Goal: Task Accomplishment & Management: Complete application form

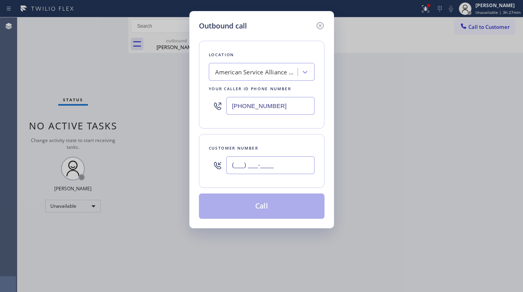
click at [275, 163] on input "(___) ___-____" at bounding box center [270, 165] width 88 height 18
paste input "516) 810-7094"
type input "[PHONE_NUMBER]"
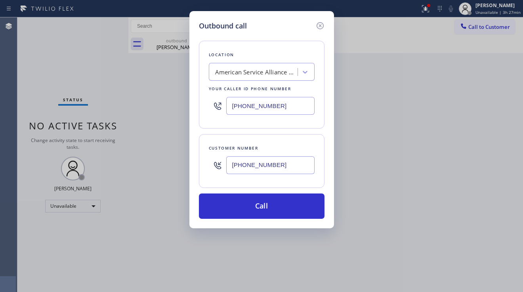
drag, startPoint x: 280, startPoint y: 108, endPoint x: 172, endPoint y: 103, distance: 107.8
click at [172, 103] on div "Outbound call Location American Service Alliance Mesa Your caller id phone numb…" at bounding box center [261, 146] width 523 height 292
paste input "631) 203-1974"
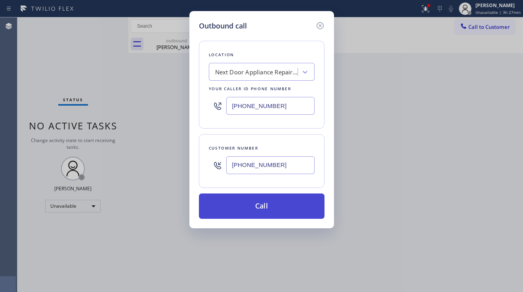
type input "[PHONE_NUMBER]"
click at [259, 210] on button "Call" at bounding box center [261, 206] width 125 height 25
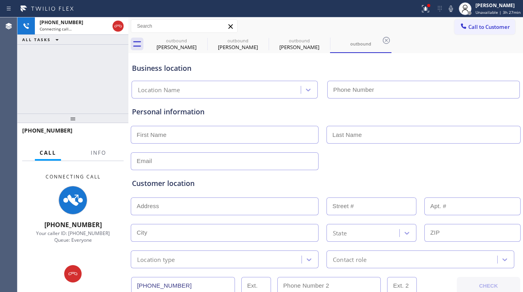
type input "[PHONE_NUMBER]"
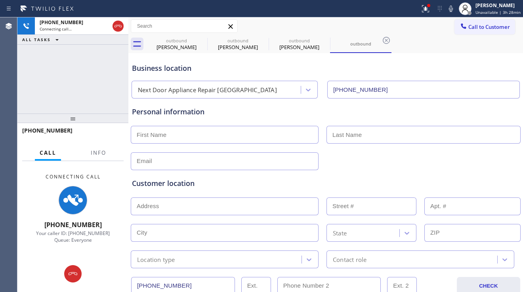
click at [31, 96] on div "[PHONE_NUMBER] Connecting call… ALL TASKS ALL TASKS ACTIVE TASKS TASKS IN WRAP …" at bounding box center [72, 65] width 111 height 96
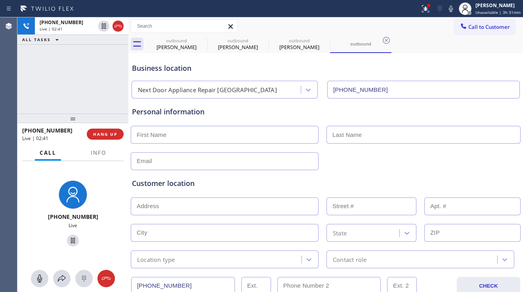
click at [496, 175] on div "Customer location >> ADD NEW ADDRESS << + NEW ADDRESS State Location type Conta…" at bounding box center [325, 219] width 390 height 98
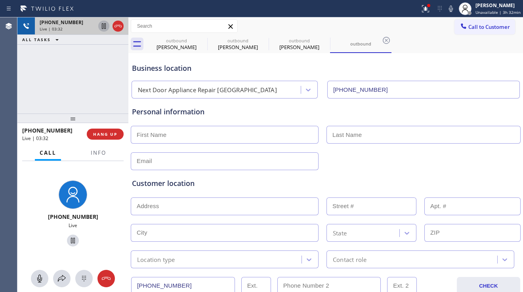
click at [102, 28] on icon at bounding box center [104, 26] width 4 height 6
click at [488, 169] on div "Customer location >> ADD NEW ADDRESS << + NEW ADDRESS State Location type Conta…" at bounding box center [325, 217] width 390 height 101
click at [103, 28] on icon at bounding box center [104, 26] width 10 height 10
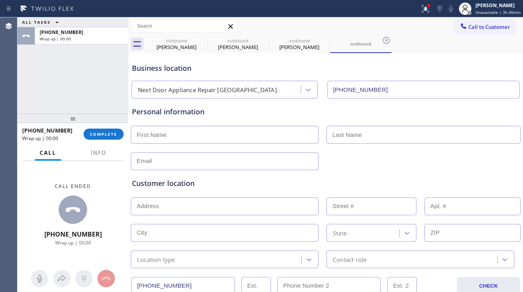
click at [204, 141] on input "text" at bounding box center [225, 135] width 188 height 18
type input "[PERSON_NAME]"
click at [338, 134] on input "text" at bounding box center [423, 135] width 194 height 18
type input "Mirro"
click at [230, 158] on input "text" at bounding box center [225, 161] width 188 height 18
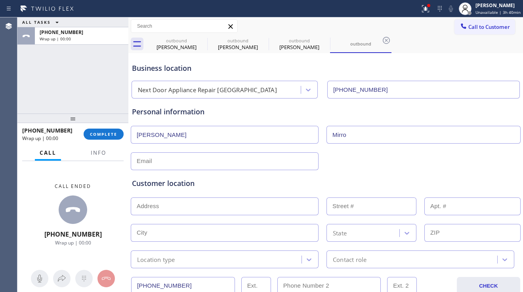
click at [186, 154] on input "text" at bounding box center [225, 161] width 188 height 18
paste input "[EMAIL_ADDRESS][DOMAIN_NAME]"
type input "[EMAIL_ADDRESS][DOMAIN_NAME]"
click at [90, 156] on button "Info" at bounding box center [98, 152] width 25 height 15
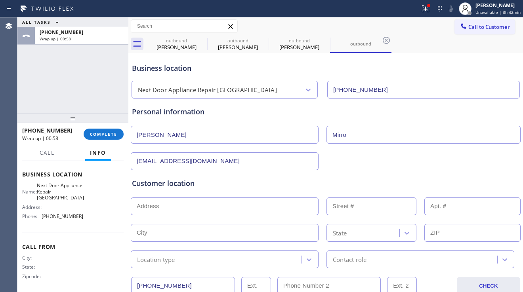
scroll to position [105, 0]
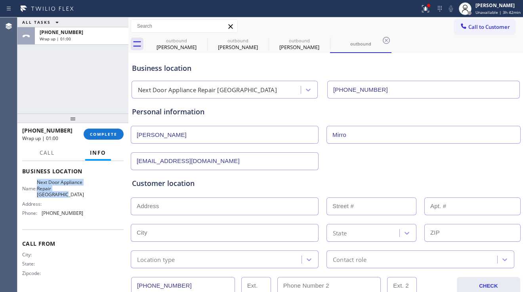
drag, startPoint x: 41, startPoint y: 182, endPoint x: 77, endPoint y: 198, distance: 39.6
click at [77, 198] on div "Name: Next Door Appliance Repair [GEOGRAPHIC_DATA]" at bounding box center [52, 188] width 61 height 18
copy span "Next Door Appliance Repair [GEOGRAPHIC_DATA]"
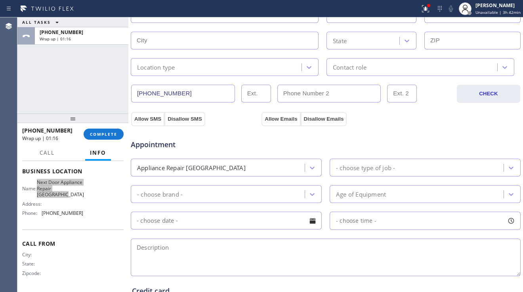
scroll to position [198, 0]
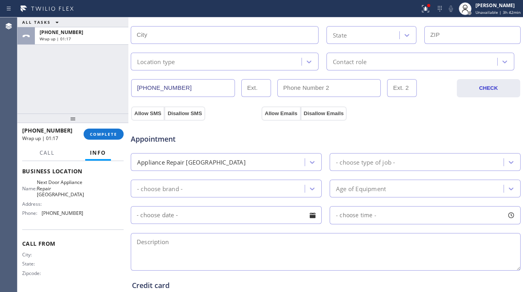
click at [177, 247] on textarea at bounding box center [326, 252] width 390 height 38
paste textarea "11-2 | $50 | kitchenaid stove | burner wire have disconnected and they look lik…"
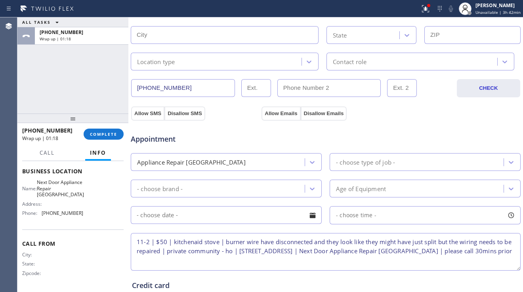
type textarea "11-2 | $50 | kitchenaid stove | burner wire have disconnected and they look lik…"
click at [352, 160] on div "- choose type of job -" at bounding box center [365, 162] width 59 height 9
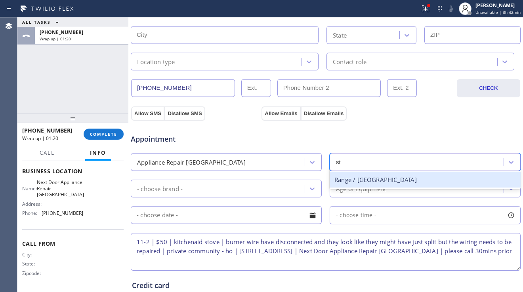
type input "sto"
click at [363, 182] on div "Range / [GEOGRAPHIC_DATA]" at bounding box center [424, 180] width 191 height 16
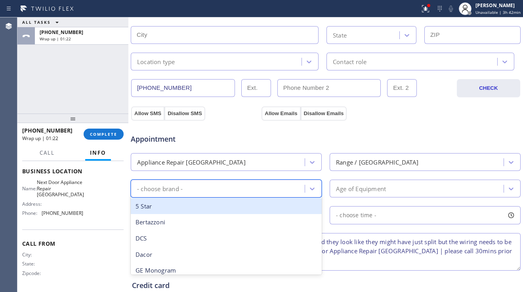
click at [279, 194] on div "- choose brand -" at bounding box center [218, 189] width 171 height 14
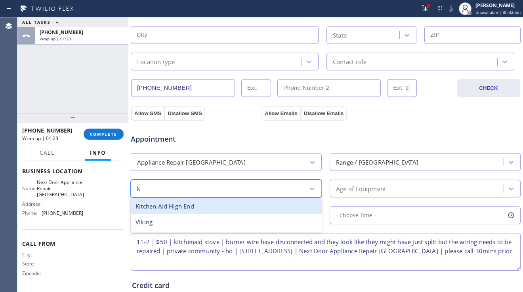
type input "ki"
click at [255, 200] on div "Kitchen Aid High End" at bounding box center [226, 206] width 191 height 16
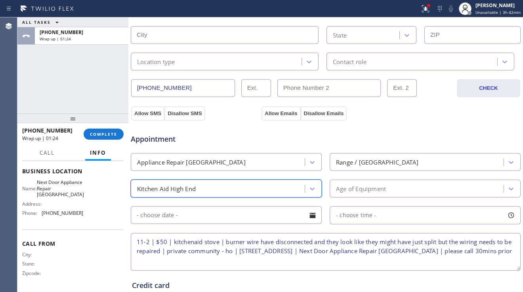
click at [354, 192] on div "Age of Equipment" at bounding box center [361, 188] width 50 height 9
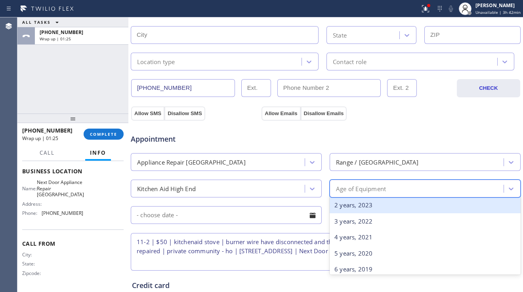
scroll to position [79, 0]
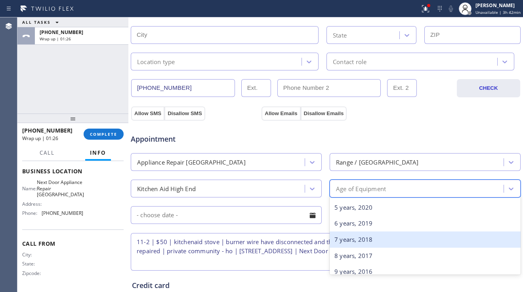
click at [356, 241] on div "7 years, 2018" at bounding box center [424, 240] width 191 height 16
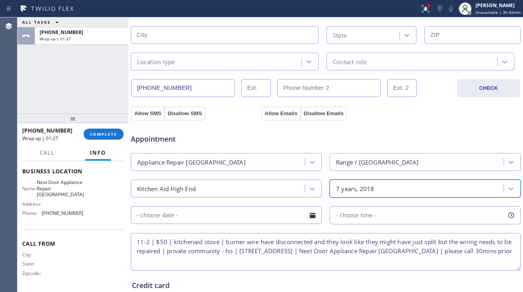
drag, startPoint x: 308, startPoint y: 218, endPoint x: 330, endPoint y: 213, distance: 22.8
click at [308, 218] on div at bounding box center [312, 215] width 13 height 13
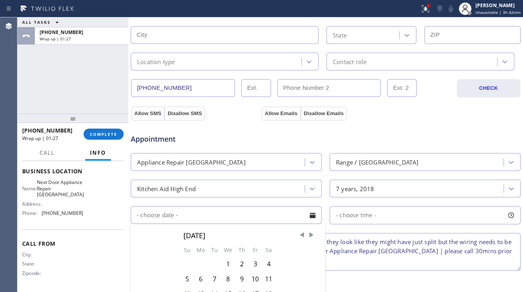
scroll to position [238, 0]
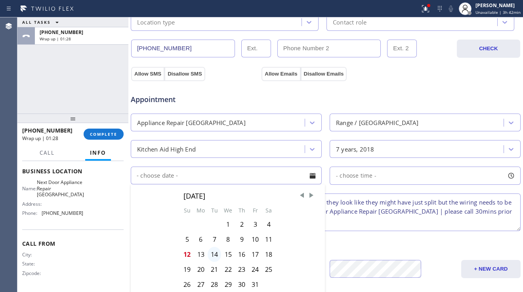
click at [211, 254] on div "14" at bounding box center [213, 254] width 13 height 15
type input "[DATE]"
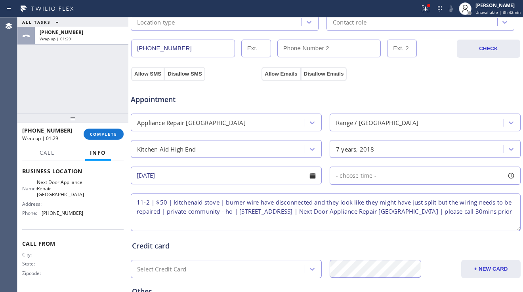
click at [377, 176] on div "- choose time -" at bounding box center [424, 176] width 191 height 18
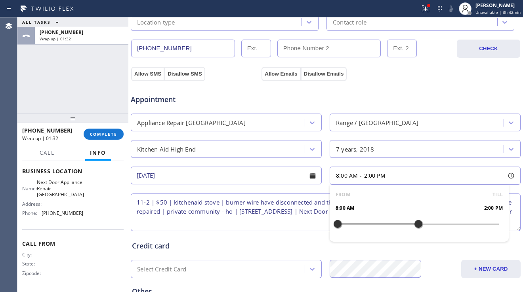
drag, startPoint x: 336, startPoint y: 222, endPoint x: 412, endPoint y: 217, distance: 76.2
click at [413, 217] on div at bounding box center [418, 224] width 10 height 17
drag, startPoint x: 336, startPoint y: 223, endPoint x: 376, endPoint y: 220, distance: 39.7
click at [376, 220] on div at bounding box center [378, 224] width 10 height 17
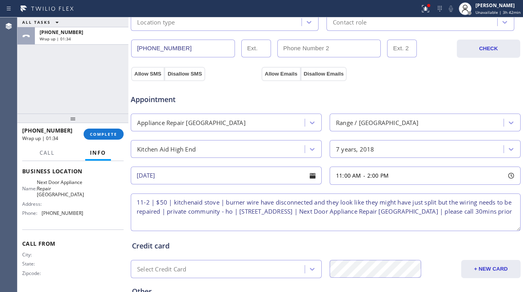
click at [294, 216] on textarea "11-2 | $50 | kitchenaid stove | burner wire have disconnected and they look lik…" at bounding box center [326, 213] width 390 height 38
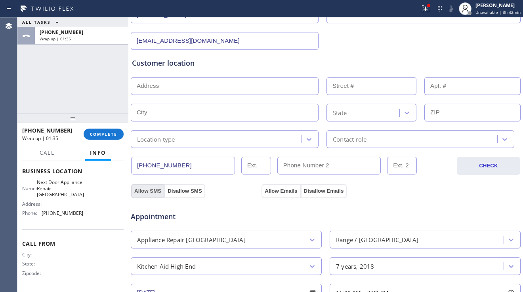
scroll to position [119, 0]
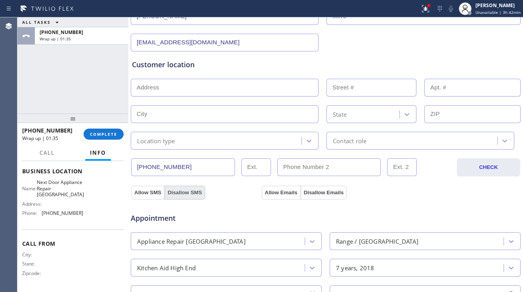
click at [147, 192] on button "Allow SMS" at bounding box center [147, 193] width 33 height 14
click at [270, 192] on button "Allow Emails" at bounding box center [280, 193] width 39 height 14
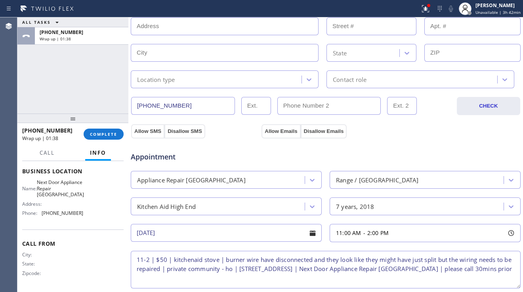
scroll to position [238, 0]
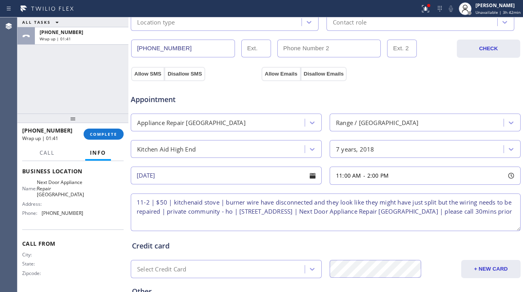
drag, startPoint x: 250, startPoint y: 213, endPoint x: 352, endPoint y: 212, distance: 102.1
click at [352, 212] on textarea "11-2 | $50 | kitchenaid stove | burner wire have disconnected and they look lik…" at bounding box center [326, 213] width 390 height 38
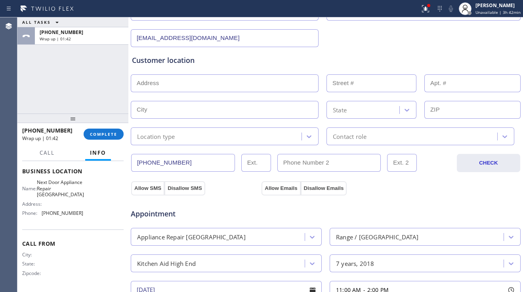
scroll to position [119, 0]
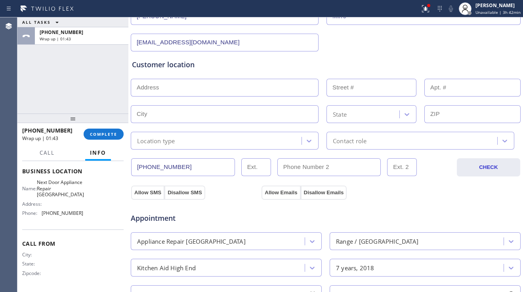
click at [171, 91] on input "text" at bounding box center [225, 88] width 188 height 18
paste input "[STREET_ADDRESS]"
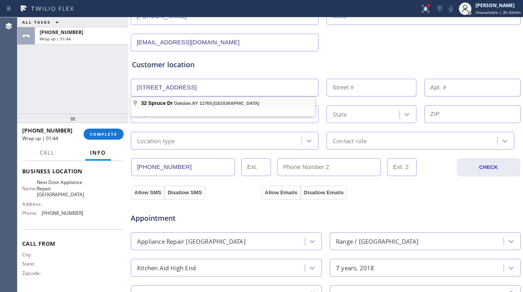
type input "[STREET_ADDRESS]"
type input "32"
type input "Oakdale"
type input "11769"
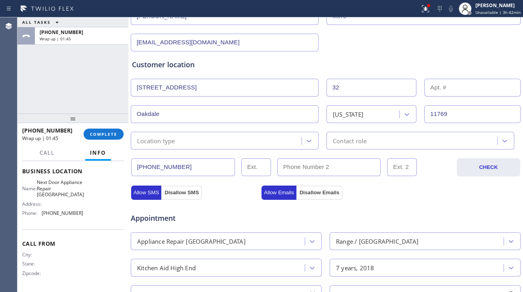
click at [196, 140] on div "Location type" at bounding box center [217, 141] width 168 height 14
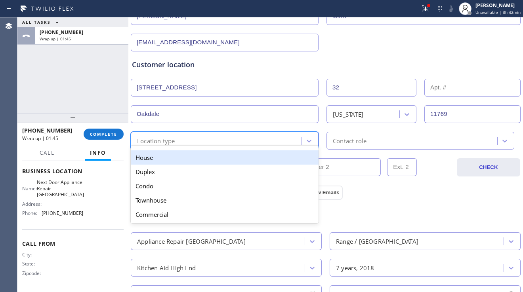
click at [185, 157] on div "House" at bounding box center [225, 157] width 188 height 14
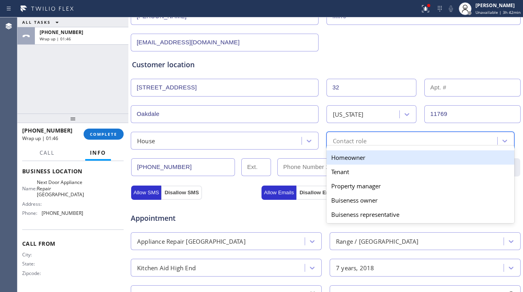
click at [345, 146] on div "option Homeowner focused, 1 of 5. 5 results available. Use Up and Down to choos…" at bounding box center [420, 141] width 188 height 18
click at [342, 160] on div "Homeowner" at bounding box center [420, 157] width 188 height 14
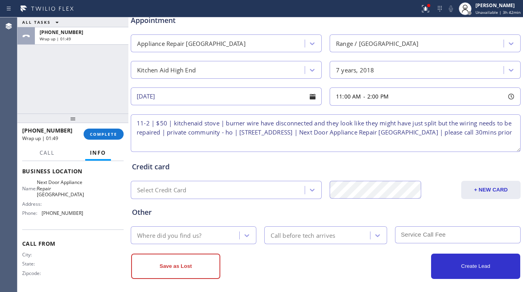
scroll to position [321, 0]
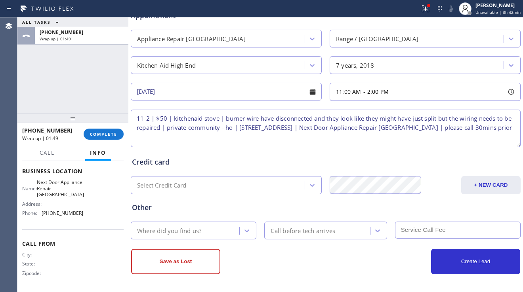
click at [215, 232] on div "Where did you find us?" at bounding box center [186, 231] width 106 height 14
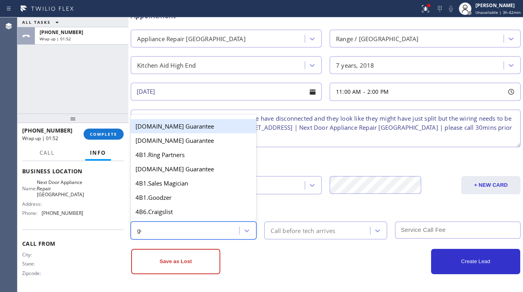
type input "goo"
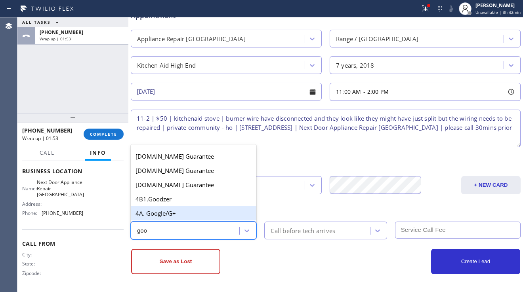
click at [212, 212] on div "4A. Google/G+" at bounding box center [193, 213] width 125 height 14
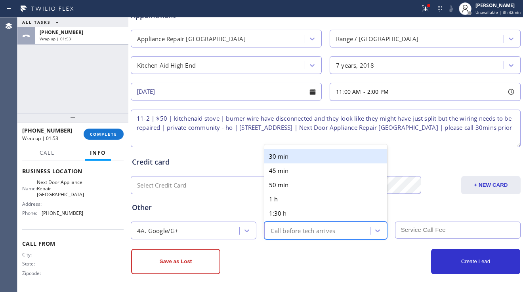
click at [276, 234] on div "Call before tech arrives" at bounding box center [302, 230] width 65 height 9
click at [294, 161] on div "30 min" at bounding box center [325, 156] width 122 height 14
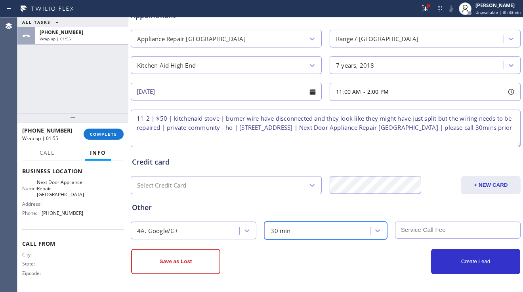
click at [406, 229] on input "text" at bounding box center [457, 230] width 125 height 17
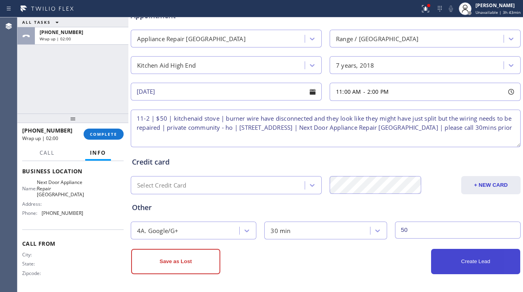
type input "50"
click at [452, 267] on button "Create Lead" at bounding box center [475, 261] width 89 height 25
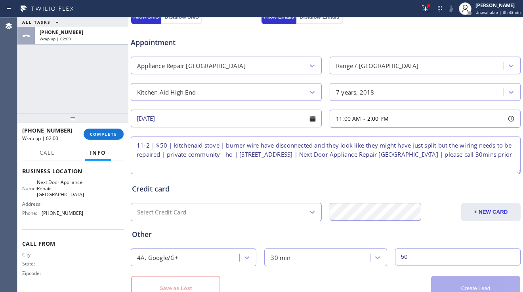
scroll to position [348, 0]
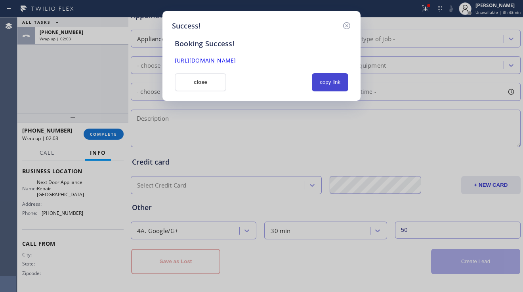
click at [331, 77] on button "copy link" at bounding box center [330, 82] width 36 height 18
click at [236, 63] on link "[URL][DOMAIN_NAME]" at bounding box center [205, 61] width 61 height 8
click at [190, 80] on button "close" at bounding box center [200, 82] width 51 height 18
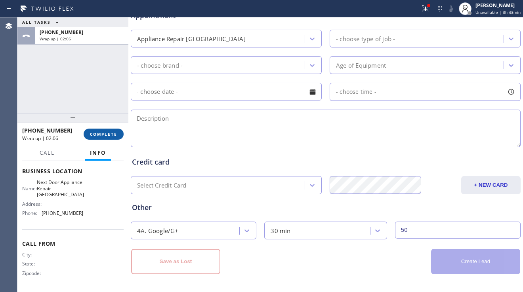
click at [120, 138] on button "COMPLETE" at bounding box center [104, 134] width 40 height 11
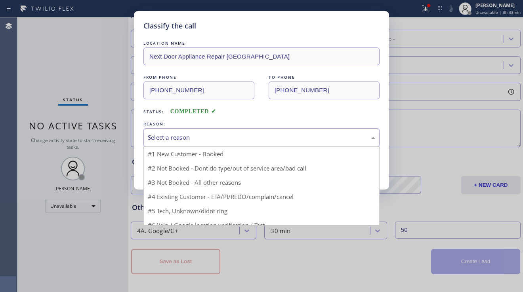
click at [192, 135] on div "Select a reason" at bounding box center [261, 137] width 227 height 9
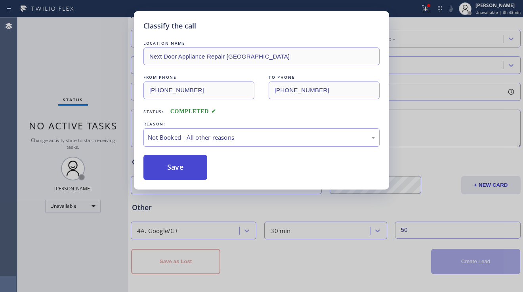
click at [165, 170] on button "Save" at bounding box center [175, 167] width 64 height 25
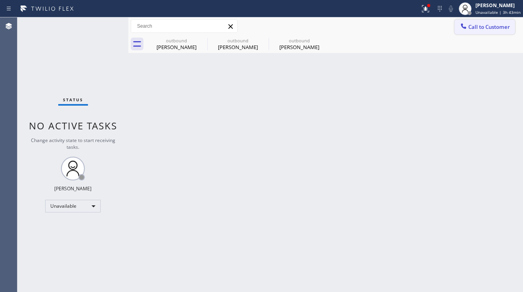
click at [486, 23] on span "Call to Customer" at bounding box center [489, 26] width 42 height 7
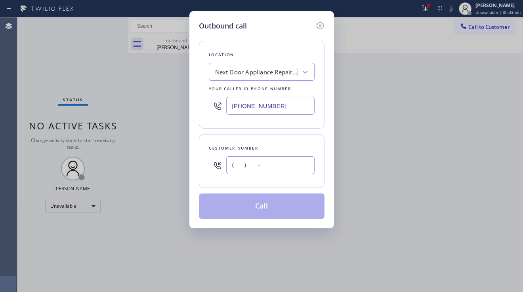
click at [274, 165] on input "(___) ___-____" at bounding box center [270, 165] width 88 height 18
paste input "818) 399-4991"
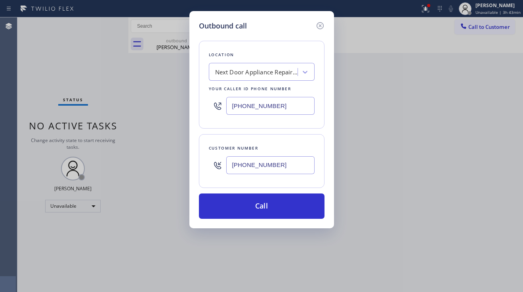
type input "[PHONE_NUMBER]"
drag, startPoint x: 283, startPoint y: 103, endPoint x: 209, endPoint y: 110, distance: 73.5
click at [209, 110] on div "[PHONE_NUMBER]" at bounding box center [262, 106] width 106 height 26
paste input "818) 217-8551"
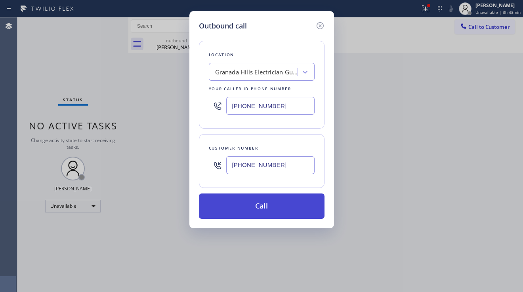
type input "[PHONE_NUMBER]"
click at [274, 199] on button "Call" at bounding box center [261, 206] width 125 height 25
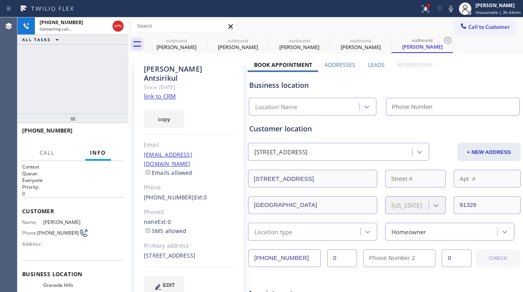
click at [372, 65] on label "Leads" at bounding box center [376, 65] width 17 height 8
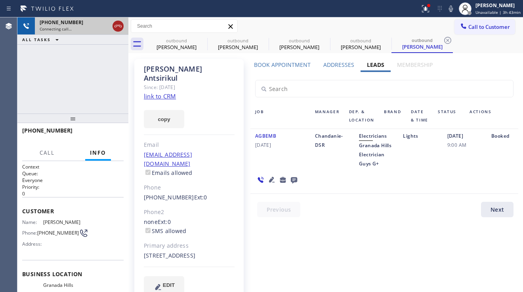
click at [120, 28] on icon at bounding box center [118, 26] width 10 height 10
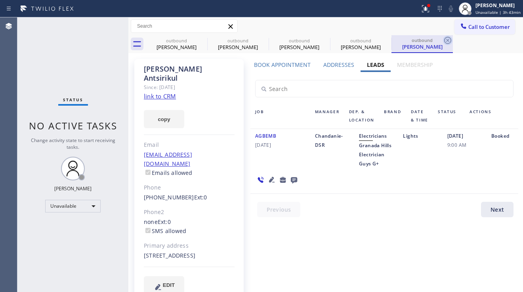
click at [445, 39] on icon at bounding box center [448, 41] width 10 height 10
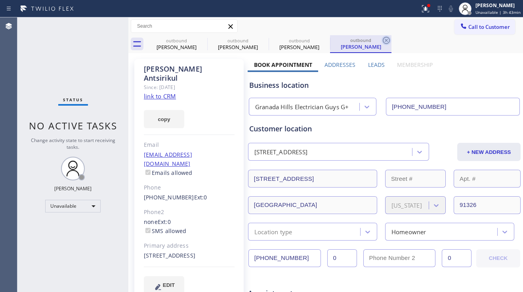
click at [388, 40] on icon at bounding box center [386, 41] width 10 height 10
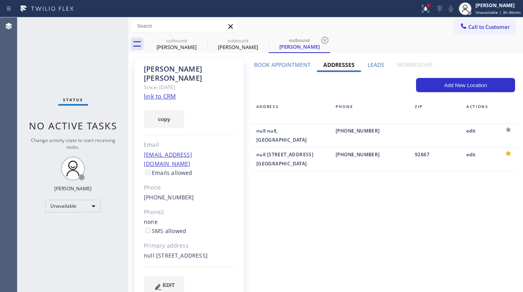
click at [36, 238] on div "Status No active tasks Change activity state to start receiving tasks. [PERSON_…" at bounding box center [72, 154] width 111 height 275
click at [461, 27] on div at bounding box center [463, 27] width 10 height 10
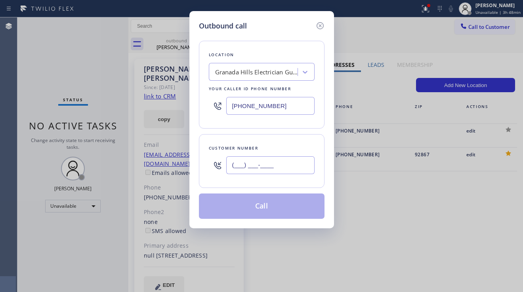
click at [249, 164] on input "(___) ___-____" at bounding box center [270, 165] width 88 height 18
paste input "312) 833-0755"
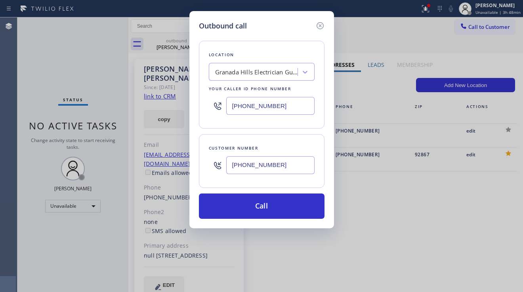
type input "[PHONE_NUMBER]"
click at [469, 207] on div "Outbound call Location [GEOGRAPHIC_DATA] Electrician Guys G+ Your caller id pho…" at bounding box center [261, 146] width 523 height 292
drag, startPoint x: 285, startPoint y: 108, endPoint x: 188, endPoint y: 111, distance: 97.4
click at [188, 111] on div "Outbound call Location [GEOGRAPHIC_DATA] Electrician Guys G+ Your caller id pho…" at bounding box center [261, 146] width 523 height 292
paste input "773) 900-8292"
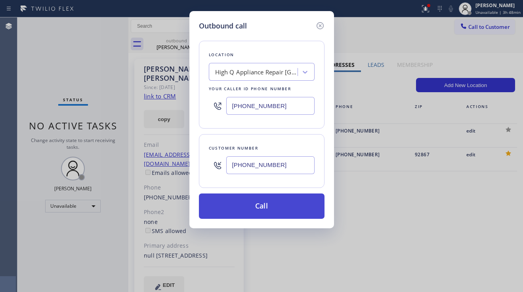
type input "[PHONE_NUMBER]"
click at [263, 200] on button "Call" at bounding box center [261, 206] width 125 height 25
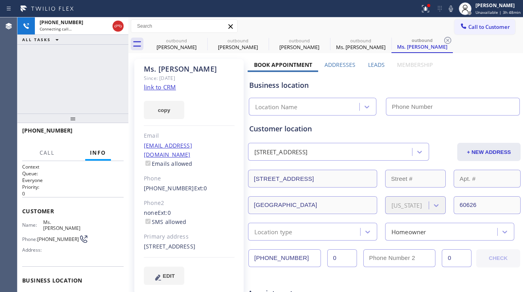
type input "[PHONE_NUMBER]"
click at [376, 63] on label "Leads" at bounding box center [376, 65] width 17 height 8
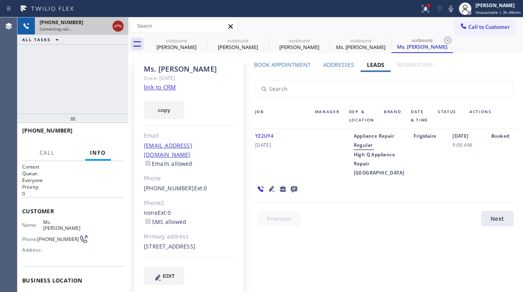
click at [115, 21] on icon at bounding box center [118, 26] width 10 height 10
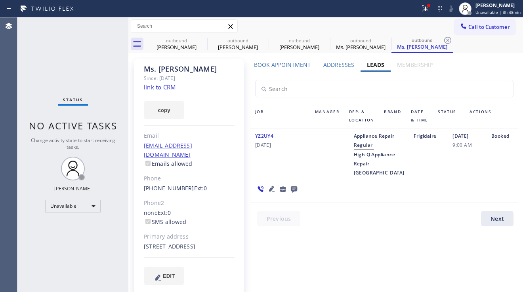
click at [276, 184] on icon at bounding box center [272, 189] width 10 height 10
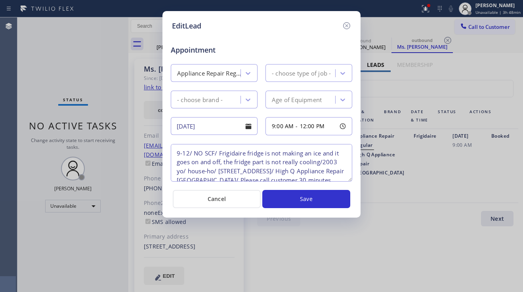
type textarea "9-12/ NO SCF/ Frigidaire fridge is not making an ice and it goes on and off, th…"
click at [347, 26] on icon at bounding box center [346, 25] width 7 height 7
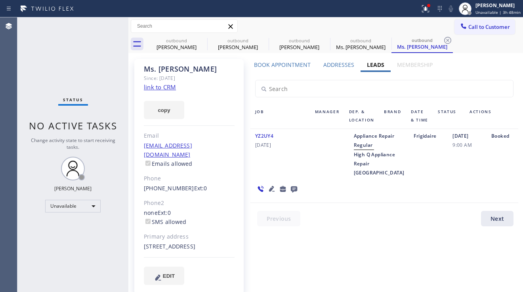
click at [298, 184] on icon at bounding box center [294, 189] width 10 height 10
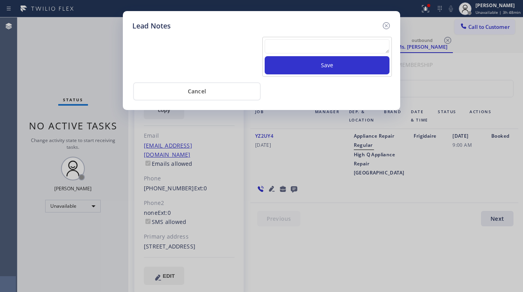
click at [313, 46] on textarea at bounding box center [326, 46] width 125 height 14
click at [382, 27] on icon at bounding box center [386, 26] width 10 height 10
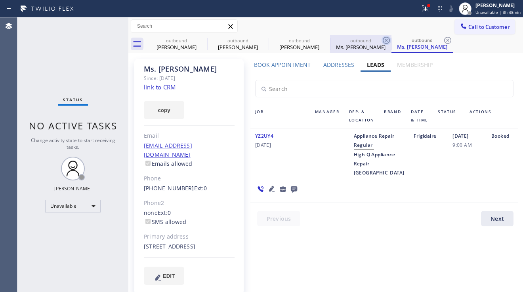
click at [385, 39] on icon at bounding box center [386, 41] width 10 height 10
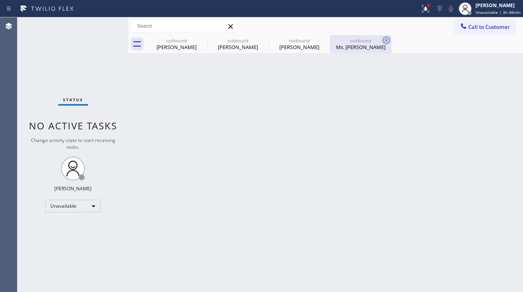
click at [385, 40] on icon at bounding box center [385, 40] width 7 height 7
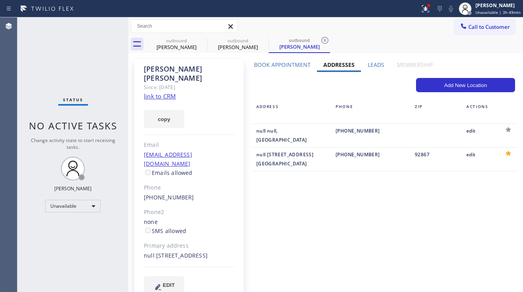
click at [263, 282] on div "Book Appointment Addresses Leads Membership Business location Home Alliance [PH…" at bounding box center [383, 184] width 273 height 247
click at [473, 32] on button "Call to Customer" at bounding box center [484, 26] width 61 height 15
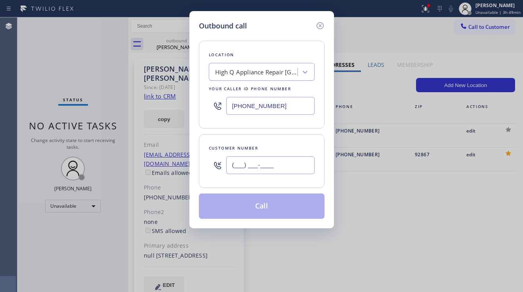
click at [260, 167] on input "(___) ___-____" at bounding box center [270, 165] width 88 height 18
paste input "408) 431-0494"
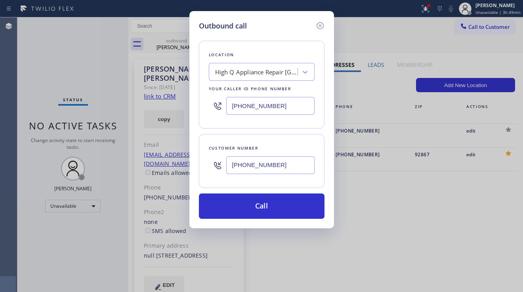
type input "[PHONE_NUMBER]"
drag, startPoint x: 278, startPoint y: 110, endPoint x: 227, endPoint y: 110, distance: 51.1
click at [227, 110] on input "[PHONE_NUMBER]" at bounding box center [270, 106] width 88 height 18
paste input "14) 463-1717"
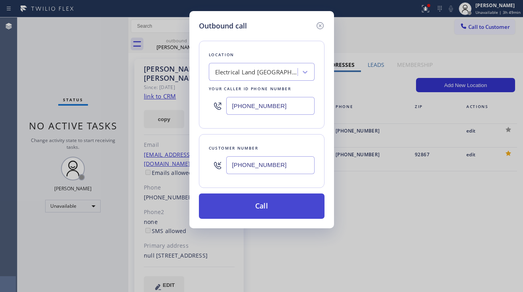
type input "[PHONE_NUMBER]"
click at [252, 210] on button "Call" at bounding box center [261, 206] width 125 height 25
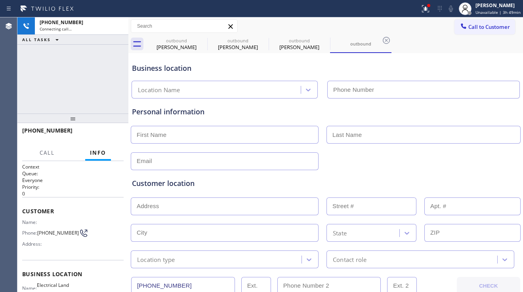
type input "[PHONE_NUMBER]"
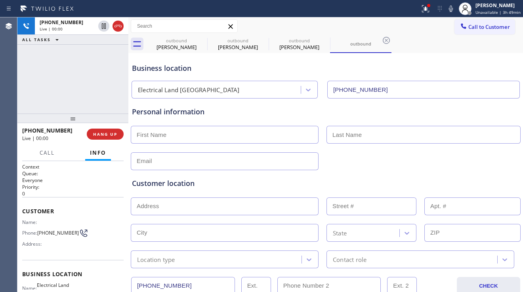
click at [479, 175] on div "Customer location >> ADD NEW ADDRESS << + NEW ADDRESS State Location type Conta…" at bounding box center [325, 219] width 390 height 98
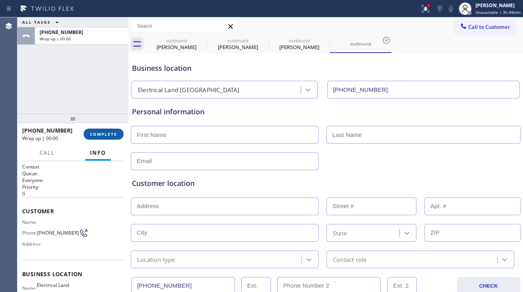
click at [95, 129] on button "COMPLETE" at bounding box center [104, 134] width 40 height 11
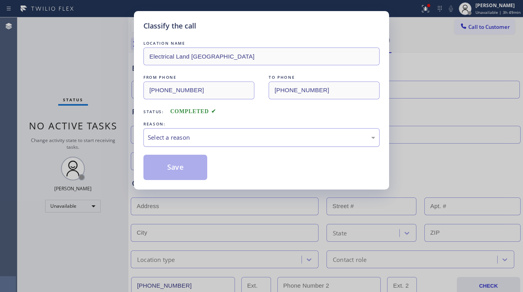
click at [201, 142] on div "Select a reason" at bounding box center [261, 137] width 236 height 19
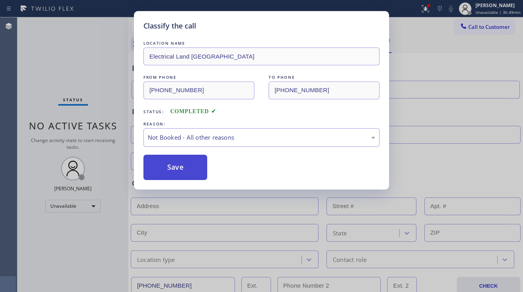
drag, startPoint x: 176, startPoint y: 171, endPoint x: 230, endPoint y: 163, distance: 54.7
click at [176, 171] on button "Save" at bounding box center [175, 167] width 64 height 25
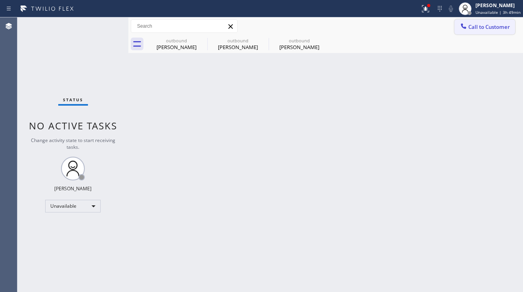
click at [469, 33] on button "Call to Customer" at bounding box center [484, 26] width 61 height 15
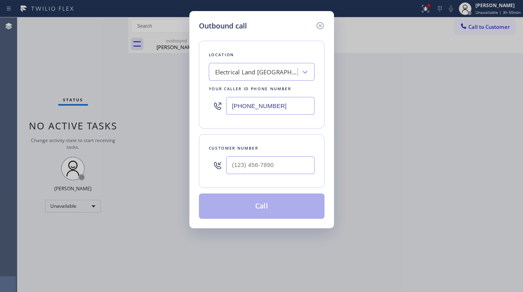
click at [497, 21] on div "Outbound call Location Electrical Land [GEOGRAPHIC_DATA] Your caller id phone n…" at bounding box center [261, 146] width 523 height 292
click at [277, 158] on input "(___) ___-____" at bounding box center [270, 165] width 88 height 18
paste input "310) 892-0849"
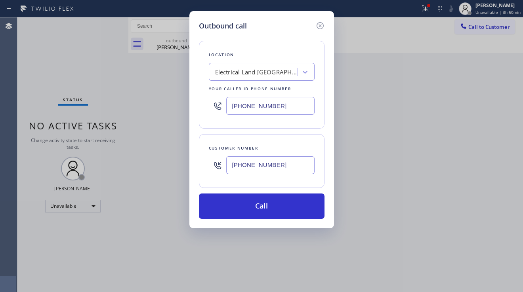
type input "[PHONE_NUMBER]"
click at [266, 73] on div "Electrical Land [GEOGRAPHIC_DATA]" at bounding box center [256, 72] width 83 height 9
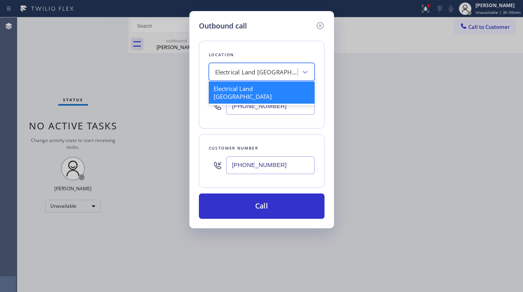
paste input "E Appliance Repair and HVAC"
type input "E Appliance Repair and HVAC"
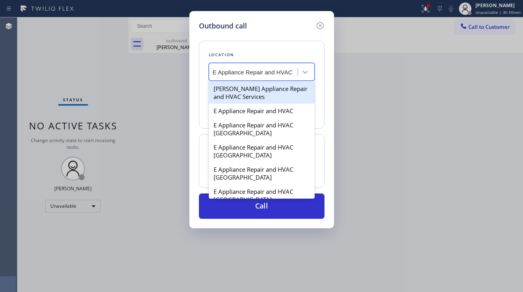
scroll to position [0, 2]
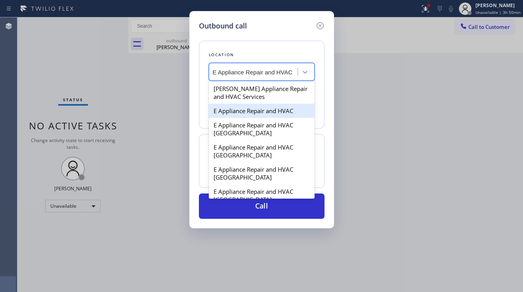
click at [249, 112] on div "E Appliance Repair and HVAC" at bounding box center [262, 111] width 106 height 14
type input "[PHONE_NUMBER]"
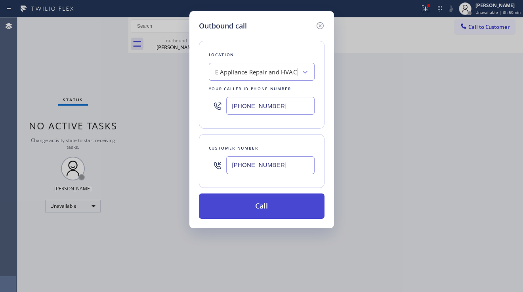
drag, startPoint x: 237, startPoint y: 205, endPoint x: 230, endPoint y: 196, distance: 11.6
click at [237, 205] on button "Call" at bounding box center [261, 206] width 125 height 25
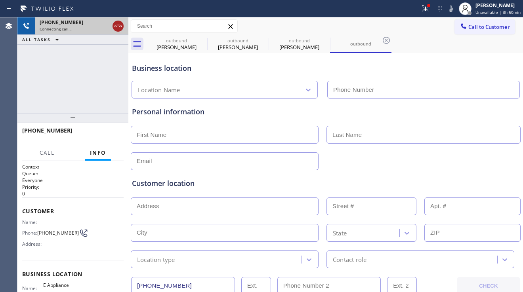
click at [119, 29] on icon at bounding box center [118, 26] width 10 height 10
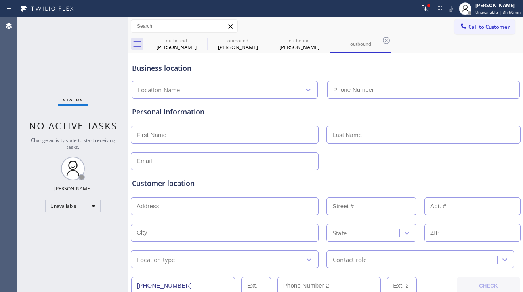
type input "[PHONE_NUMBER]"
click at [291, 136] on input "text" at bounding box center [225, 135] width 188 height 18
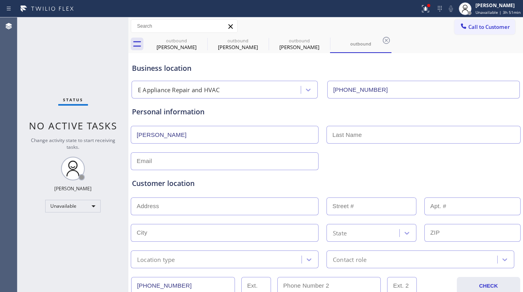
type input "[PERSON_NAME]"
click at [357, 136] on input "text" at bounding box center [423, 135] width 194 height 18
paste input "[PERSON_NAME]"
type input "[PERSON_NAME]"
click at [272, 158] on input "text" at bounding box center [225, 161] width 188 height 18
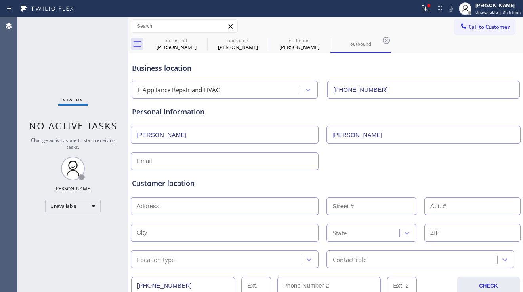
click at [235, 159] on input "text" at bounding box center [225, 161] width 188 height 18
paste input "[EMAIL_ADDRESS][DOMAIN_NAME]"
type input "[EMAIL_ADDRESS][DOMAIN_NAME]"
click at [459, 27] on icon at bounding box center [463, 26] width 8 height 8
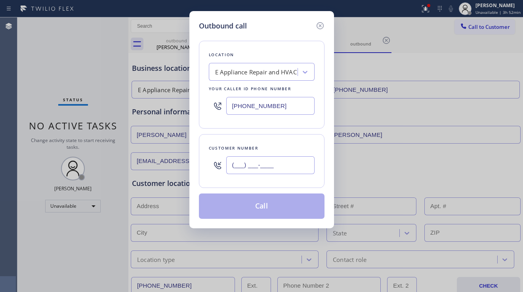
click at [259, 166] on input "(___) ___-____" at bounding box center [270, 165] width 88 height 18
paste input "928) 380-9799"
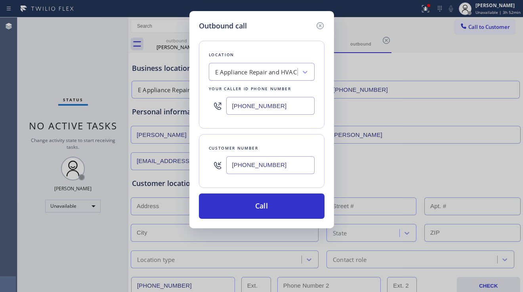
type input "[PHONE_NUMBER]"
drag, startPoint x: 287, startPoint y: 111, endPoint x: 216, endPoint y: 106, distance: 71.8
click at [216, 106] on div "[PHONE_NUMBER]" at bounding box center [262, 106] width 106 height 26
paste input "623) 323-7393"
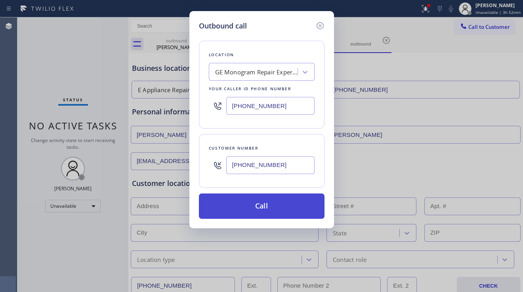
type input "[PHONE_NUMBER]"
click at [249, 209] on button "Call" at bounding box center [261, 206] width 125 height 25
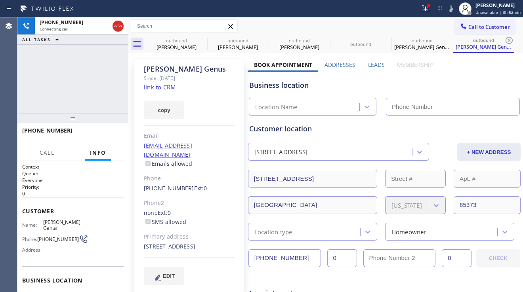
click at [368, 64] on label "Leads" at bounding box center [376, 65] width 17 height 8
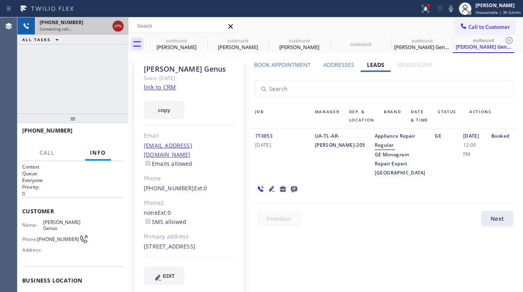
click at [119, 28] on icon at bounding box center [118, 26] width 10 height 10
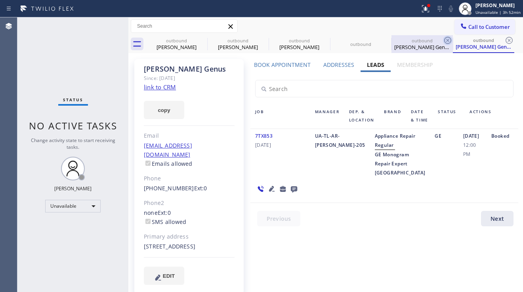
click at [444, 40] on icon at bounding box center [447, 40] width 7 height 7
click at [448, 39] on icon at bounding box center [447, 40] width 7 height 7
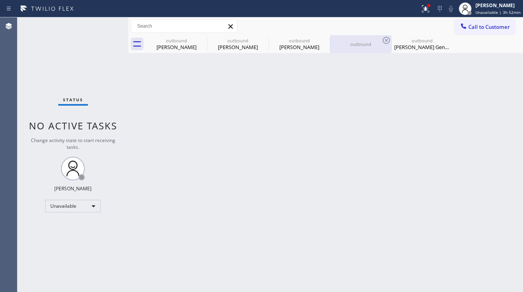
click at [359, 45] on div "outbound" at bounding box center [361, 44] width 60 height 6
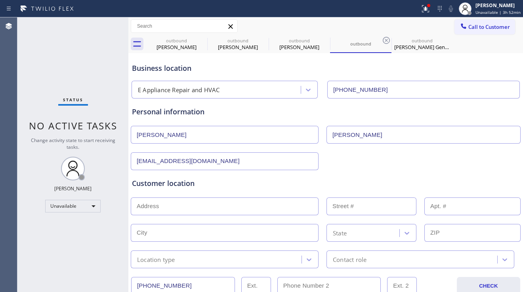
drag, startPoint x: 179, startPoint y: 211, endPoint x: 192, endPoint y: 230, distance: 23.5
click at [178, 211] on input "text" at bounding box center [225, 207] width 188 height 18
click at [220, 207] on input "text" at bounding box center [225, 207] width 188 height 18
paste input "[STREET_ADDRESS][PERSON_NAME]"
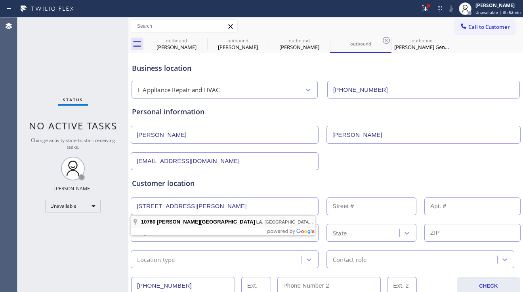
type input "[STREET_ADDRESS][PERSON_NAME]"
type input "10760"
type input "[GEOGRAPHIC_DATA]"
type input "90064"
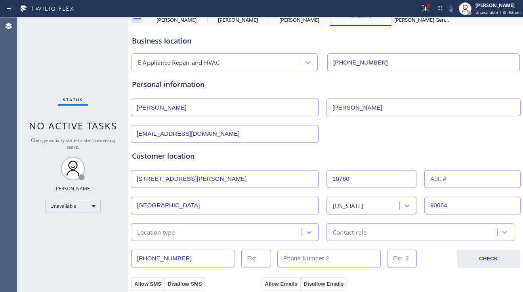
scroll to position [40, 0]
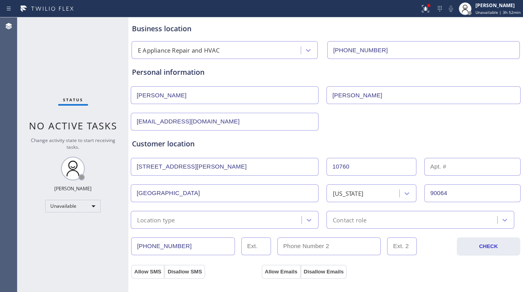
click at [222, 217] on div "Location type" at bounding box center [217, 220] width 168 height 14
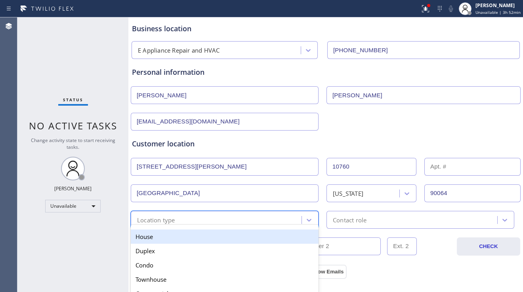
drag, startPoint x: 199, startPoint y: 235, endPoint x: 338, endPoint y: 227, distance: 139.6
click at [200, 235] on div "House" at bounding box center [225, 237] width 188 height 14
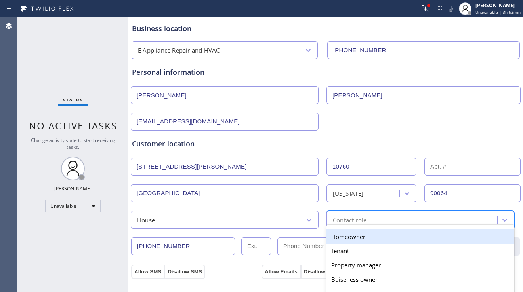
click at [365, 224] on div "Contact role" at bounding box center [413, 220] width 168 height 14
click at [331, 240] on div "Homeowner" at bounding box center [420, 237] width 188 height 14
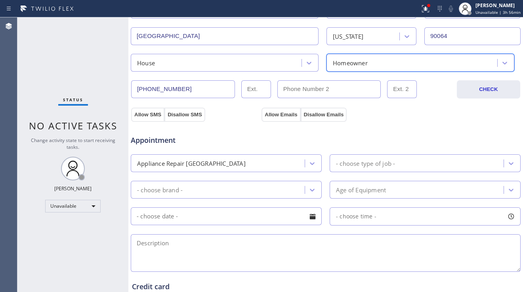
scroll to position [198, 0]
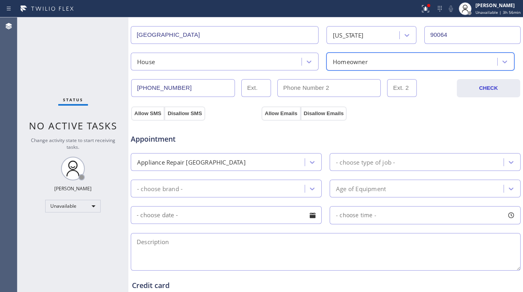
click at [239, 163] on div "Appliance Repair [GEOGRAPHIC_DATA]" at bounding box center [218, 162] width 171 height 14
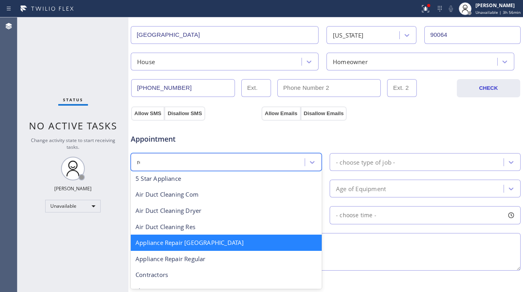
scroll to position [0, 0]
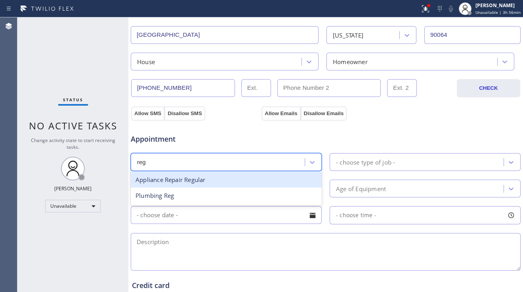
type input "regu"
click at [242, 175] on div "Appliance Repair Regular" at bounding box center [226, 180] width 191 height 16
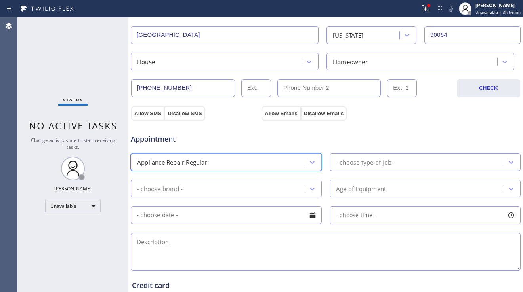
click at [332, 161] on div "- choose type of job -" at bounding box center [417, 162] width 171 height 14
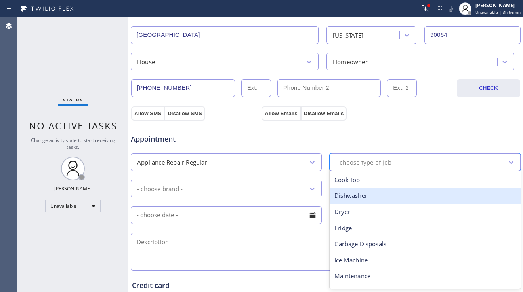
drag, startPoint x: 348, startPoint y: 198, endPoint x: 322, endPoint y: 196, distance: 26.2
click at [348, 194] on div "Dishwasher" at bounding box center [424, 196] width 191 height 16
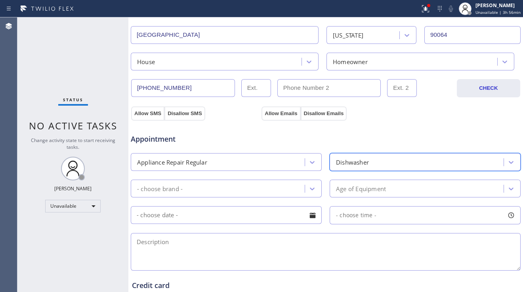
click at [298, 188] on div "- choose brand -" at bounding box center [218, 189] width 171 height 14
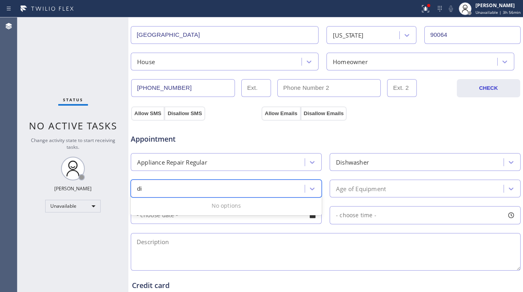
type input "d"
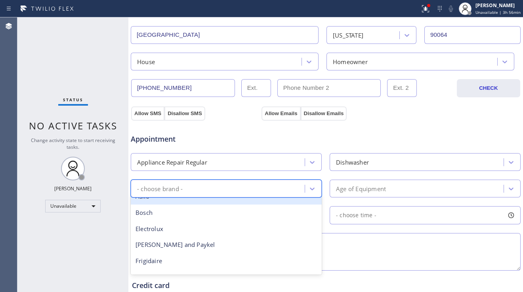
scroll to position [40, 0]
click at [192, 205] on div "Bosch" at bounding box center [226, 199] width 191 height 16
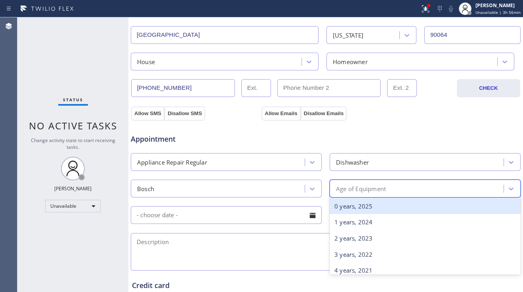
click at [350, 185] on div "Age of Equipment" at bounding box center [361, 188] width 50 height 9
type input "9"
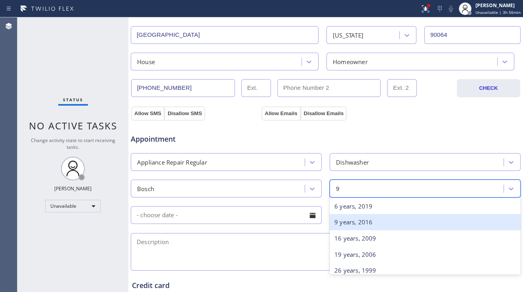
click at [346, 221] on div "9 years, 2016" at bounding box center [424, 222] width 191 height 16
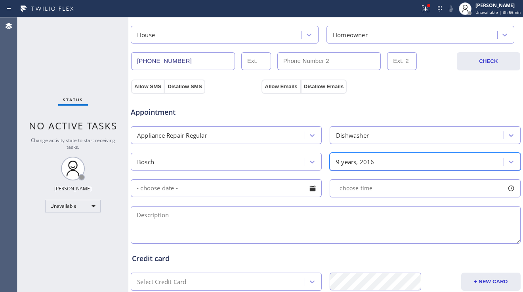
scroll to position [277, 0]
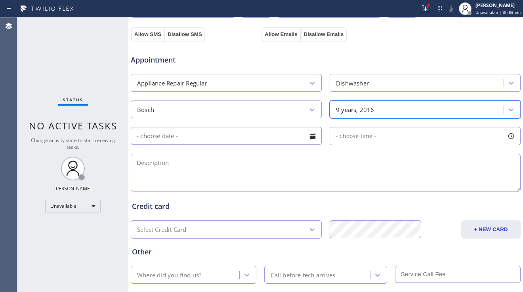
click at [308, 137] on div at bounding box center [312, 135] width 13 height 13
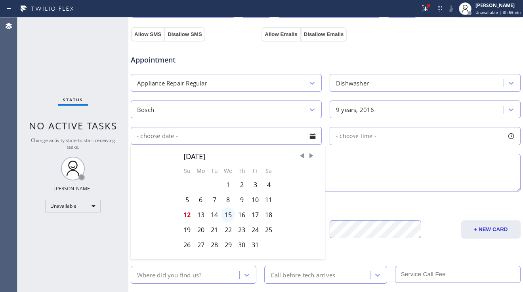
click at [224, 215] on div "15" at bounding box center [228, 214] width 14 height 15
type input "[DATE]"
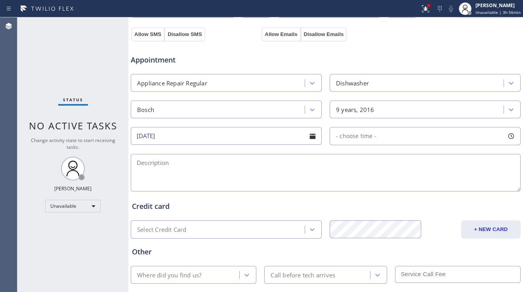
click at [357, 138] on span "- choose time -" at bounding box center [356, 136] width 40 height 8
drag, startPoint x: 335, startPoint y: 187, endPoint x: 389, endPoint y: 184, distance: 53.9
click at [389, 184] on div at bounding box center [391, 184] width 10 height 17
drag, startPoint x: 336, startPoint y: 185, endPoint x: 346, endPoint y: 184, distance: 10.4
click at [346, 184] on div at bounding box center [351, 184] width 10 height 17
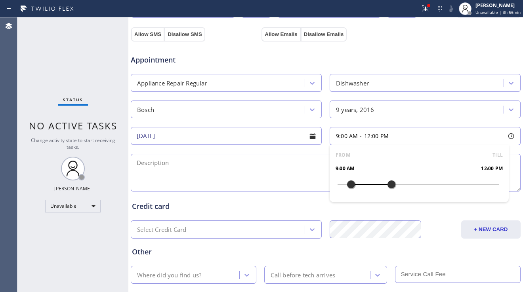
click at [299, 178] on textarea at bounding box center [326, 173] width 390 height 38
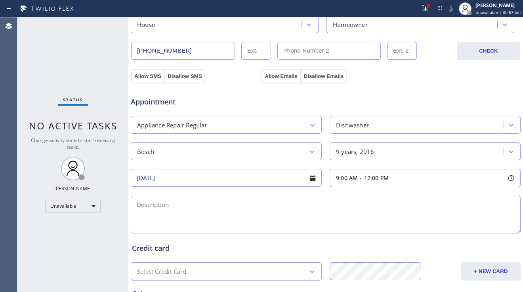
scroll to position [238, 0]
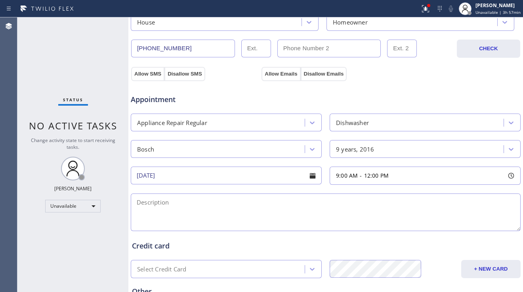
click at [209, 215] on textarea at bounding box center [326, 213] width 390 height 38
paste textarea "9-12 | no scf | Bosch dishwasher has the 'E 24' error when I try to run it. | […"
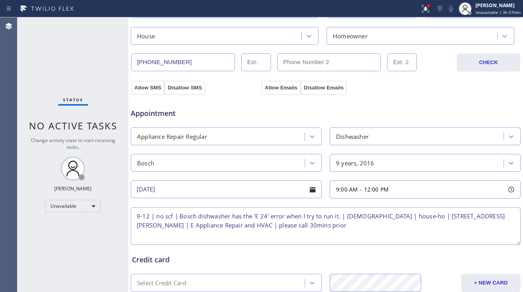
scroll to position [277, 0]
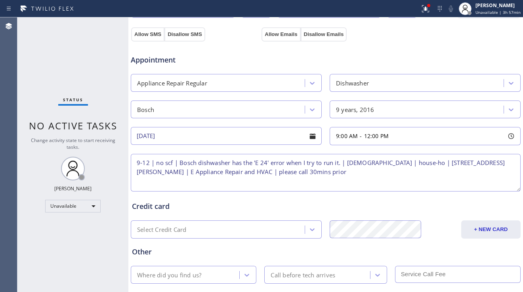
click at [135, 173] on textarea "9-12 | no scf | Bosch dishwasher has the 'E 24' error when I try to run it. | […" at bounding box center [326, 173] width 390 height 38
click at [448, 163] on textarea "9-12 | no scf | Bosch dishwasher has the 'E 24' error when I try to run it. | […" at bounding box center [326, 173] width 390 height 38
click at [414, 169] on textarea "9-12 | no scf | Bosch dishwasher has the 'E 24' error when I try to run it. | […" at bounding box center [326, 173] width 390 height 38
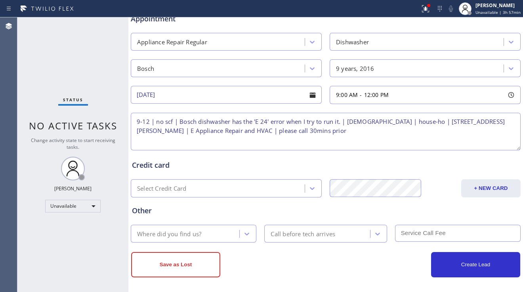
scroll to position [321, 0]
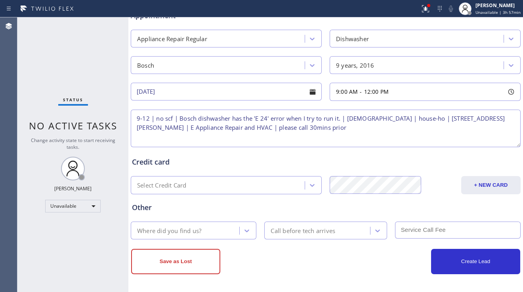
type textarea "9-12 | no scf | Bosch dishwasher has the 'E 24' error when I try to run it. | […"
click at [226, 232] on div "Where did you find us?" at bounding box center [186, 231] width 106 height 14
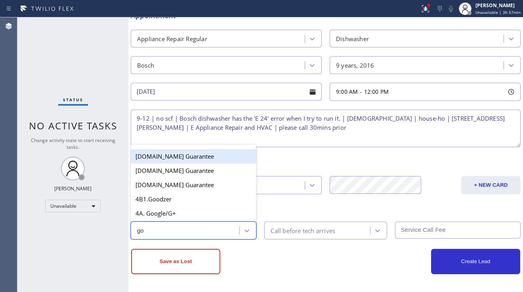
type input "goo"
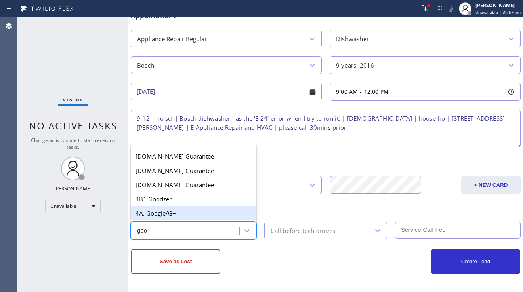
click at [224, 219] on div "4A. Google/G+" at bounding box center [193, 213] width 125 height 14
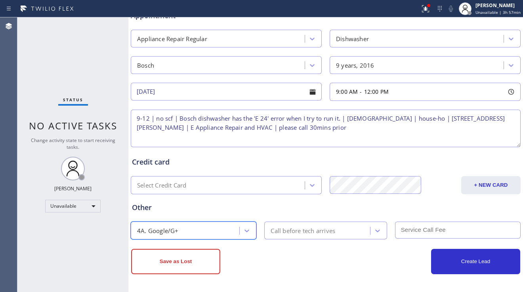
click at [301, 229] on div "Call before tech arrives" at bounding box center [302, 230] width 65 height 9
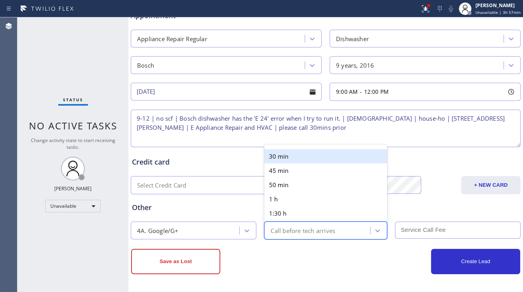
click at [296, 161] on div "30 min" at bounding box center [325, 156] width 122 height 14
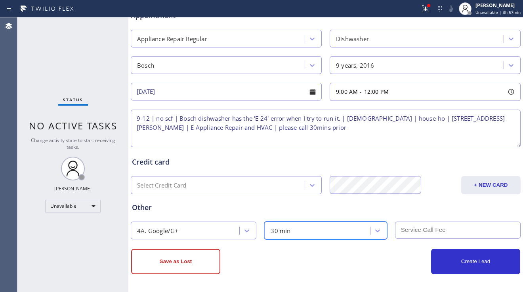
click at [402, 229] on input "text" at bounding box center [457, 230] width 125 height 17
type input "0"
click at [61, 239] on div "Status No active tasks Change activity state to start receiving tasks. [PERSON_…" at bounding box center [72, 154] width 111 height 275
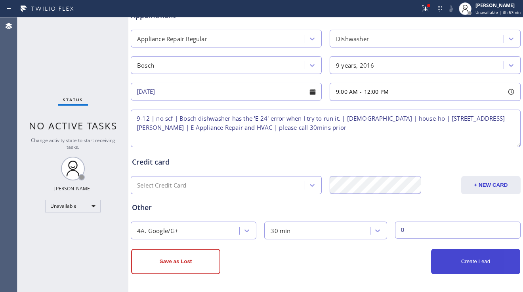
click at [440, 257] on button "Create Lead" at bounding box center [475, 261] width 89 height 25
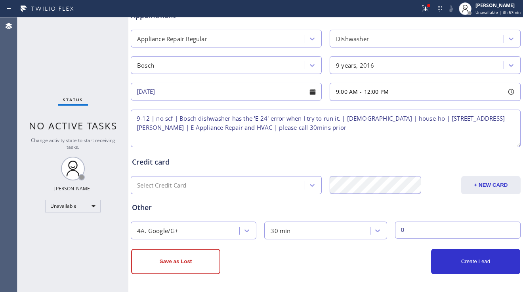
scroll to position [230, 0]
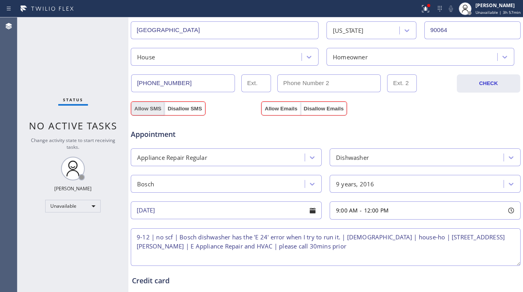
click at [150, 105] on button "Allow SMS" at bounding box center [147, 109] width 33 height 14
click at [284, 112] on button "Allow Emails" at bounding box center [280, 109] width 39 height 14
click at [255, 245] on textarea "9-12 | no scf | Bosch dishwasher has the 'E 24' error when I try to run it. | […" at bounding box center [326, 247] width 390 height 38
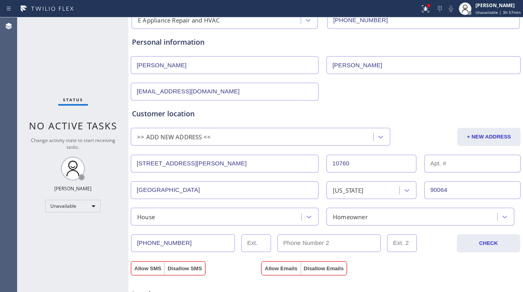
scroll to position [0, 0]
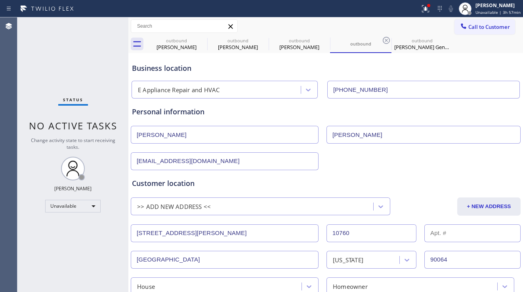
click at [218, 139] on input "[PERSON_NAME]" at bounding box center [225, 135] width 188 height 18
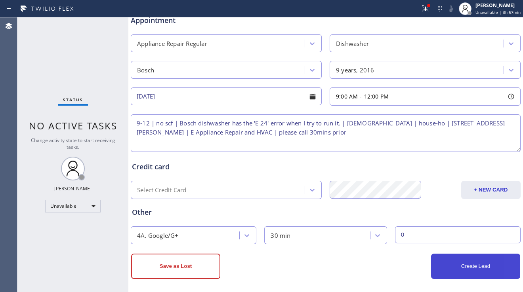
scroll to position [348, 0]
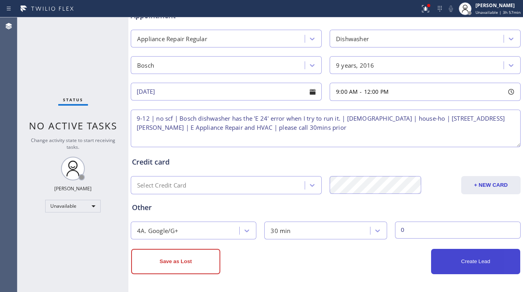
click at [456, 260] on button "Create Lead" at bounding box center [475, 261] width 89 height 25
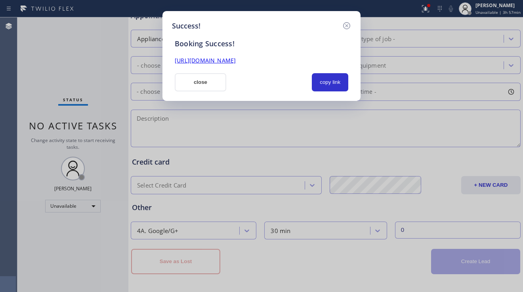
drag, startPoint x: 333, startPoint y: 79, endPoint x: 286, endPoint y: 72, distance: 47.7
click at [333, 79] on button "copy link" at bounding box center [330, 82] width 36 height 18
click at [236, 63] on link "[URL][DOMAIN_NAME]" at bounding box center [205, 61] width 61 height 8
click at [194, 80] on button "close" at bounding box center [200, 82] width 51 height 18
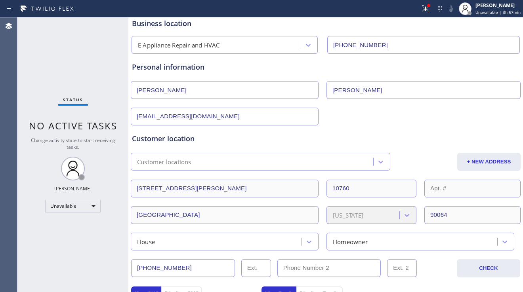
scroll to position [0, 0]
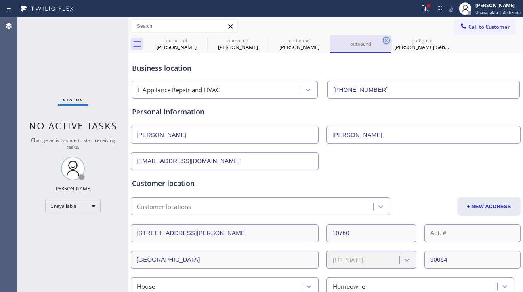
click at [386, 43] on icon at bounding box center [386, 41] width 10 height 10
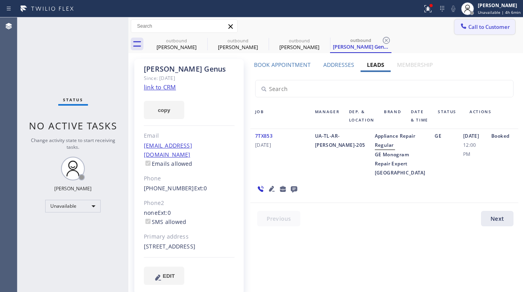
click at [459, 29] on icon at bounding box center [463, 26] width 8 height 8
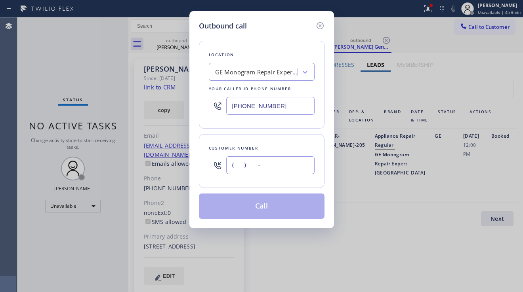
click at [247, 172] on input "(___) ___-____" at bounding box center [270, 165] width 88 height 18
paste input "347) 459-6193"
type input "[PHONE_NUMBER]"
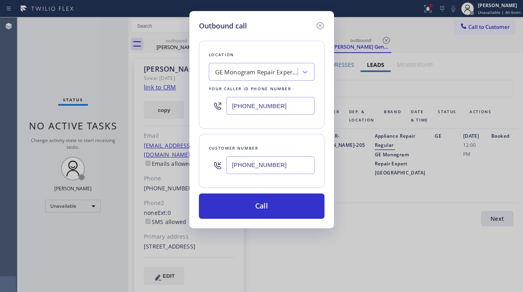
drag, startPoint x: 275, startPoint y: 105, endPoint x: 219, endPoint y: 105, distance: 55.8
click at [219, 105] on div "[PHONE_NUMBER]" at bounding box center [262, 106] width 106 height 26
paste input "855) 731-4952"
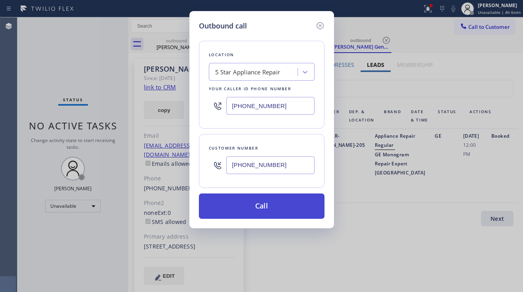
type input "[PHONE_NUMBER]"
click at [259, 199] on button "Call" at bounding box center [261, 206] width 125 height 25
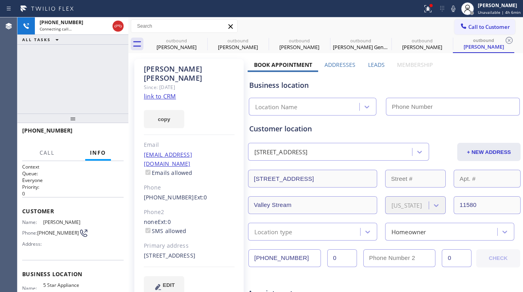
click at [373, 65] on label "Leads" at bounding box center [376, 65] width 17 height 8
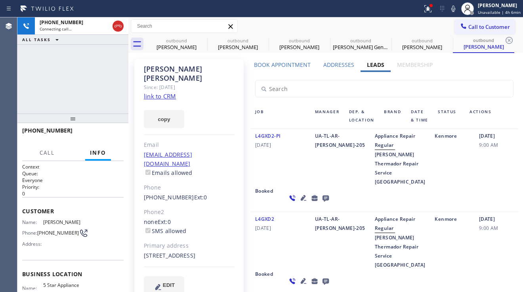
click at [322, 202] on icon at bounding box center [325, 199] width 6 height 6
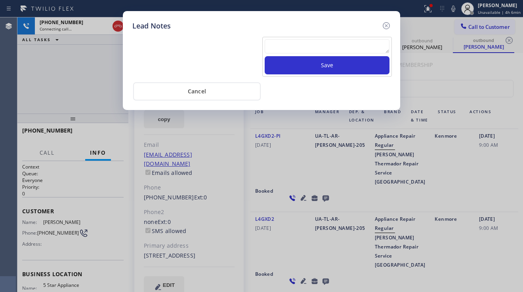
click at [300, 45] on textarea at bounding box center [326, 46] width 125 height 14
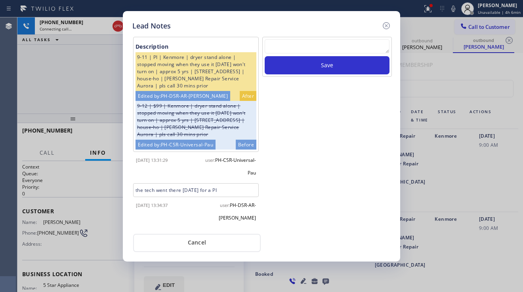
click at [276, 47] on textarea at bounding box center [326, 46] width 125 height 14
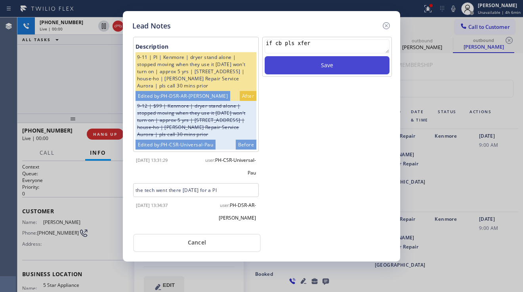
type textarea "if cb pls xfer"
click at [278, 65] on button "Save" at bounding box center [326, 65] width 125 height 18
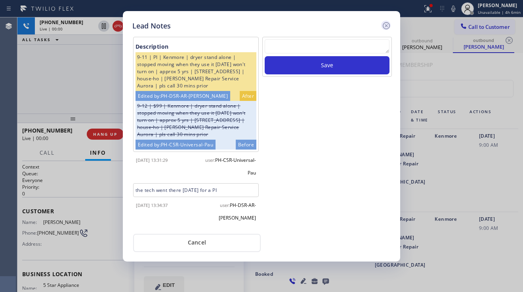
click at [382, 27] on icon at bounding box center [386, 26] width 10 height 10
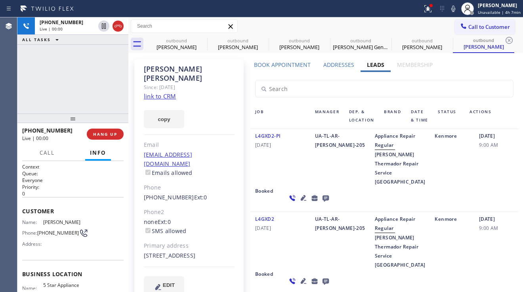
click at [265, 170] on div "L4GXD2-PI [DATE]" at bounding box center [280, 158] width 60 height 55
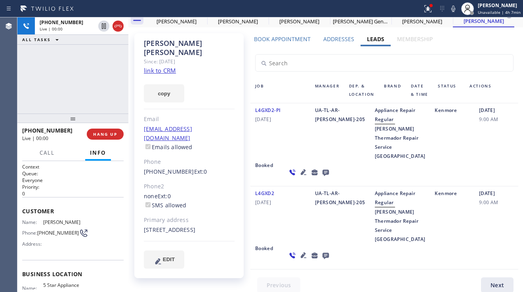
scroll to position [40, 0]
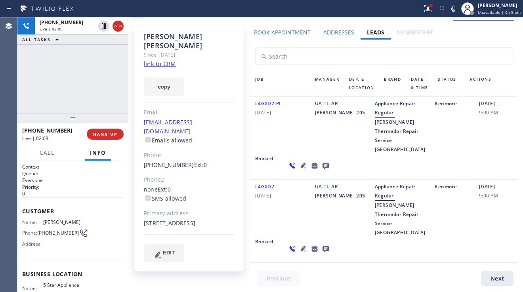
click at [370, 135] on div "Appliance Repair Regular [PERSON_NAME] Thermador Repair Service [GEOGRAPHIC_DAT…" at bounding box center [400, 126] width 60 height 55
click at [333, 30] on div "Addresses" at bounding box center [339, 34] width 44 height 11
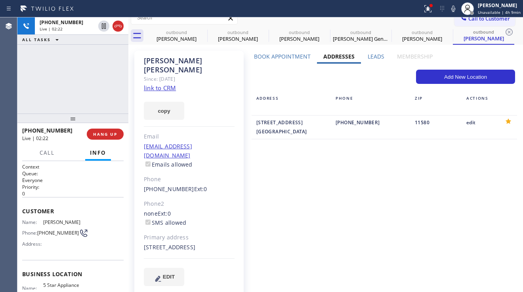
drag, startPoint x: 304, startPoint y: 131, endPoint x: 290, endPoint y: 132, distance: 14.3
click at [290, 132] on div "[STREET_ADDRESS]" at bounding box center [291, 127] width 70 height 18
copy div "11580"
drag, startPoint x: 254, startPoint y: 123, endPoint x: 305, endPoint y: 138, distance: 52.7
click at [305, 136] on div "[STREET_ADDRESS]" at bounding box center [291, 127] width 70 height 18
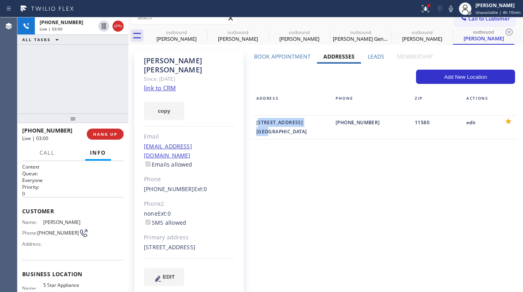
copy div "[STREET_ADDRESS]"
drag, startPoint x: 71, startPoint y: 97, endPoint x: 76, endPoint y: 96, distance: 4.5
click at [71, 97] on div "[PHONE_NUMBER] Live | 03:14 ALL TASKS ALL TASKS ACTIVE TASKS TASKS IN WRAP UP" at bounding box center [72, 65] width 111 height 96
click at [162, 105] on button "copy" at bounding box center [164, 111] width 40 height 18
click at [477, 184] on div "Book Appointment Addresses Leads Membership Business location 5 Star Appliance …" at bounding box center [383, 176] width 273 height 247
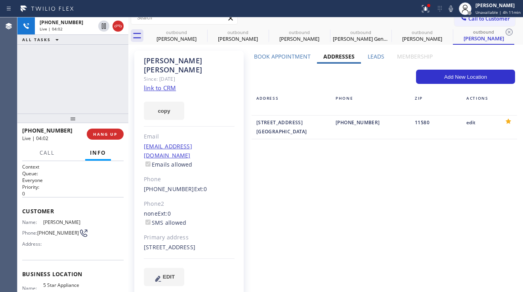
drag, startPoint x: 479, startPoint y: 197, endPoint x: 426, endPoint y: 165, distance: 61.2
click at [478, 196] on div "Book Appointment Addresses Leads Membership Business location 5 Star Appliance …" at bounding box center [383, 176] width 273 height 247
click at [498, 209] on div "Book Appointment Addresses Leads Membership Business location 5 Star Appliance …" at bounding box center [383, 176] width 273 height 247
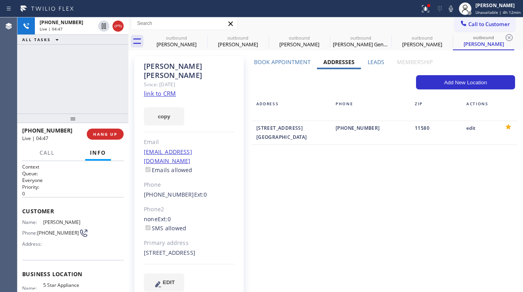
scroll to position [0, 0]
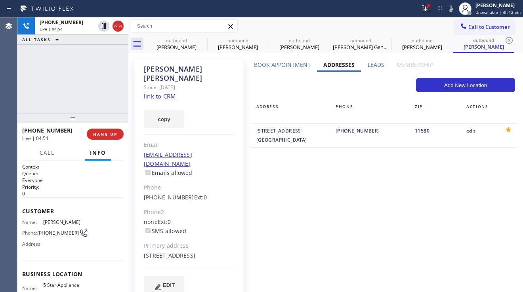
click at [456, 195] on div "Book Appointment Addresses Leads Membership Business location 5 Star Appliance …" at bounding box center [383, 184] width 273 height 247
click at [367, 67] on label "Leads" at bounding box center [375, 65] width 17 height 8
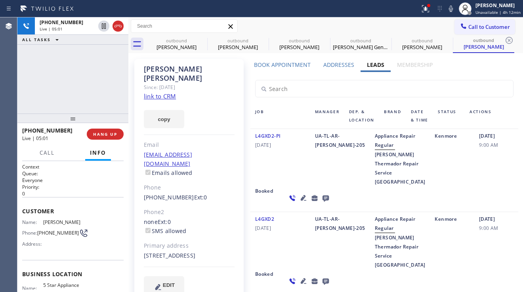
click at [282, 198] on div "Booked" at bounding box center [266, 197] width 32 height 23
click at [282, 203] on div "Booked" at bounding box center [266, 197] width 32 height 23
click at [479, 179] on div "[DATE] 9:00 AM" at bounding box center [496, 158] width 44 height 55
click at [214, 159] on div "[EMAIL_ADDRESS][DOMAIN_NAME] Emails allowed" at bounding box center [189, 163] width 91 height 27
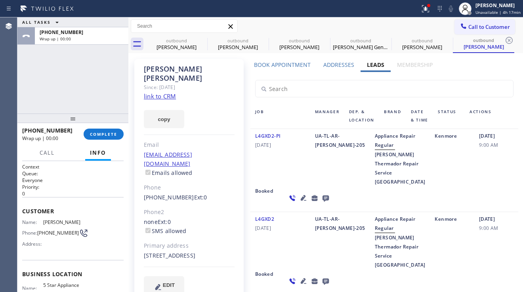
click at [158, 92] on link "link to CRM" at bounding box center [160, 96] width 32 height 8
click at [109, 133] on span "COMPLETE" at bounding box center [103, 134] width 27 height 6
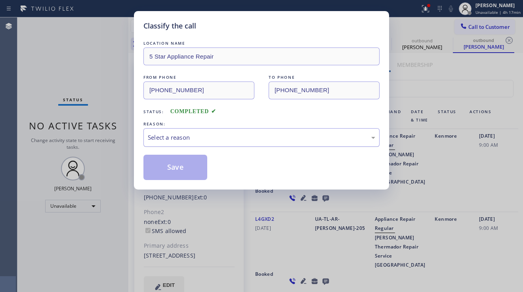
click at [205, 142] on div "Select a reason" at bounding box center [261, 137] width 236 height 19
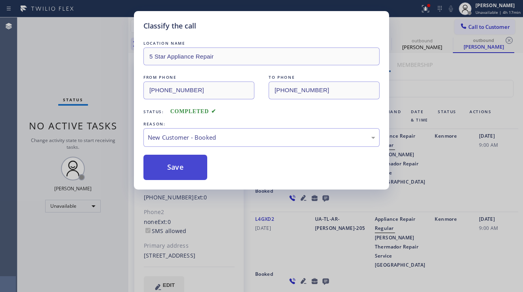
click at [170, 167] on button "Save" at bounding box center [175, 167] width 64 height 25
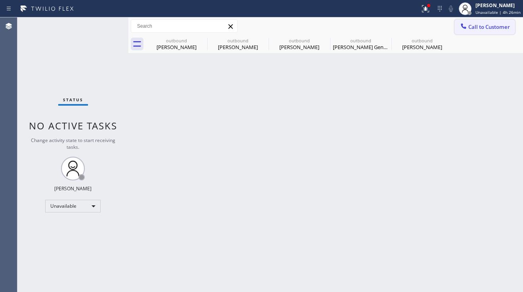
click at [467, 28] on div at bounding box center [463, 27] width 10 height 10
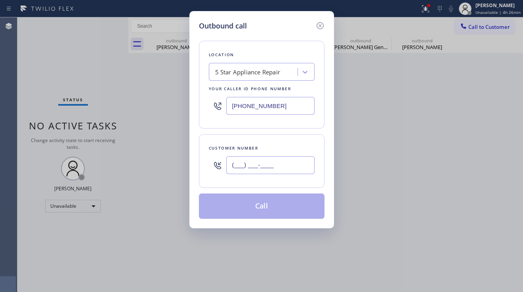
click at [245, 169] on input "(___) ___-____" at bounding box center [270, 165] width 88 height 18
paste input "949) 201-5687"
type input "[PHONE_NUMBER]"
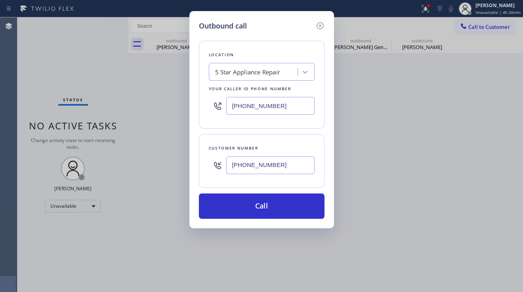
drag, startPoint x: 275, startPoint y: 106, endPoint x: 192, endPoint y: 106, distance: 82.7
click at [192, 106] on div "Outbound call Location 5 Star Appliance Repair Your caller id phone number [PHO…" at bounding box center [261, 119] width 144 height 217
paste input "949) 894-4844"
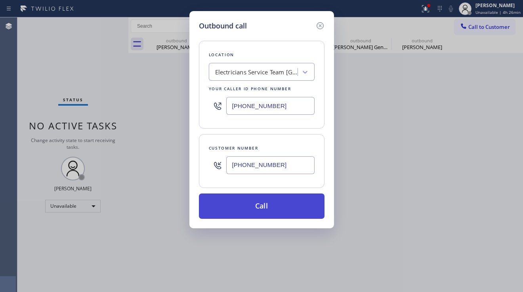
type input "[PHONE_NUMBER]"
click at [258, 209] on button "Call" at bounding box center [261, 206] width 125 height 25
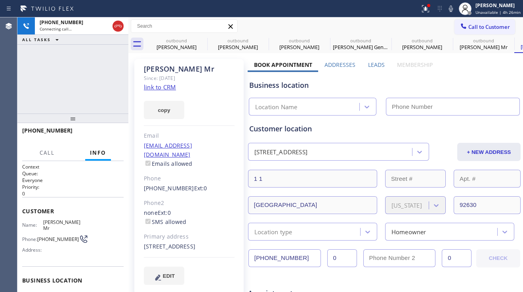
click at [368, 62] on label "Leads" at bounding box center [376, 65] width 17 height 8
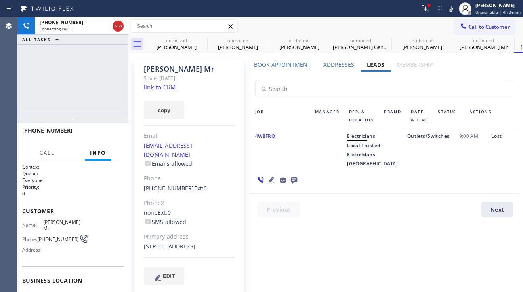
click at [297, 177] on icon at bounding box center [294, 180] width 6 height 6
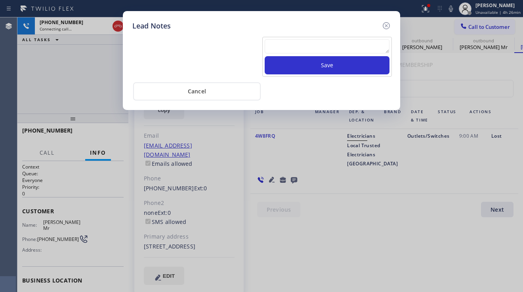
click at [305, 44] on textarea at bounding box center [326, 46] width 125 height 14
click at [275, 48] on textarea at bounding box center [326, 46] width 125 height 14
click at [277, 47] on textarea at bounding box center [326, 46] width 125 height 14
click at [277, 46] on textarea at bounding box center [326, 46] width 125 height 14
click at [385, 27] on icon at bounding box center [385, 25] width 7 height 7
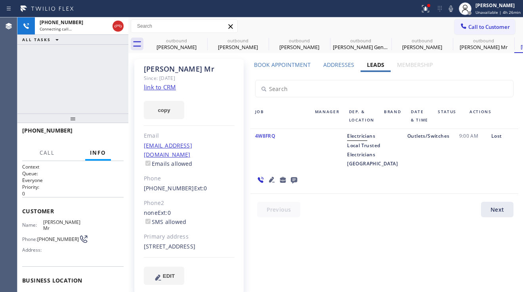
click at [274, 177] on icon at bounding box center [272, 180] width 6 height 6
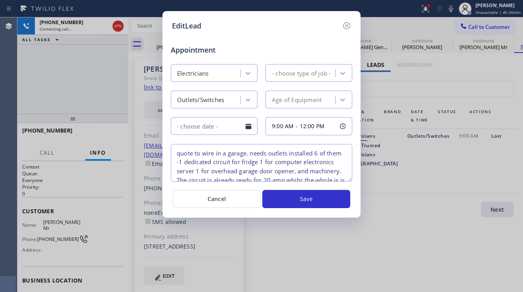
type textarea "quote to wire in a garage. needs outlets installed 6 of them -1 dedicated circu…"
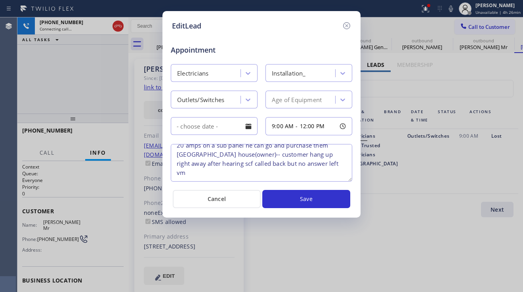
scroll to position [53, 0]
click at [345, 23] on icon at bounding box center [347, 26] width 10 height 10
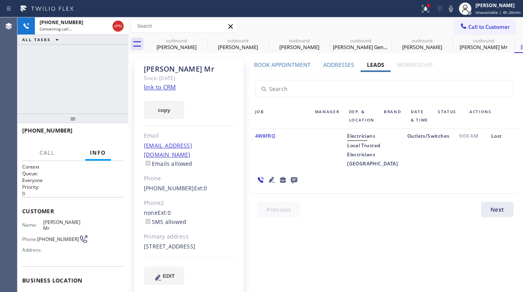
click at [297, 177] on icon at bounding box center [294, 180] width 6 height 6
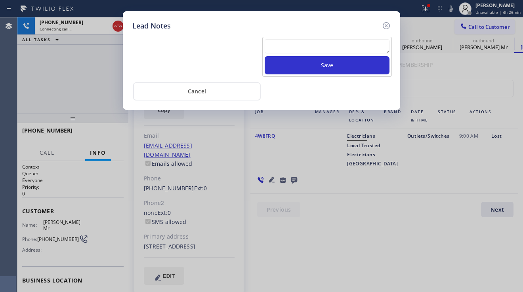
click at [290, 44] on textarea at bounding box center [326, 46] width 125 height 14
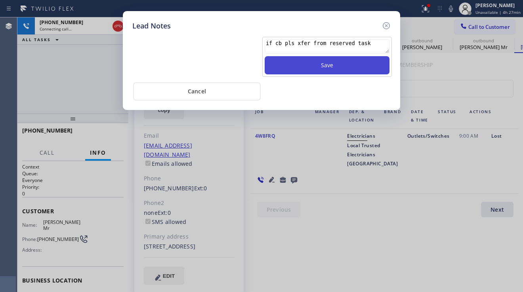
type textarea "if cb pls xfer from reserved task"
click at [295, 68] on button "Save" at bounding box center [326, 65] width 125 height 18
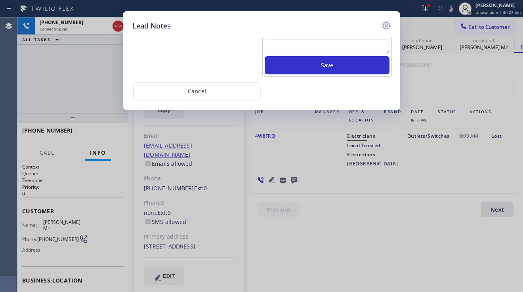
click at [383, 28] on icon at bounding box center [386, 26] width 10 height 10
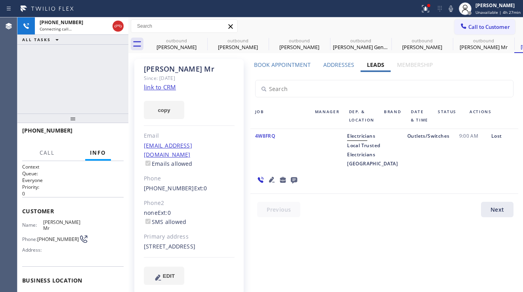
click at [274, 177] on icon at bounding box center [272, 180] width 6 height 6
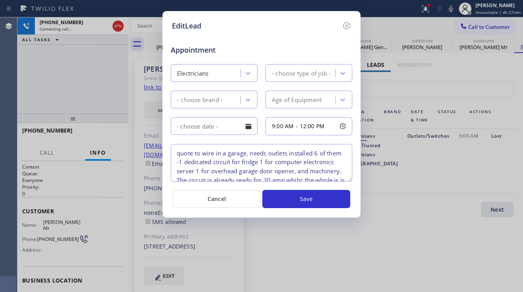
type textarea "quote to wire in a garage. needs outlets installed 6 of them -1 dedicated circu…"
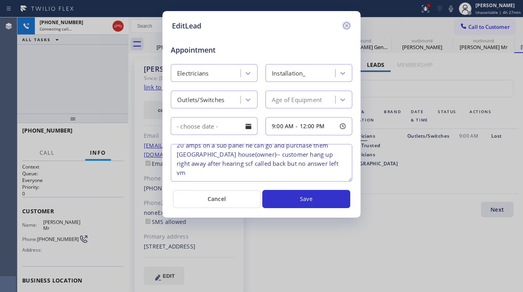
click at [347, 26] on icon at bounding box center [346, 25] width 7 height 7
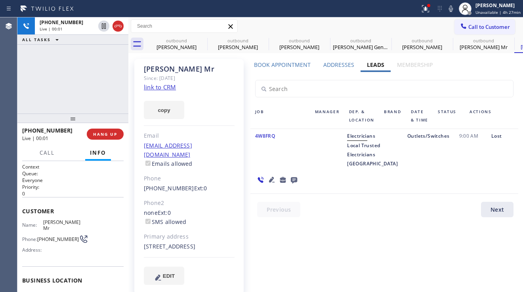
click at [226, 174] on div "Phone" at bounding box center [189, 178] width 91 height 9
click at [118, 134] on button "HANG UP" at bounding box center [105, 134] width 37 height 11
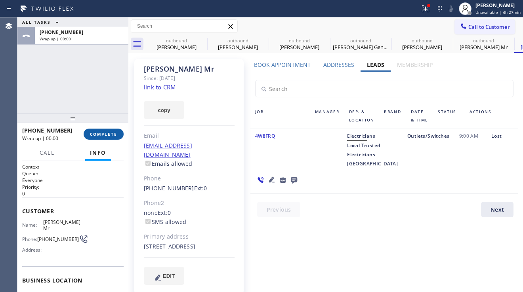
click at [118, 134] on button "COMPLETE" at bounding box center [104, 134] width 40 height 11
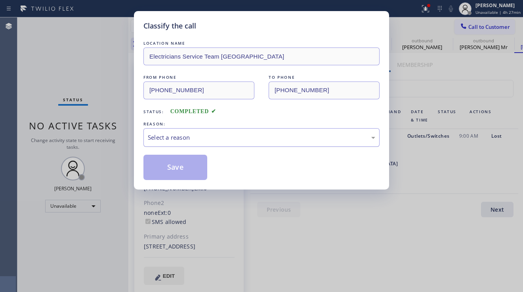
click at [210, 138] on div "Select a reason" at bounding box center [261, 137] width 227 height 9
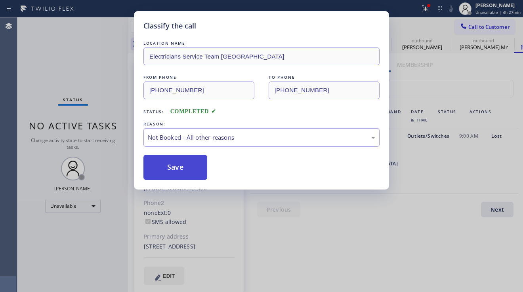
click at [184, 164] on button "Save" at bounding box center [175, 167] width 64 height 25
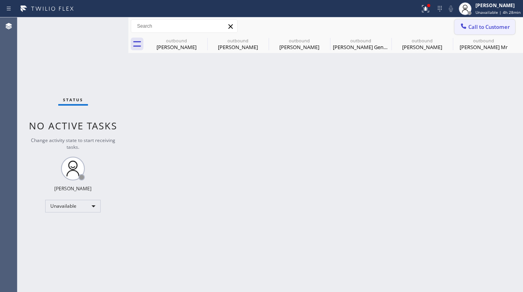
click at [483, 25] on span "Call to Customer" at bounding box center [489, 26] width 42 height 7
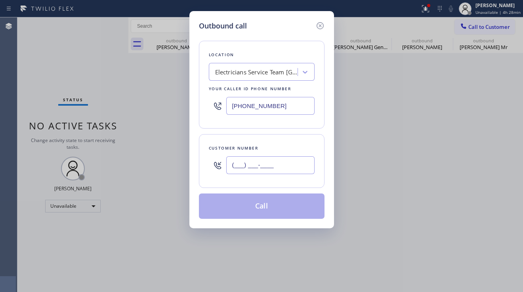
click at [272, 158] on input "(___) ___-____" at bounding box center [270, 165] width 88 height 18
paste input "972) 754-5631"
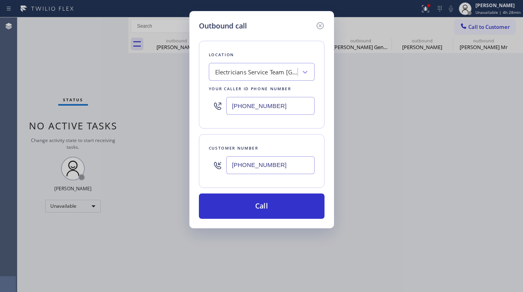
type input "[PHONE_NUMBER]"
drag, startPoint x: 277, startPoint y: 103, endPoint x: 207, endPoint y: 106, distance: 69.3
click at [207, 106] on div "Location Electricians Service Team [GEOGRAPHIC_DATA] Your caller id phone numbe…" at bounding box center [261, 85] width 125 height 88
paste input "408) 677-2851"
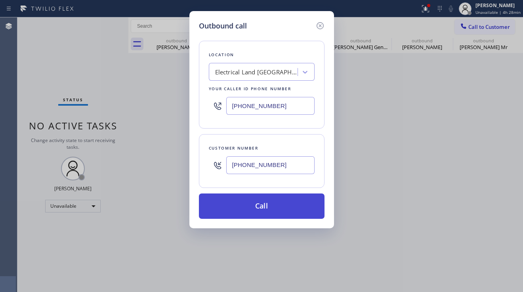
type input "[PHONE_NUMBER]"
click at [259, 202] on button "Call" at bounding box center [261, 206] width 125 height 25
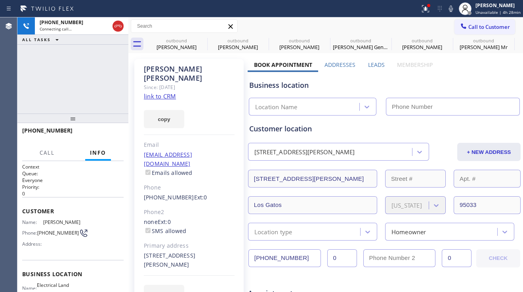
type input "[PHONE_NUMBER]"
click at [376, 69] on div "Business location Electrical Land [GEOGRAPHIC_DATA] [PHONE_NUMBER]" at bounding box center [383, 92] width 273 height 47
click at [376, 68] on label "Leads" at bounding box center [376, 65] width 17 height 8
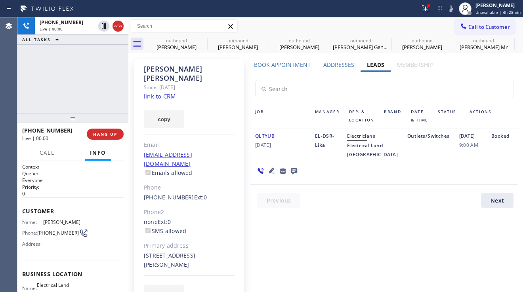
click at [291, 175] on icon at bounding box center [294, 171] width 6 height 6
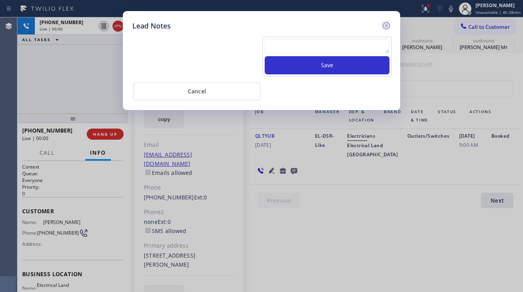
click at [387, 24] on icon at bounding box center [386, 26] width 10 height 10
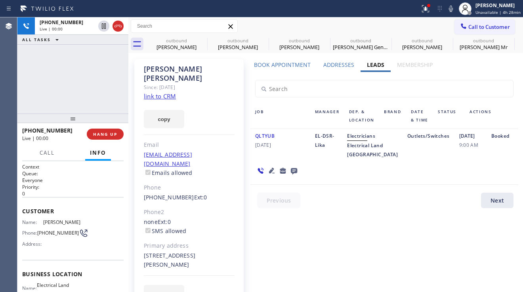
click at [270, 173] on icon at bounding box center [272, 171] width 6 height 6
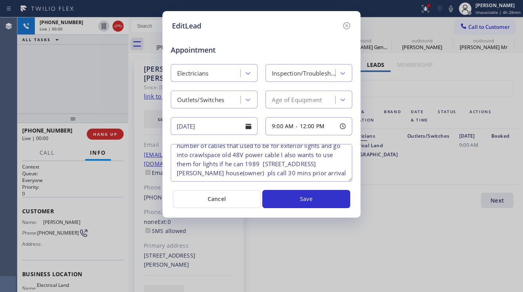
scroll to position [80, 0]
click at [348, 29] on icon at bounding box center [346, 25] width 7 height 7
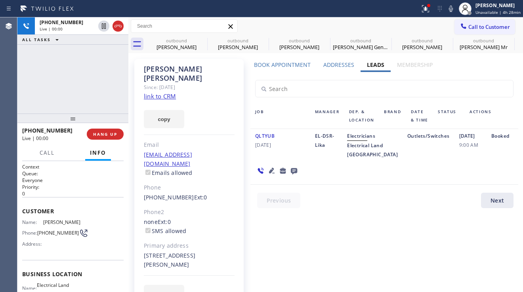
click at [170, 92] on link "link to CRM" at bounding box center [160, 96] width 32 height 8
click at [245, 168] on div "Job Manager Dep. & Location Brand Date & Time Status Actions QLTYUB [DATE] EL-D…" at bounding box center [383, 145] width 277 height 80
click at [268, 175] on icon at bounding box center [272, 171] width 10 height 10
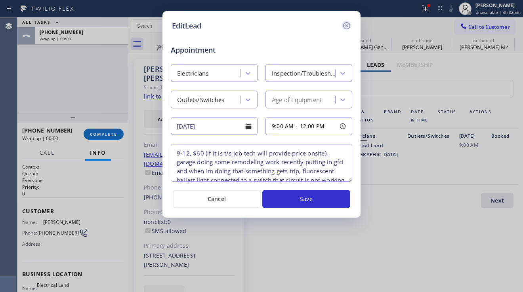
click at [346, 27] on icon at bounding box center [346, 25] width 7 height 7
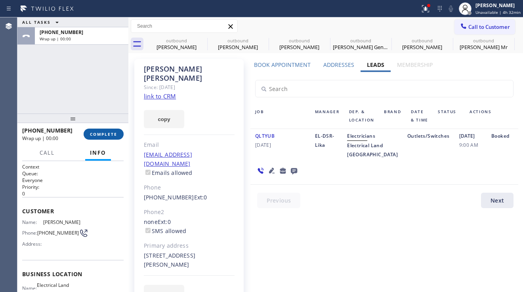
click at [116, 136] on span "COMPLETE" at bounding box center [103, 134] width 27 height 6
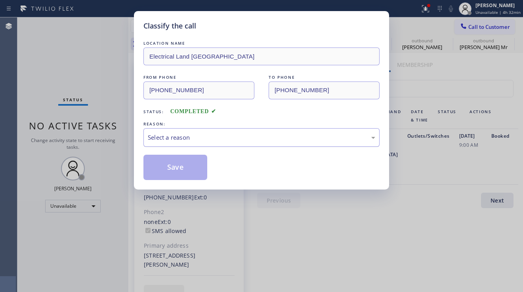
click at [202, 137] on div "Select a reason" at bounding box center [261, 137] width 227 height 9
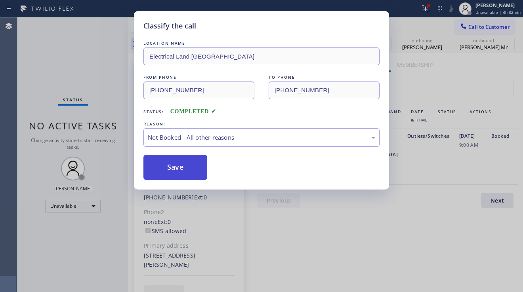
click at [184, 170] on button "Save" at bounding box center [175, 167] width 64 height 25
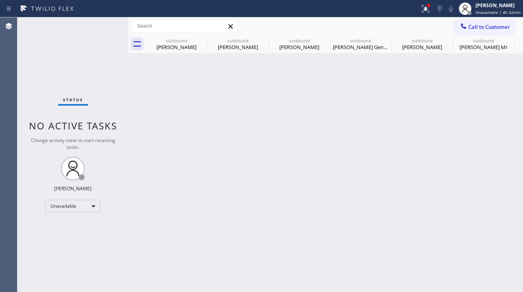
drag, startPoint x: 489, startPoint y: 31, endPoint x: 380, endPoint y: 82, distance: 119.9
click at [489, 31] on button "Call to Customer" at bounding box center [484, 26] width 61 height 15
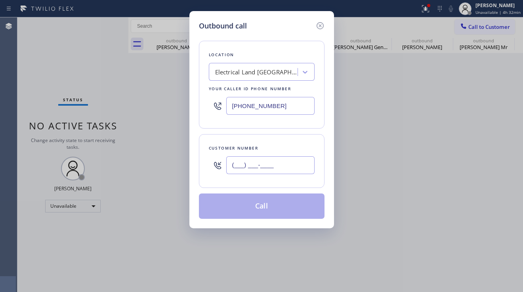
click at [258, 166] on input "(___) ___-____" at bounding box center [270, 165] width 88 height 18
paste input "424) 210-2293"
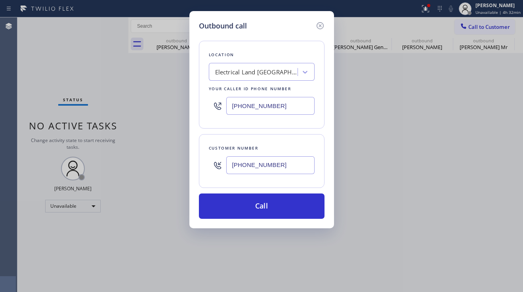
type input "[PHONE_NUMBER]"
click at [475, 195] on div "Outbound call Location Electrical Land [GEOGRAPHIC_DATA] Your caller id phone n…" at bounding box center [261, 146] width 523 height 292
drag, startPoint x: 283, startPoint y: 108, endPoint x: 165, endPoint y: 100, distance: 118.3
click at [165, 100] on div "Outbound call Location Electrical Land [GEOGRAPHIC_DATA] Your caller id phone n…" at bounding box center [261, 146] width 523 height 292
paste input "24) 395-5767"
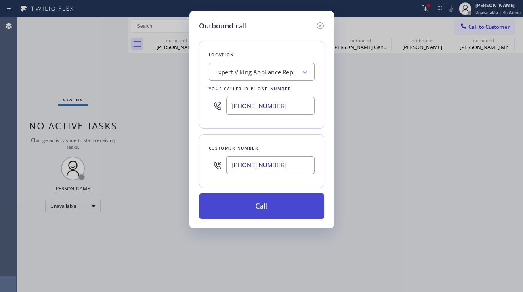
type input "[PHONE_NUMBER]"
click at [256, 200] on button "Call" at bounding box center [261, 206] width 125 height 25
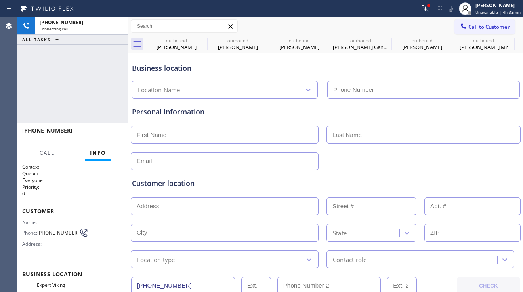
type input "[PHONE_NUMBER]"
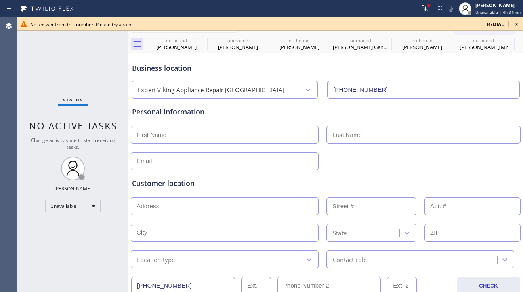
click at [514, 24] on icon at bounding box center [516, 24] width 10 height 10
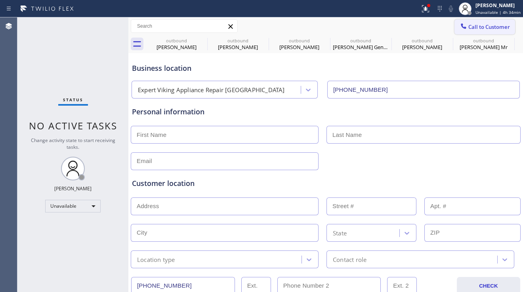
click at [483, 27] on span "Call to Customer" at bounding box center [489, 26] width 42 height 7
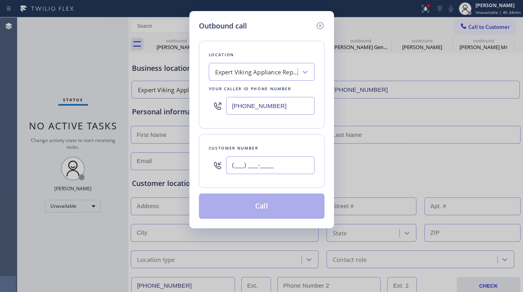
click at [231, 165] on input "(___) ___-____" at bounding box center [270, 165] width 88 height 18
paste input "609) 710-5753"
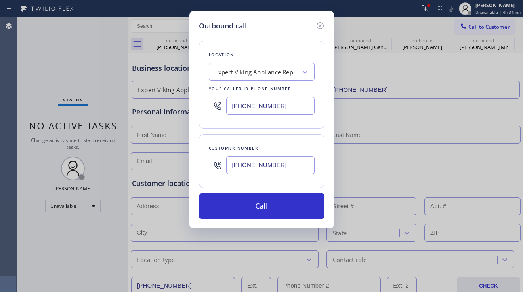
type input "[PHONE_NUMBER]"
drag, startPoint x: 280, startPoint y: 110, endPoint x: 220, endPoint y: 108, distance: 60.2
click at [220, 108] on div "[PHONE_NUMBER]" at bounding box center [262, 106] width 106 height 26
paste input "206) 312-8223"
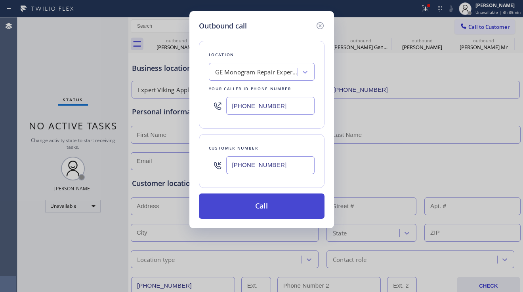
type input "[PHONE_NUMBER]"
click at [254, 201] on button "Call" at bounding box center [261, 206] width 125 height 25
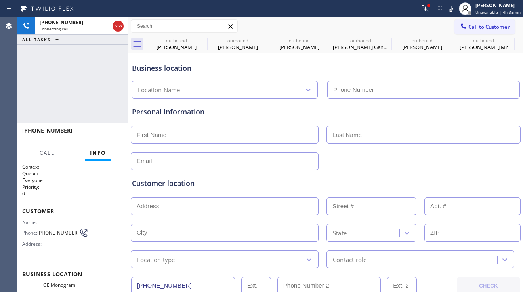
type input "[PHONE_NUMBER]"
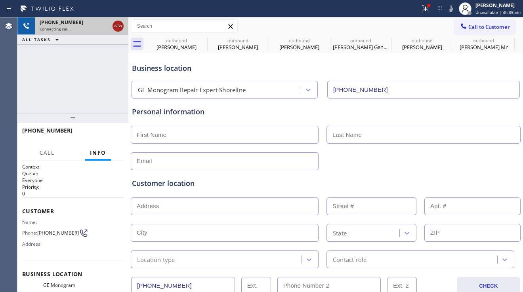
click at [122, 25] on icon at bounding box center [118, 26] width 10 height 10
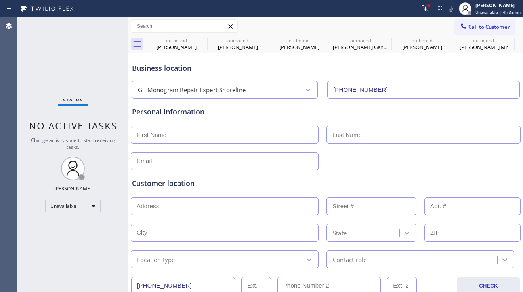
drag, startPoint x: 481, startPoint y: 30, endPoint x: 517, endPoint y: 127, distance: 103.2
click at [481, 30] on button "Call to Customer" at bounding box center [484, 26] width 61 height 15
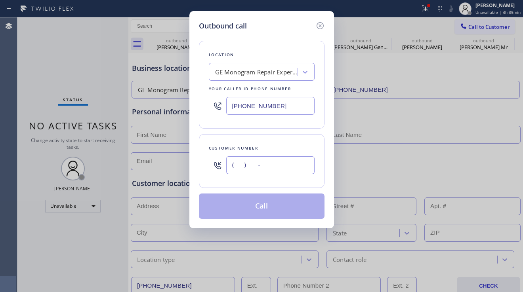
click at [236, 171] on input "(___) ___-____" at bounding box center [270, 165] width 88 height 18
paste input "989) 598-5450"
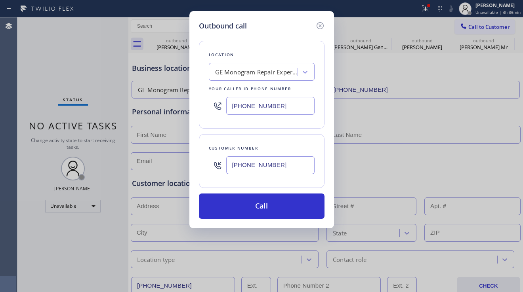
type input "[PHONE_NUMBER]"
drag, startPoint x: 278, startPoint y: 107, endPoint x: 205, endPoint y: 105, distance: 72.9
click at [205, 105] on div "Location GE Monogram Repair Expert Shoreline Your caller id phone number [PHONE…" at bounding box center [261, 85] width 125 height 88
paste input "708) 272-136"
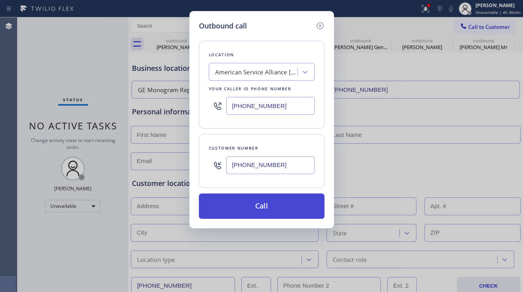
type input "[PHONE_NUMBER]"
click at [247, 203] on button "Call" at bounding box center [261, 206] width 125 height 25
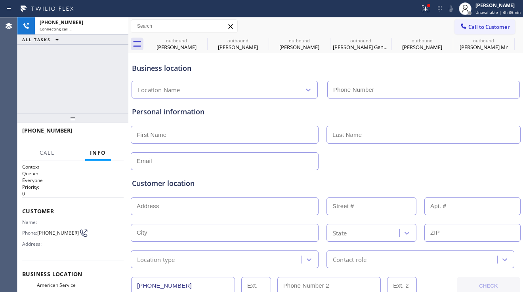
type input "[PHONE_NUMBER]"
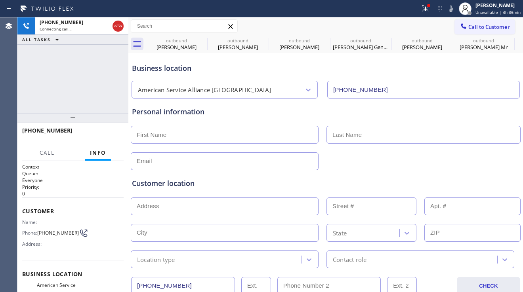
click at [463, 164] on div at bounding box center [325, 160] width 391 height 19
click at [111, 132] on span "HANG UP" at bounding box center [105, 134] width 24 height 6
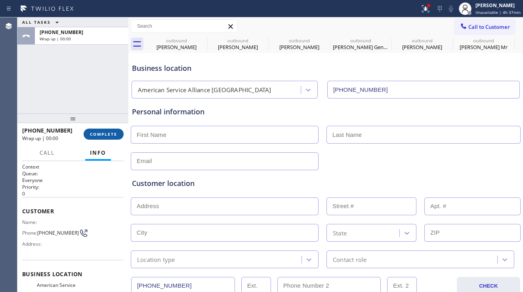
click at [111, 132] on span "COMPLETE" at bounding box center [103, 134] width 27 height 6
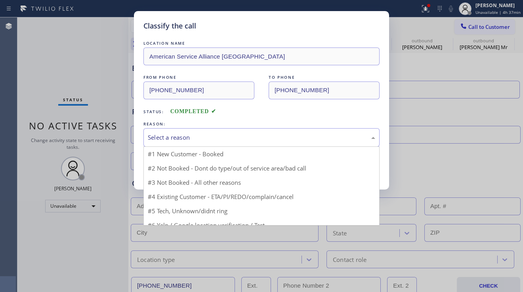
click at [194, 139] on div "Select a reason" at bounding box center [261, 137] width 227 height 9
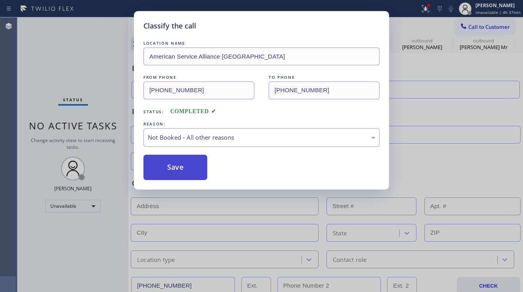
click at [173, 171] on button "Save" at bounding box center [175, 167] width 64 height 25
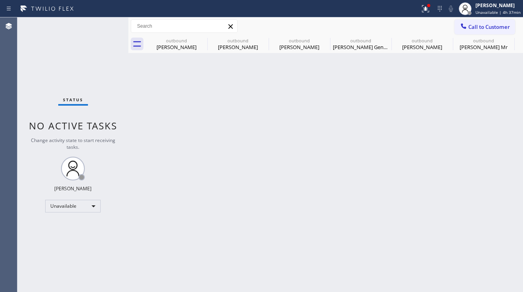
click at [265, 179] on div "Back to Dashboard Change Sender ID Customers Technicians Select a contact Outbo…" at bounding box center [325, 154] width 394 height 275
drag, startPoint x: 190, startPoint y: 199, endPoint x: 217, endPoint y: 233, distance: 43.5
click at [190, 199] on div "Back to Dashboard Change Sender ID Customers Technicians Select a contact Outbo…" at bounding box center [325, 154] width 394 height 275
drag, startPoint x: 501, startPoint y: 131, endPoint x: 485, endPoint y: 88, distance: 45.5
click at [500, 126] on div "Back to Dashboard Change Sender ID Customers Technicians Select a contact Outbo…" at bounding box center [325, 154] width 394 height 275
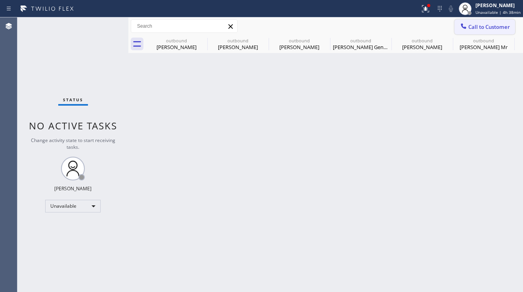
click at [468, 25] on span "Call to Customer" at bounding box center [489, 26] width 42 height 7
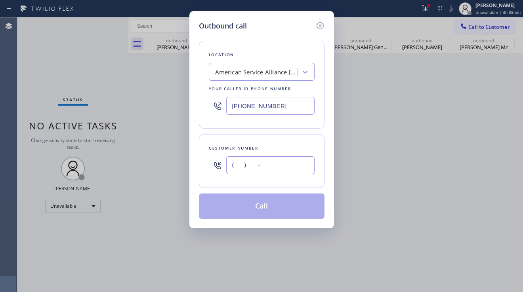
click at [273, 170] on input "(___) ___-____" at bounding box center [270, 165] width 88 height 18
paste input "609) 710-5753"
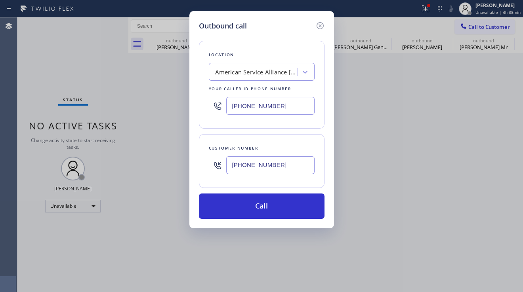
type input "[PHONE_NUMBER]"
drag, startPoint x: 284, startPoint y: 105, endPoint x: 203, endPoint y: 106, distance: 81.2
click at [203, 106] on div "Location American Service Alliance [GEOGRAPHIC_DATA] Your caller id phone numbe…" at bounding box center [261, 85] width 125 height 88
paste input "206) 312-822"
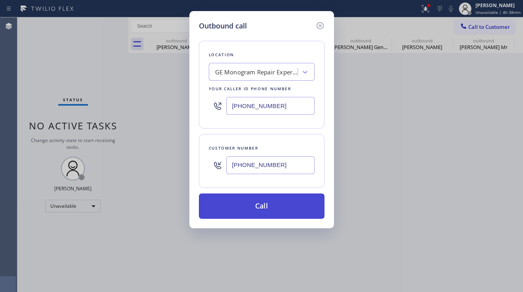
type input "[PHONE_NUMBER]"
click at [263, 203] on button "Call" at bounding box center [261, 206] width 125 height 25
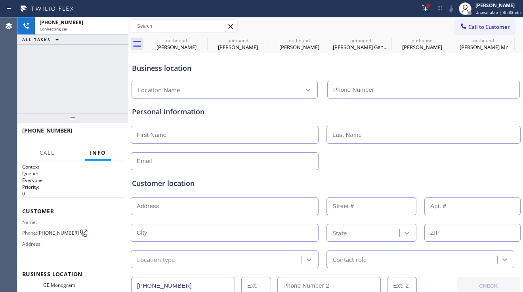
type input "[PHONE_NUMBER]"
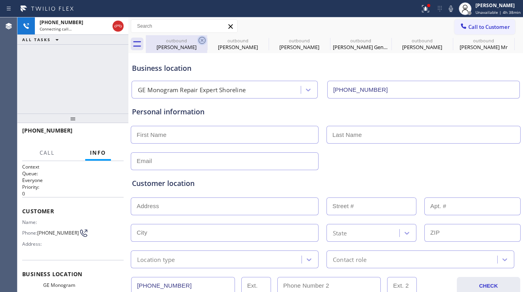
click at [201, 40] on icon at bounding box center [201, 40] width 7 height 7
click at [0, 0] on icon at bounding box center [0, 0] width 0 height 0
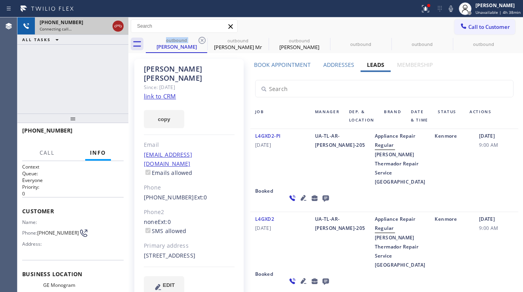
click at [120, 29] on icon at bounding box center [118, 26] width 10 height 10
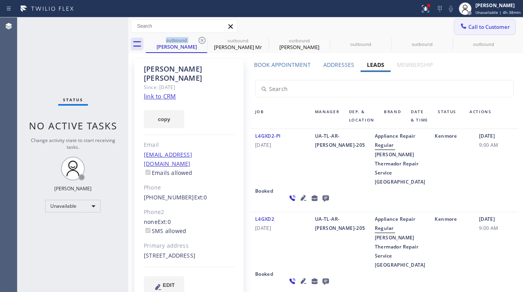
click at [468, 28] on span "Call to Customer" at bounding box center [489, 26] width 42 height 7
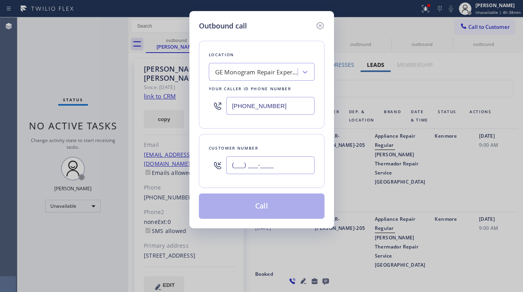
click at [245, 163] on input "(___) ___-____" at bounding box center [270, 165] width 88 height 18
paste input "424) 210-2293"
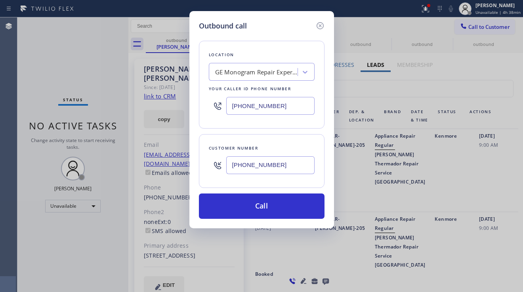
type input "[PHONE_NUMBER]"
drag, startPoint x: 277, startPoint y: 107, endPoint x: 212, endPoint y: 108, distance: 64.5
click at [212, 108] on div "[PHONE_NUMBER]" at bounding box center [262, 106] width 106 height 26
paste input "424) 395-5767"
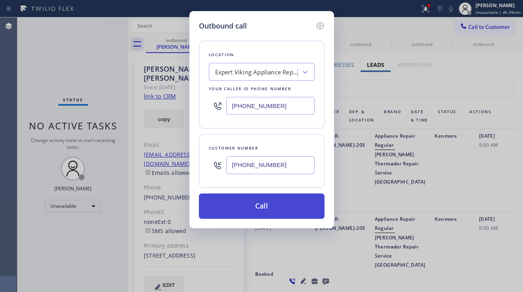
type input "[PHONE_NUMBER]"
click at [255, 205] on button "Call" at bounding box center [261, 206] width 125 height 25
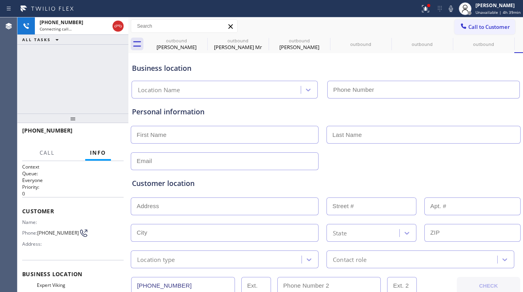
type input "[PHONE_NUMBER]"
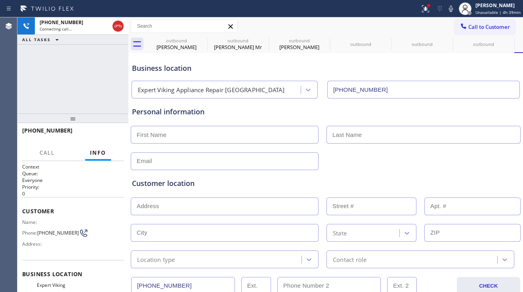
click at [42, 99] on div "[PHONE_NUMBER] Connecting call… ALL TASKS ALL TASKS ACTIVE TASKS TASKS IN WRAP …" at bounding box center [72, 65] width 111 height 96
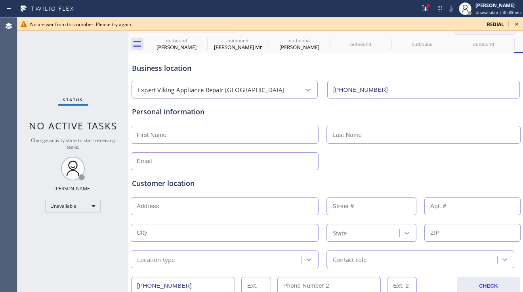
click at [496, 32] on button "Call to Customer" at bounding box center [484, 26] width 61 height 15
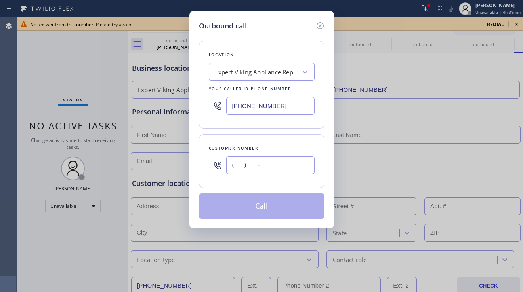
click at [266, 161] on input "(___) ___-____" at bounding box center [270, 165] width 88 height 18
paste input "866) 469-1354"
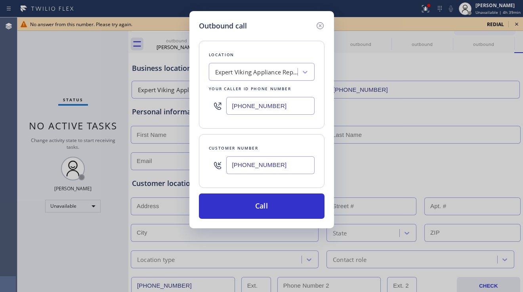
type input "[PHONE_NUMBER]"
drag, startPoint x: 291, startPoint y: 108, endPoint x: 213, endPoint y: 111, distance: 77.2
click at [213, 111] on div "[PHONE_NUMBER]" at bounding box center [262, 106] width 106 height 26
paste input "626) 684-4866"
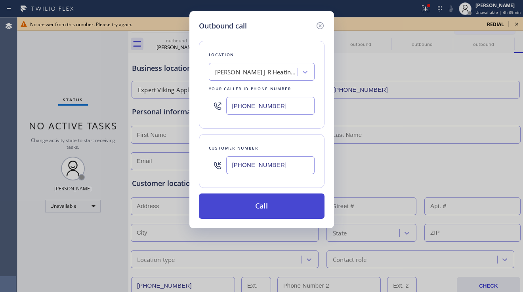
type input "[PHONE_NUMBER]"
click at [247, 205] on button "Call" at bounding box center [261, 206] width 125 height 25
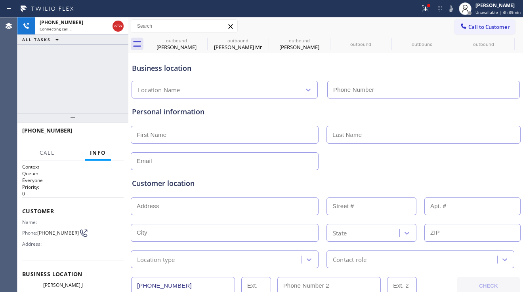
click at [46, 101] on div "[PHONE_NUMBER] Connecting call… ALL TASKS ALL TASKS ACTIVE TASKS TASKS IN WRAP …" at bounding box center [72, 65] width 111 height 96
type input "[PHONE_NUMBER]"
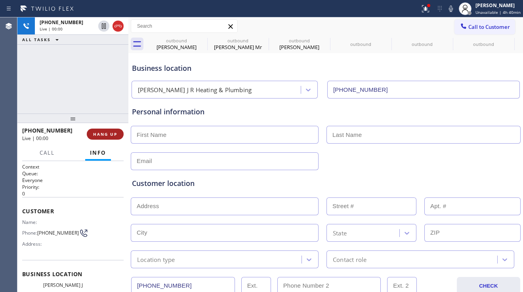
click at [114, 133] on span "HANG UP" at bounding box center [105, 134] width 24 height 6
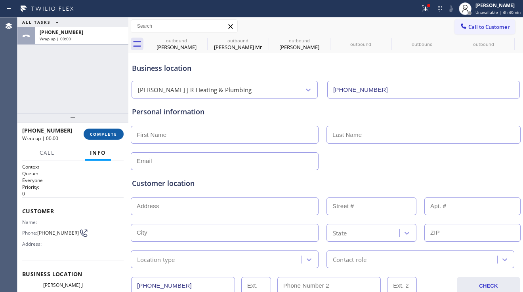
click at [114, 133] on span "COMPLETE" at bounding box center [103, 134] width 27 height 6
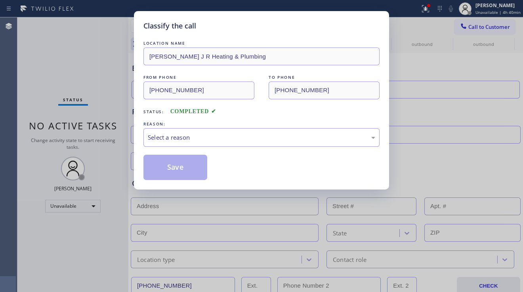
click at [179, 135] on div "Select a reason" at bounding box center [261, 137] width 227 height 9
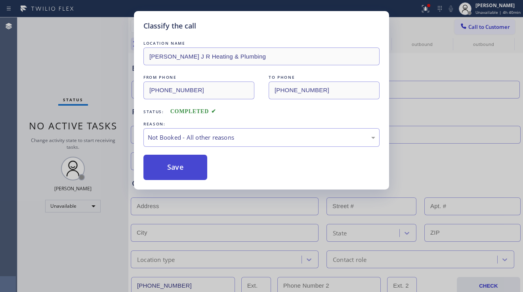
click at [167, 169] on button "Save" at bounding box center [175, 167] width 64 height 25
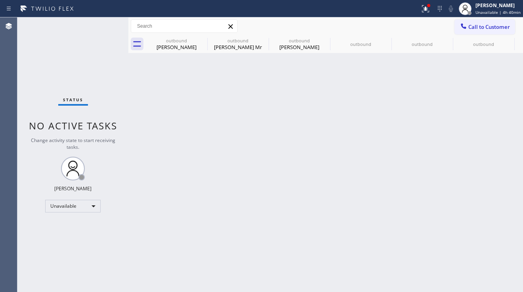
click at [461, 28] on icon at bounding box center [463, 26] width 8 height 8
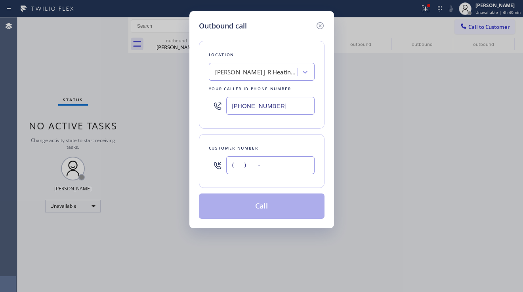
click at [263, 173] on input "(___) ___-____" at bounding box center [270, 165] width 88 height 18
paste input "949) 201-5687"
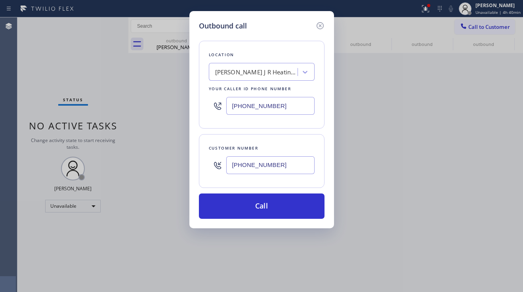
type input "[PHONE_NUMBER]"
drag, startPoint x: 284, startPoint y: 104, endPoint x: 207, endPoint y: 105, distance: 77.6
click at [207, 105] on div "Location [PERSON_NAME] J R Heating & Plumbing Your caller id phone number [PHON…" at bounding box center [261, 85] width 125 height 88
paste input "949) 894-4844"
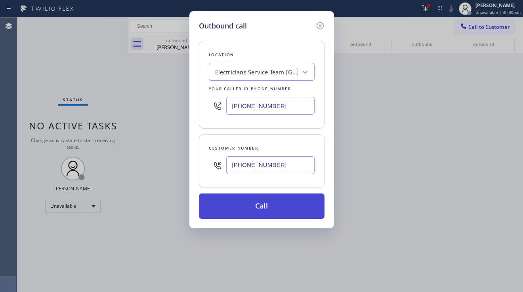
type input "[PHONE_NUMBER]"
click at [248, 202] on button "Call" at bounding box center [261, 206] width 125 height 25
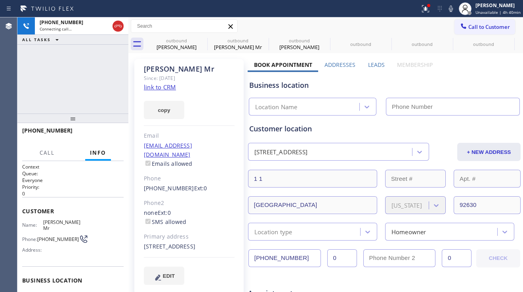
click at [372, 67] on label "Leads" at bounding box center [376, 65] width 17 height 8
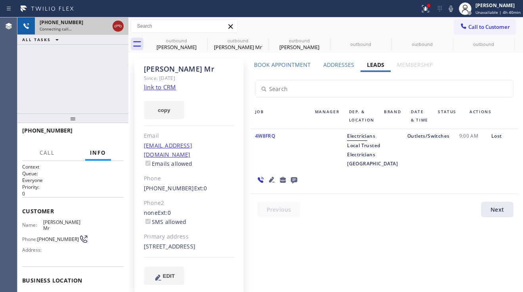
click at [119, 25] on icon at bounding box center [117, 26] width 7 height 2
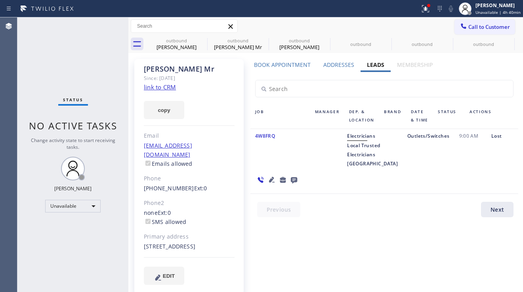
click at [298, 175] on icon at bounding box center [294, 180] width 10 height 10
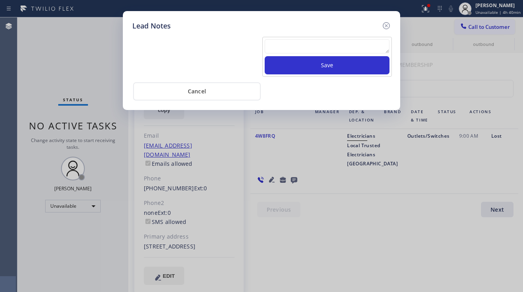
click at [327, 50] on textarea at bounding box center [326, 46] width 125 height 14
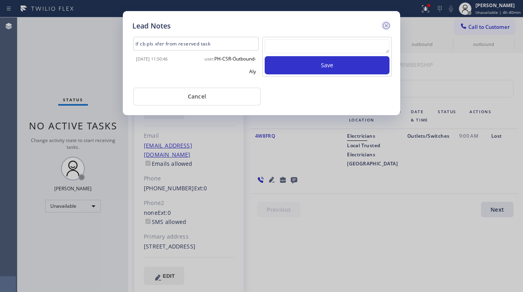
click at [386, 28] on icon at bounding box center [386, 26] width 10 height 10
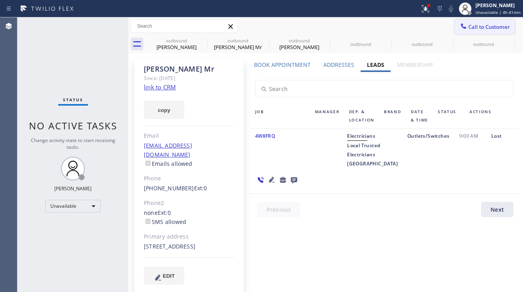
click at [471, 29] on span "Call to Customer" at bounding box center [489, 26] width 42 height 7
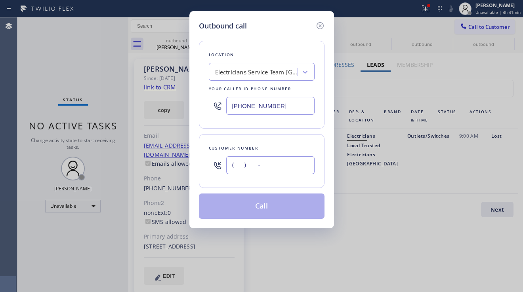
click at [238, 168] on input "(___) ___-____" at bounding box center [270, 165] width 88 height 18
paste input "323) 633-4644"
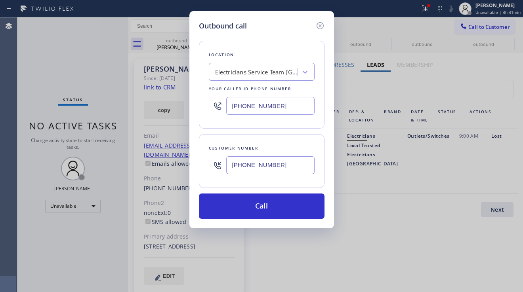
type input "[PHONE_NUMBER]"
drag, startPoint x: 277, startPoint y: 108, endPoint x: 202, endPoint y: 105, distance: 74.5
click at [202, 105] on div "Location Electricians Service Team [GEOGRAPHIC_DATA] Your caller id phone numbe…" at bounding box center [261, 85] width 125 height 88
paste input "661) 369-8429"
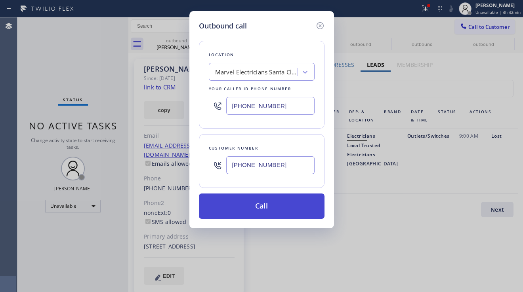
type input "[PHONE_NUMBER]"
click at [258, 203] on button "Call" at bounding box center [261, 206] width 125 height 25
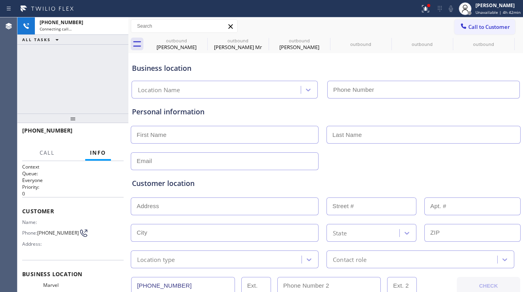
type input "[PHONE_NUMBER]"
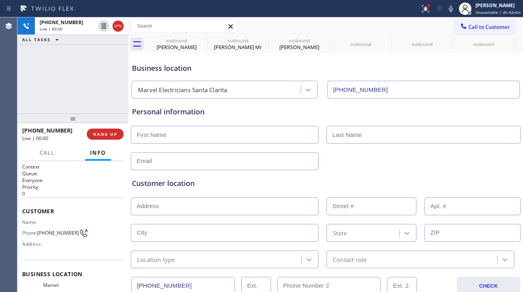
click at [262, 181] on div "Customer location" at bounding box center [325, 183] width 387 height 11
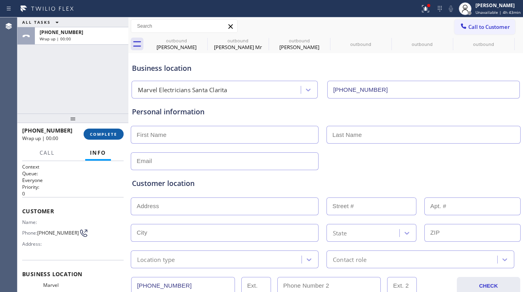
click at [96, 130] on button "COMPLETE" at bounding box center [104, 134] width 40 height 11
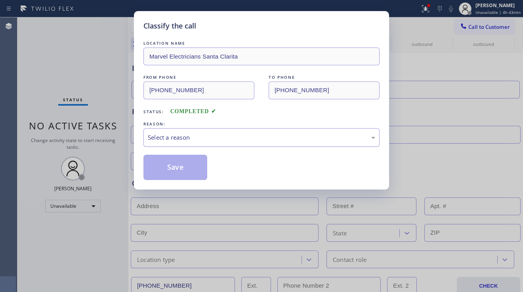
click at [195, 135] on div "Select a reason" at bounding box center [261, 137] width 227 height 9
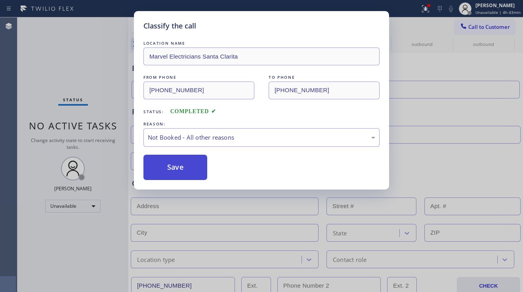
click at [184, 166] on button "Save" at bounding box center [175, 167] width 64 height 25
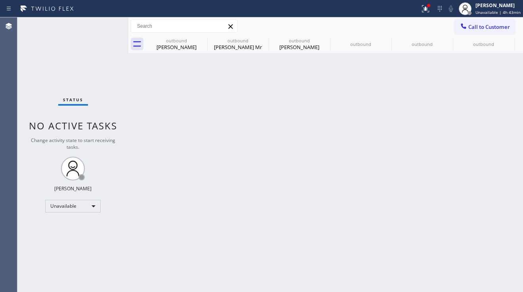
drag, startPoint x: 462, startPoint y: 24, endPoint x: 365, endPoint y: 94, distance: 119.6
click at [462, 24] on icon at bounding box center [462, 25] width 5 height 5
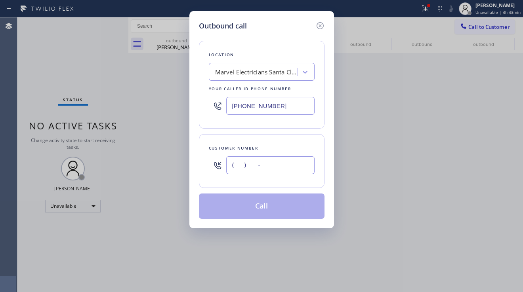
click at [264, 158] on input "(___) ___-____" at bounding box center [270, 165] width 88 height 18
paste input "818) 472-2344"
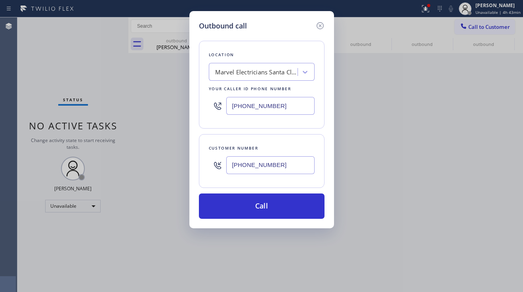
type input "[PHONE_NUMBER]"
drag, startPoint x: 271, startPoint y: 108, endPoint x: 213, endPoint y: 110, distance: 57.8
click at [213, 110] on div "[PHONE_NUMBER]" at bounding box center [262, 106] width 106 height 26
paste input "310) 818-7582"
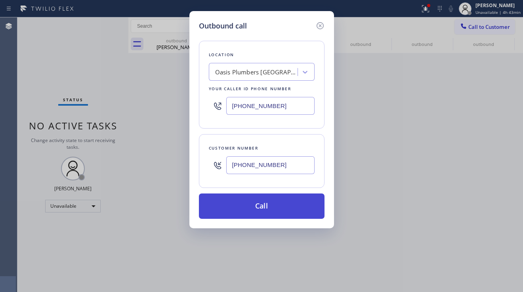
type input "[PHONE_NUMBER]"
click at [249, 204] on button "Call" at bounding box center [261, 206] width 125 height 25
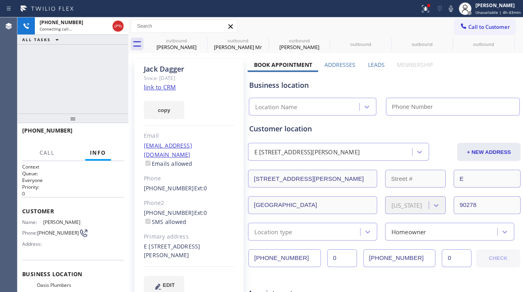
click at [368, 66] on label "Leads" at bounding box center [376, 65] width 17 height 8
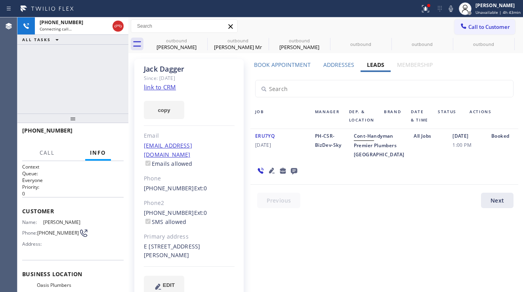
click at [291, 175] on icon at bounding box center [294, 171] width 6 height 6
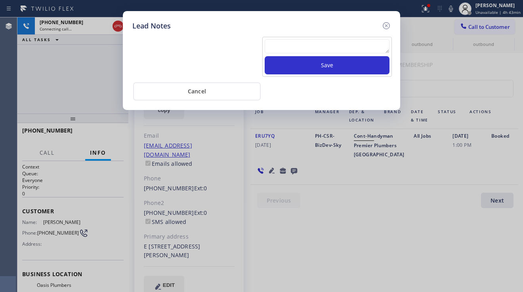
click at [301, 45] on textarea at bounding box center [326, 46] width 125 height 14
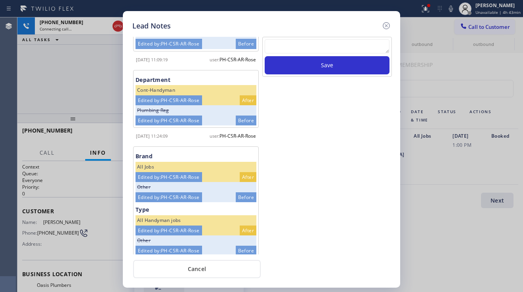
scroll to position [431, 0]
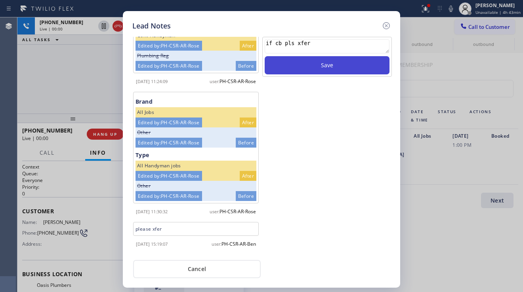
type textarea "if cb pls xfer"
click at [276, 61] on button "Save" at bounding box center [326, 65] width 125 height 18
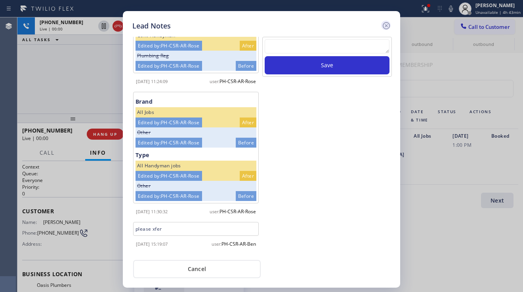
click at [382, 23] on icon at bounding box center [386, 26] width 10 height 10
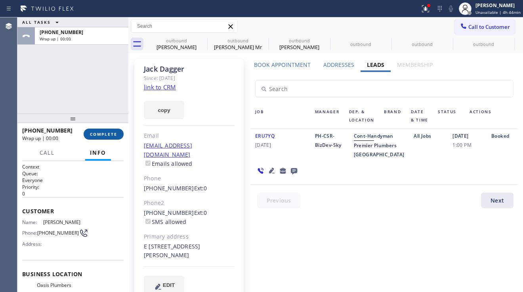
click at [111, 131] on button "COMPLETE" at bounding box center [104, 134] width 40 height 11
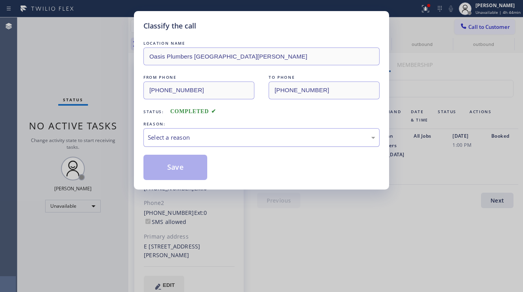
click at [208, 135] on div "Select a reason" at bounding box center [261, 137] width 227 height 9
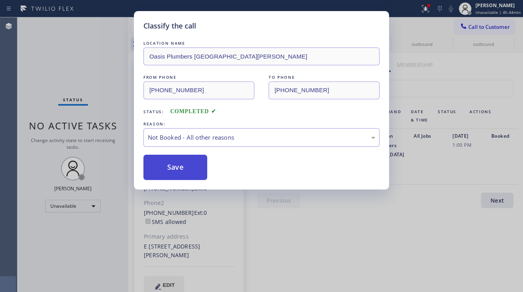
click at [167, 167] on button "Save" at bounding box center [175, 167] width 64 height 25
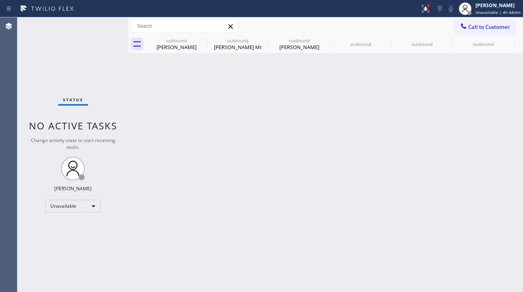
click at [213, 230] on div "Back to Dashboard Change Sender ID Customers Technicians Select a contact Outbo…" at bounding box center [325, 154] width 394 height 275
click at [162, 48] on div "[PERSON_NAME]" at bounding box center [176, 47] width 60 height 7
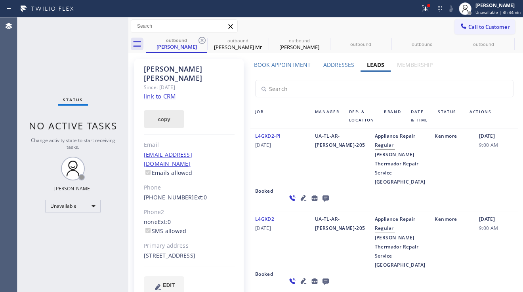
click at [161, 111] on button "copy" at bounding box center [164, 119] width 40 height 18
click at [202, 39] on icon at bounding box center [202, 41] width 10 height 10
click at [0, 0] on icon at bounding box center [0, 0] width 0 height 0
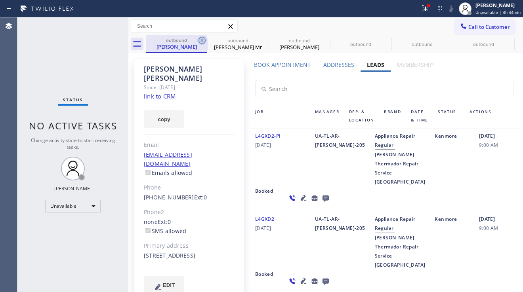
click at [0, 0] on icon at bounding box center [0, 0] width 0 height 0
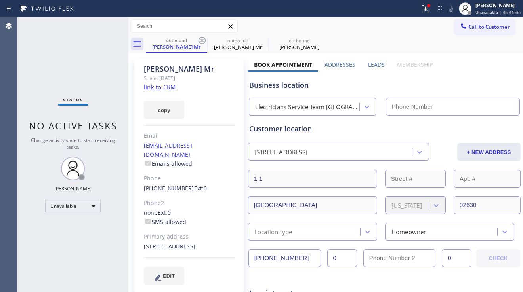
click at [202, 39] on icon at bounding box center [202, 41] width 10 height 10
click at [0, 0] on icon at bounding box center [0, 0] width 0 height 0
click at [202, 39] on div "outbound [PERSON_NAME] Mr outbound [PERSON_NAME] Mr outbound [PERSON_NAME]" at bounding box center [334, 44] width 377 height 18
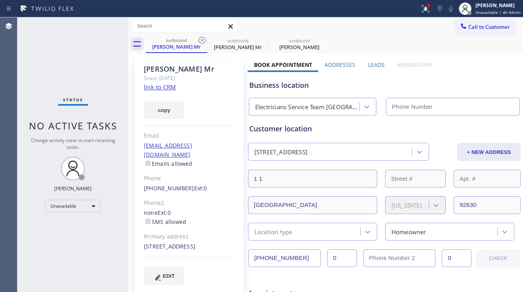
click at [202, 39] on div "outbound [PERSON_NAME] Mr outbound [PERSON_NAME] Mr outbound [PERSON_NAME]" at bounding box center [334, 44] width 377 height 18
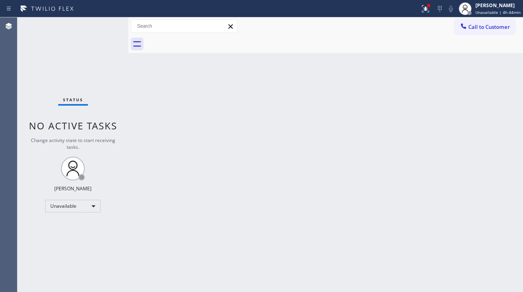
click at [202, 39] on div at bounding box center [334, 44] width 377 height 18
click at [476, 29] on span "Call to Customer" at bounding box center [489, 26] width 42 height 7
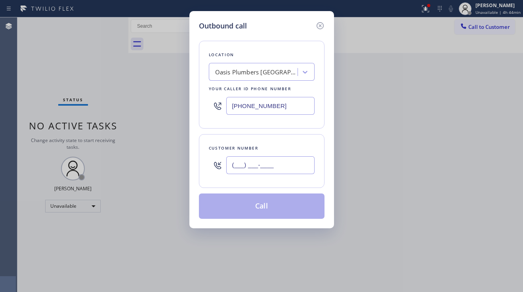
click at [263, 167] on input "(___) ___-____" at bounding box center [270, 165] width 88 height 18
paste input "928) 380-9799"
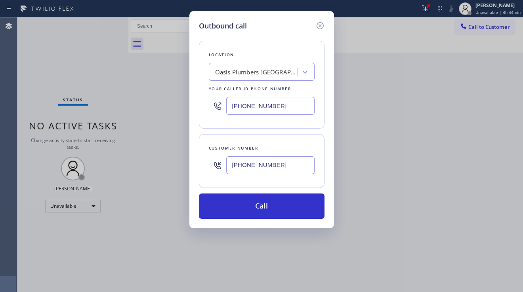
type input "[PHONE_NUMBER]"
drag, startPoint x: 281, startPoint y: 104, endPoint x: 206, endPoint y: 106, distance: 75.6
click at [206, 106] on div "Location [GEOGRAPHIC_DATA] [GEOGRAPHIC_DATA][PERSON_NAME] Your caller id phone …" at bounding box center [261, 85] width 125 height 88
paste input "623) 323-7393"
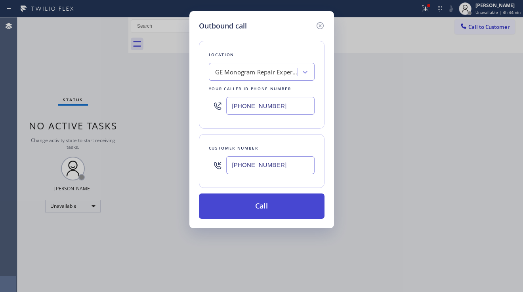
type input "[PHONE_NUMBER]"
drag, startPoint x: 249, startPoint y: 206, endPoint x: 244, endPoint y: 206, distance: 4.4
click at [248, 206] on button "Call" at bounding box center [261, 206] width 125 height 25
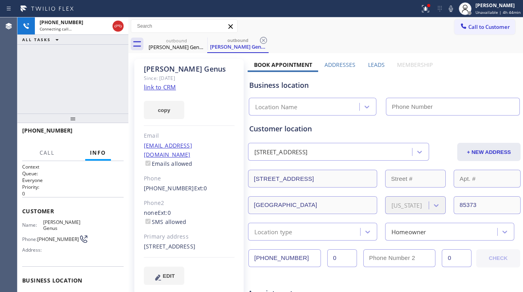
click at [374, 67] on label "Leads" at bounding box center [376, 65] width 17 height 8
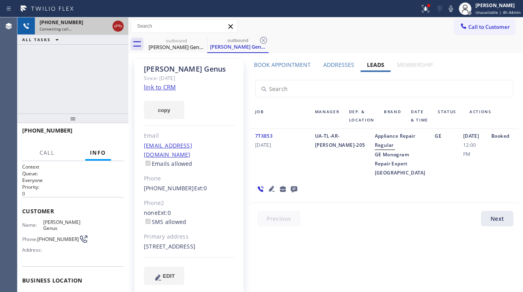
click at [123, 29] on div at bounding box center [117, 26] width 11 height 10
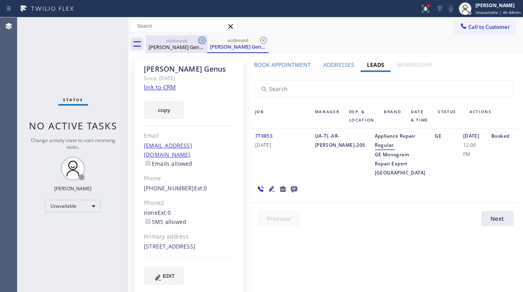
click at [204, 40] on icon at bounding box center [202, 41] width 10 height 10
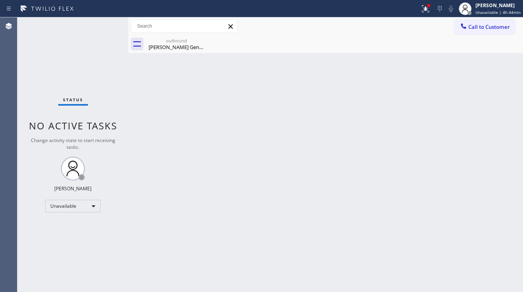
click at [0, 0] on icon at bounding box center [0, 0] width 0 height 0
click at [198, 41] on icon at bounding box center [202, 41] width 10 height 10
click at [184, 49] on div "[PERSON_NAME] Genus" at bounding box center [176, 47] width 60 height 7
click at [469, 28] on span "Call to Customer" at bounding box center [489, 26] width 42 height 7
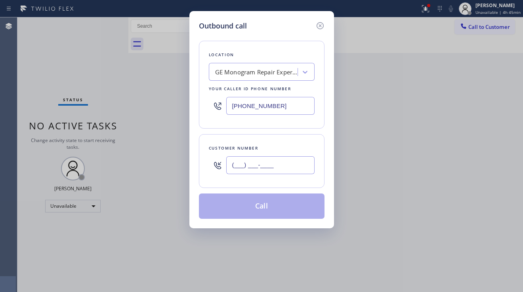
click at [240, 163] on input "(___) ___-____" at bounding box center [270, 165] width 88 height 18
paste input "408) 431-0494"
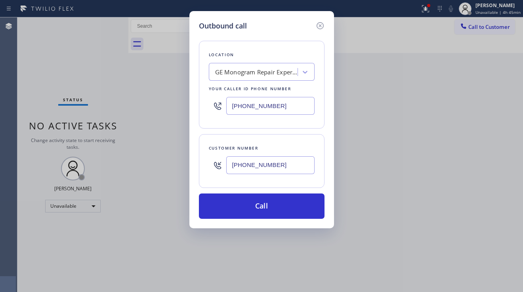
type input "[PHONE_NUMBER]"
drag, startPoint x: 281, startPoint y: 108, endPoint x: 210, endPoint y: 105, distance: 70.9
click at [210, 105] on div "[PHONE_NUMBER]" at bounding box center [262, 106] width 106 height 26
paste input "714) 463-1717"
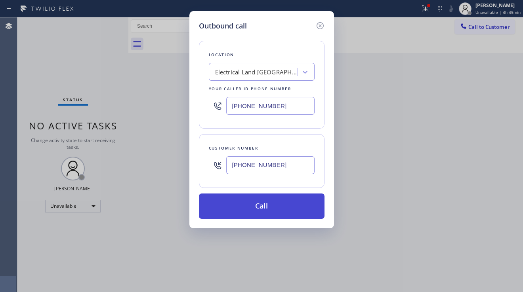
type input "[PHONE_NUMBER]"
click at [241, 203] on button "Call" at bounding box center [261, 206] width 125 height 25
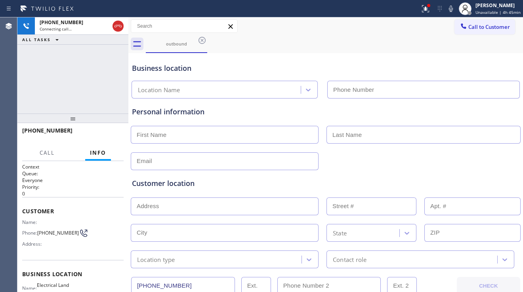
type input "[PHONE_NUMBER]"
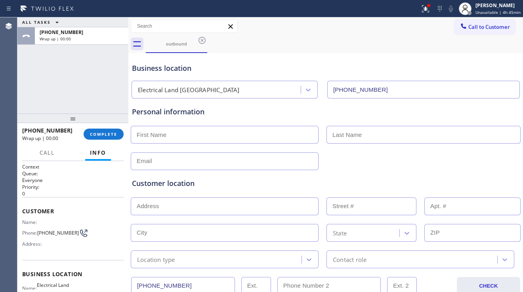
click at [457, 171] on div "Customer location >> ADD NEW ADDRESS << + NEW ADDRESS State Location type Conta…" at bounding box center [325, 219] width 390 height 98
click at [105, 131] on span "COMPLETE" at bounding box center [103, 134] width 27 height 6
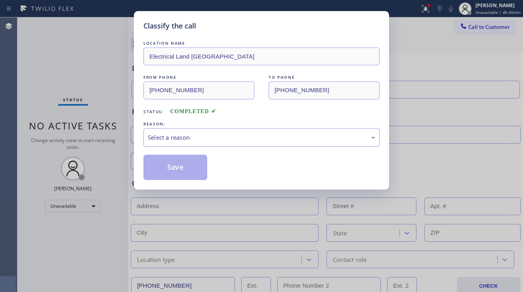
click at [200, 145] on div "Select a reason" at bounding box center [261, 137] width 236 height 19
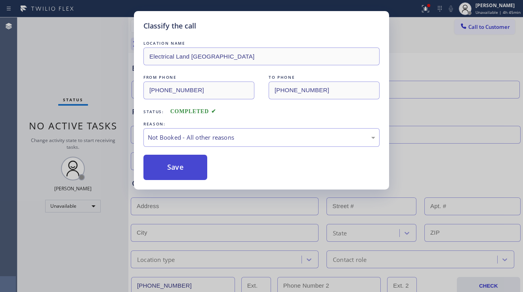
click at [168, 169] on button "Save" at bounding box center [175, 167] width 64 height 25
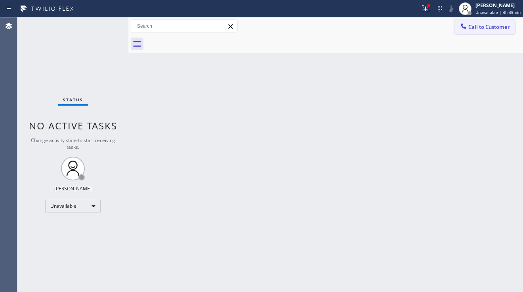
click at [470, 32] on button "Call to Customer" at bounding box center [484, 26] width 61 height 15
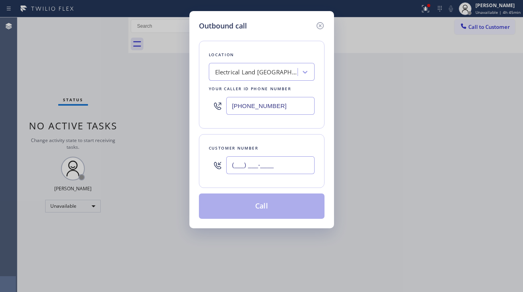
click at [258, 162] on input "(___) ___-____" at bounding box center [270, 165] width 88 height 18
paste input "312) 833-0755"
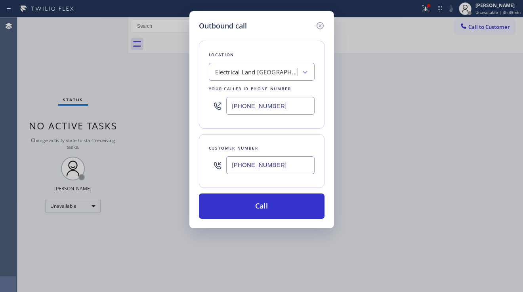
type input "[PHONE_NUMBER]"
drag, startPoint x: 280, startPoint y: 106, endPoint x: 199, endPoint y: 105, distance: 81.2
click at [199, 105] on div "Location Electrical Land [GEOGRAPHIC_DATA] Your caller id phone number [PHONE_N…" at bounding box center [261, 85] width 125 height 88
paste input "73) 900-8292"
type input "[PHONE_NUMBER]"
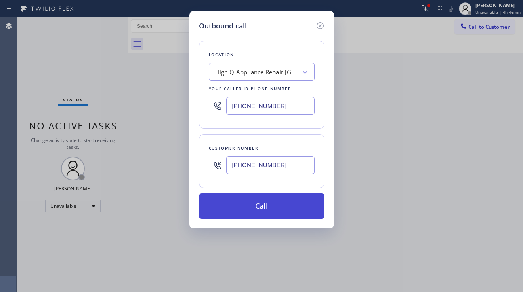
click at [244, 205] on button "Call" at bounding box center [261, 206] width 125 height 25
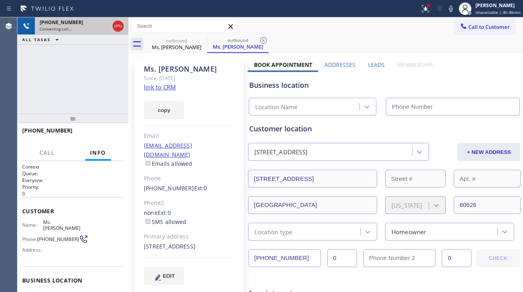
click at [117, 24] on icon at bounding box center [118, 26] width 10 height 10
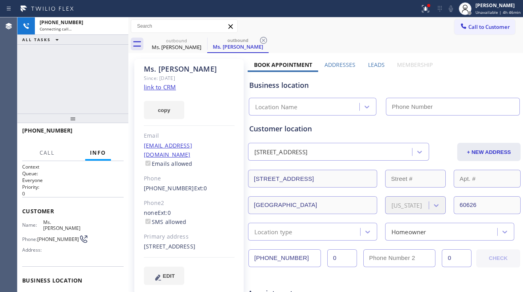
click at [370, 67] on label "Leads" at bounding box center [376, 65] width 17 height 8
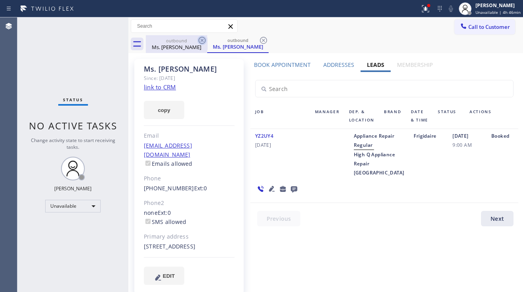
click at [202, 40] on icon at bounding box center [201, 40] width 7 height 7
click at [260, 40] on icon at bounding box center [263, 40] width 7 height 7
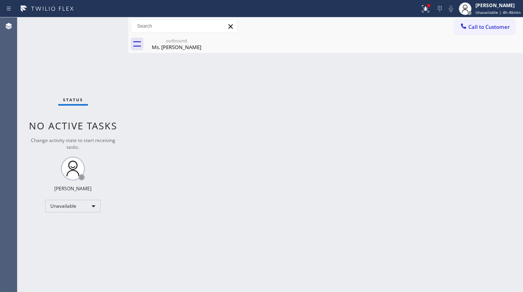
click at [0, 0] on icon at bounding box center [0, 0] width 0 height 0
click at [194, 42] on div "outbound" at bounding box center [176, 41] width 60 height 6
click at [483, 24] on span "Call to Customer" at bounding box center [489, 26] width 42 height 7
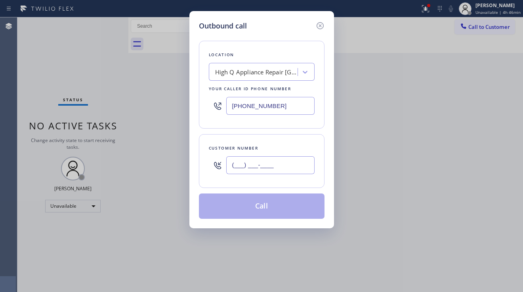
click at [237, 165] on input "(___) ___-____" at bounding box center [270, 165] width 88 height 18
paste input "818) 399-4991"
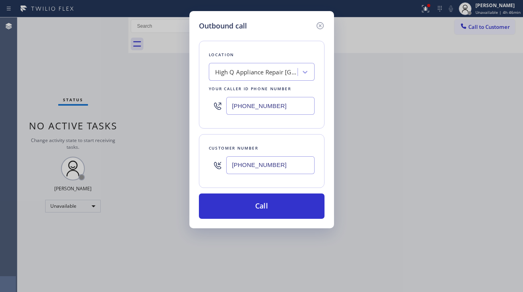
type input "[PHONE_NUMBER]"
drag, startPoint x: 294, startPoint y: 110, endPoint x: 220, endPoint y: 109, distance: 74.4
click at [220, 109] on div "[PHONE_NUMBER]" at bounding box center [262, 106] width 106 height 26
paste input "818) 217-8551"
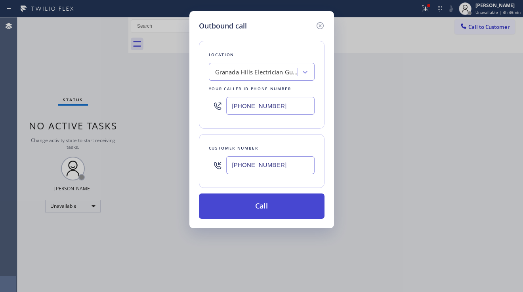
type input "[PHONE_NUMBER]"
click at [248, 205] on button "Call" at bounding box center [261, 206] width 125 height 25
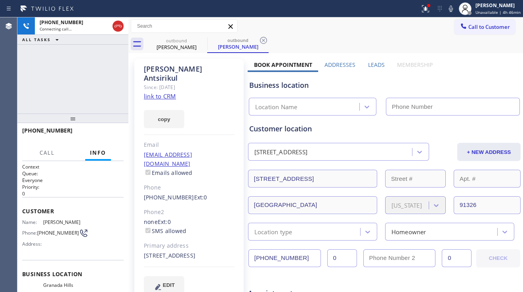
click at [368, 67] on label "Leads" at bounding box center [376, 65] width 17 height 8
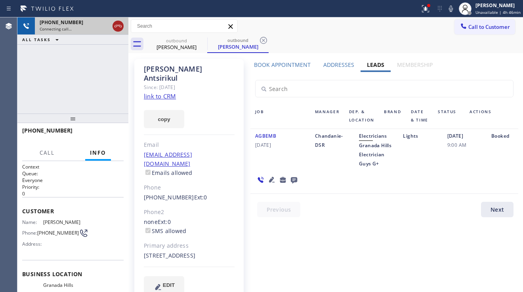
click at [115, 25] on icon at bounding box center [118, 26] width 10 height 10
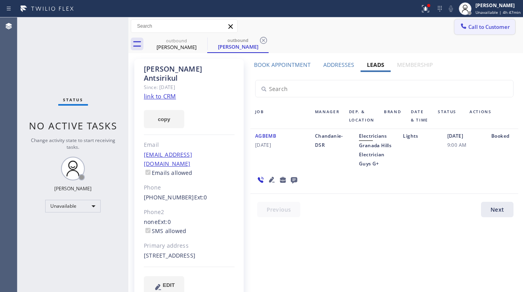
click at [468, 25] on span "Call to Customer" at bounding box center [489, 26] width 42 height 7
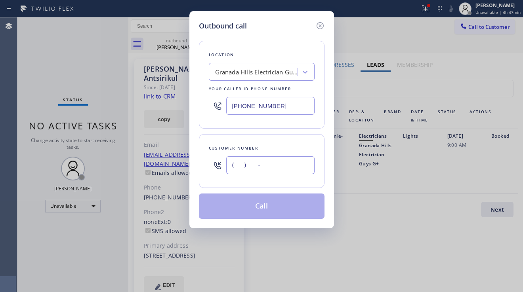
click at [268, 162] on input "(___) ___-____" at bounding box center [270, 165] width 88 height 18
paste input "415) 774-6883"
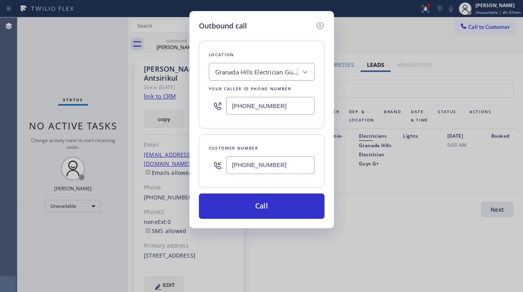
type input "[PHONE_NUMBER]"
drag, startPoint x: 281, startPoint y: 105, endPoint x: 221, endPoint y: 108, distance: 59.8
click at [221, 108] on div "[PHONE_NUMBER]" at bounding box center [262, 106] width 106 height 26
paste input "949) 202-5794"
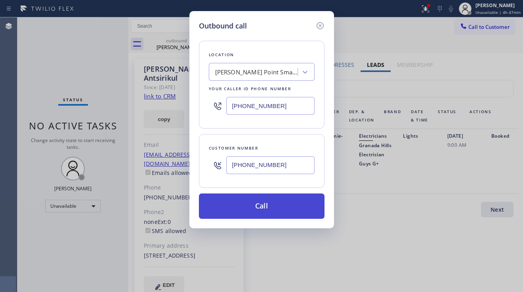
type input "[PHONE_NUMBER]"
click at [243, 201] on button "Call" at bounding box center [261, 206] width 125 height 25
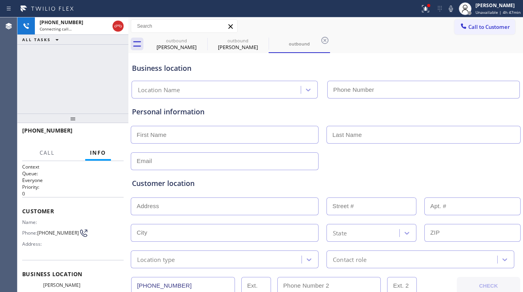
type input "[PHONE_NUMBER]"
click at [462, 180] on div "Customer location" at bounding box center [325, 183] width 387 height 11
click at [365, 175] on div "Customer location >> ADD NEW ADDRESS << + NEW ADDRESS State Location type Conta…" at bounding box center [325, 219] width 390 height 98
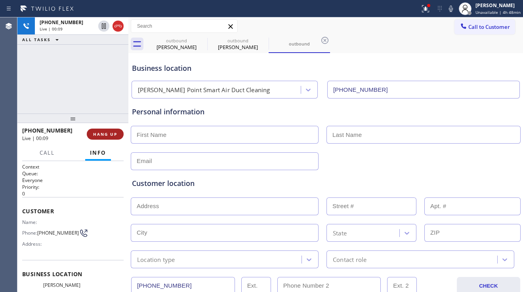
click at [113, 131] on button "HANG UP" at bounding box center [105, 134] width 37 height 11
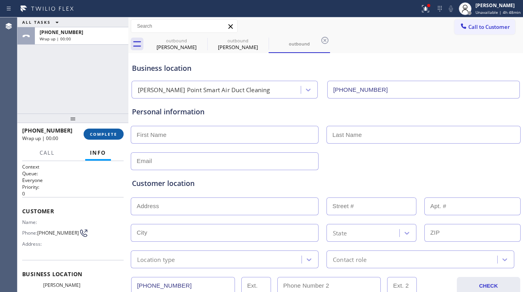
click at [113, 131] on button "COMPLETE" at bounding box center [104, 134] width 40 height 11
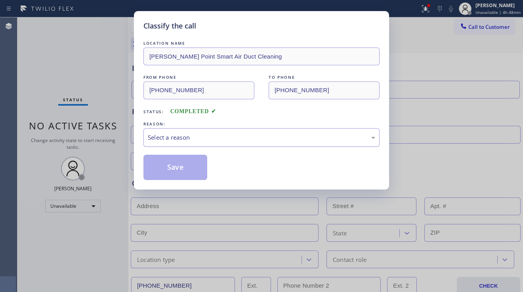
click at [184, 137] on div "Select a reason" at bounding box center [261, 137] width 227 height 9
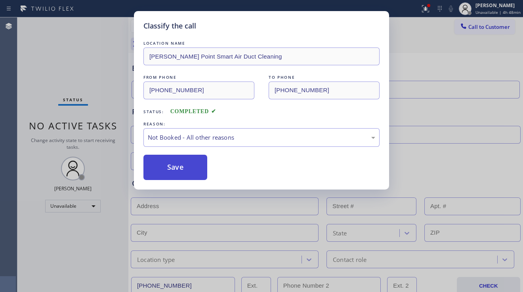
click at [169, 165] on button "Save" at bounding box center [175, 167] width 64 height 25
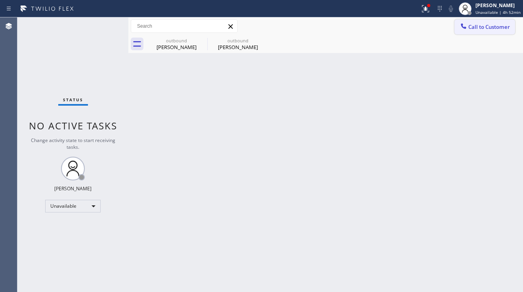
click at [457, 30] on button "Call to Customer" at bounding box center [484, 26] width 61 height 15
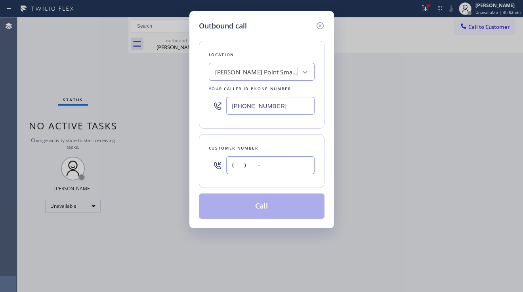
click at [283, 163] on input "(___) ___-____" at bounding box center [270, 165] width 88 height 18
paste input "628) 284-7698"
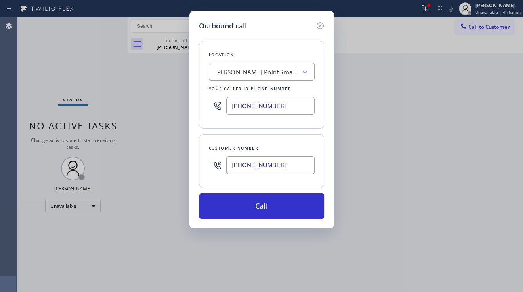
type input "[PHONE_NUMBER]"
drag, startPoint x: 281, startPoint y: 102, endPoint x: 204, endPoint y: 103, distance: 76.4
click at [204, 103] on div "Location [PERSON_NAME][GEOGRAPHIC_DATA] Smart Air Duct Cleaning Your caller id …" at bounding box center [261, 85] width 125 height 88
paste input "109"
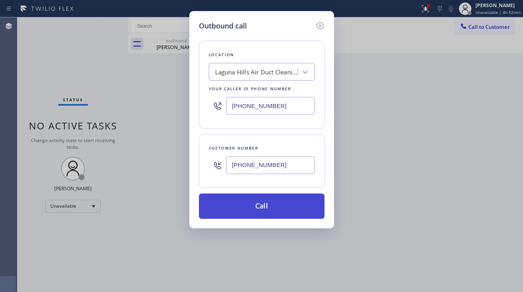
type input "[PHONE_NUMBER]"
click at [242, 217] on button "Call" at bounding box center [261, 206] width 125 height 25
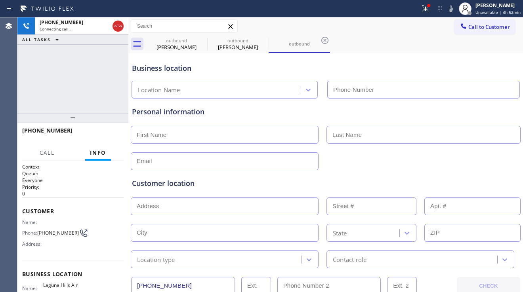
type input "[PHONE_NUMBER]"
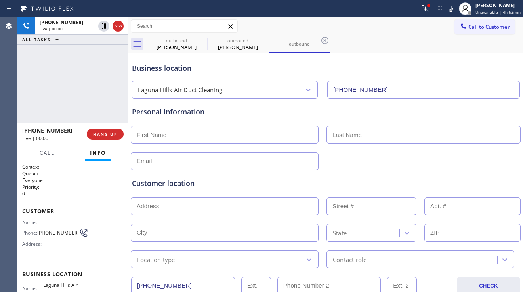
click at [460, 171] on div "Customer location >> ADD NEW ADDRESS << + NEW ADDRESS State Location type Conta…" at bounding box center [325, 219] width 390 height 98
drag, startPoint x: 482, startPoint y: 181, endPoint x: 280, endPoint y: 171, distance: 202.1
click at [482, 179] on div "Customer location" at bounding box center [325, 183] width 387 height 11
click at [97, 137] on button "HANG UP" at bounding box center [105, 134] width 37 height 11
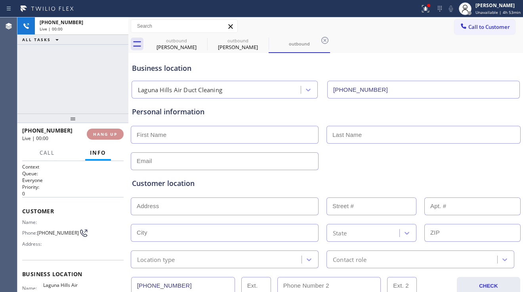
click at [97, 137] on button "HANG UP" at bounding box center [105, 134] width 37 height 11
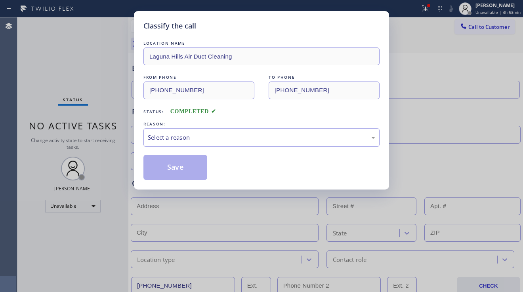
click at [215, 133] on div "Select a reason" at bounding box center [261, 137] width 227 height 9
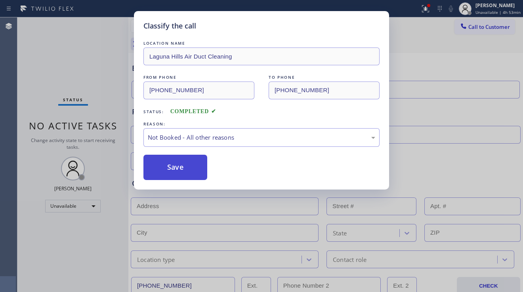
drag, startPoint x: 173, startPoint y: 169, endPoint x: 21, endPoint y: 165, distance: 152.1
click at [173, 169] on button "Save" at bounding box center [175, 167] width 64 height 25
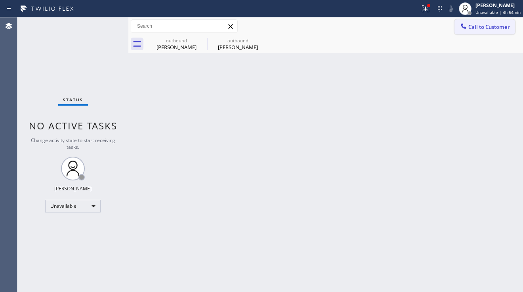
click at [474, 24] on span "Call to Customer" at bounding box center [489, 26] width 42 height 7
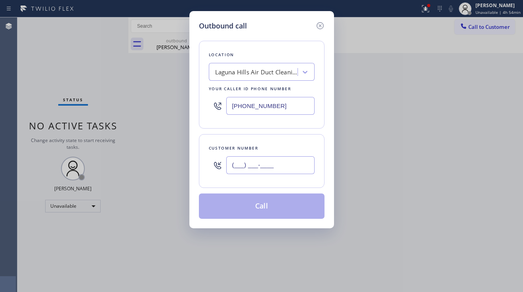
click at [255, 159] on input "(___) ___-____" at bounding box center [270, 165] width 88 height 18
paste input "628) 306-6239"
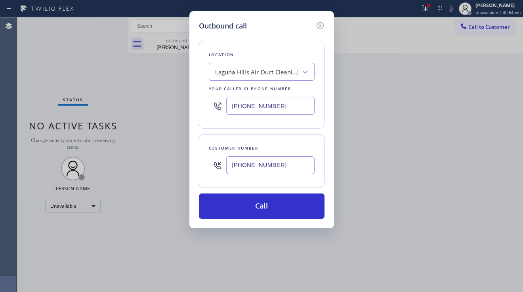
type input "[PHONE_NUMBER]"
drag, startPoint x: 273, startPoint y: 106, endPoint x: 211, endPoint y: 103, distance: 62.2
click at [211, 103] on div "[PHONE_NUMBER]" at bounding box center [262, 106] width 106 height 26
paste input "637"
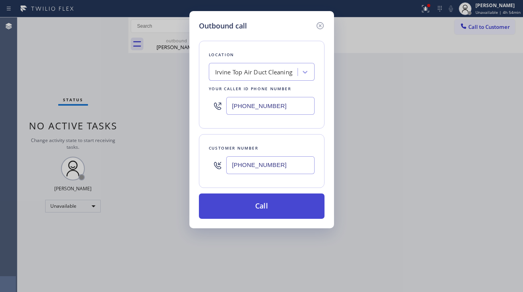
type input "[PHONE_NUMBER]"
drag, startPoint x: 251, startPoint y: 207, endPoint x: 262, endPoint y: 201, distance: 12.8
click at [250, 207] on button "Call" at bounding box center [261, 206] width 125 height 25
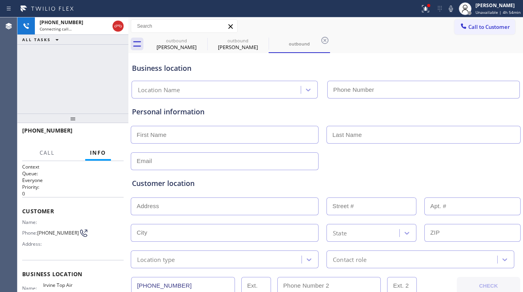
type input "[PHONE_NUMBER]"
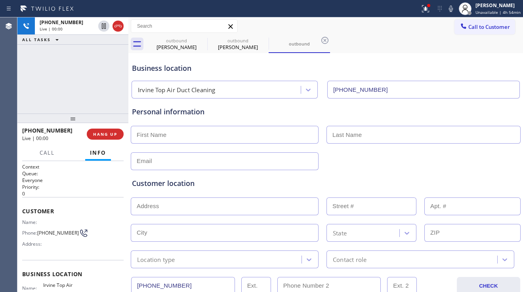
click at [197, 181] on div "Customer location" at bounding box center [325, 183] width 387 height 11
click at [461, 171] on div "Customer location >> ADD NEW ADDRESS << + NEW ADDRESS State Location type Conta…" at bounding box center [325, 219] width 390 height 98
click at [186, 185] on div "Customer location" at bounding box center [325, 183] width 387 height 11
click at [181, 185] on div "Customer location" at bounding box center [325, 183] width 387 height 11
click at [174, 186] on div "Customer location" at bounding box center [325, 183] width 387 height 11
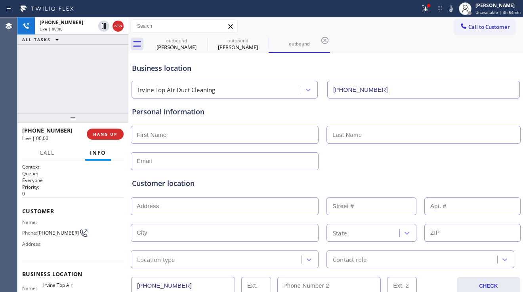
click at [167, 183] on div "Customer location" at bounding box center [325, 183] width 387 height 11
click at [174, 183] on div "Customer location" at bounding box center [325, 183] width 387 height 11
click at [181, 183] on div "Customer location" at bounding box center [325, 183] width 387 height 11
click at [187, 185] on div "Customer location" at bounding box center [325, 183] width 387 height 11
click at [196, 185] on div "Customer location" at bounding box center [325, 183] width 387 height 11
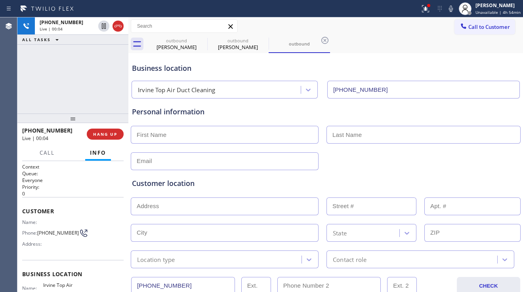
click at [186, 186] on div "Customer location" at bounding box center [325, 183] width 387 height 11
click at [181, 185] on div "Customer location" at bounding box center [325, 183] width 387 height 11
click at [175, 186] on div "Customer location" at bounding box center [325, 183] width 387 height 11
click at [167, 185] on div "Customer location" at bounding box center [325, 183] width 387 height 11
click at [164, 185] on div "Customer location" at bounding box center [325, 183] width 387 height 11
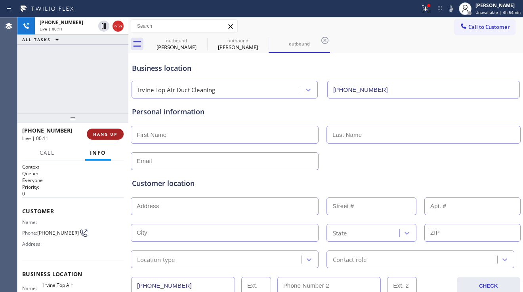
click at [105, 133] on span "HANG UP" at bounding box center [105, 134] width 24 height 6
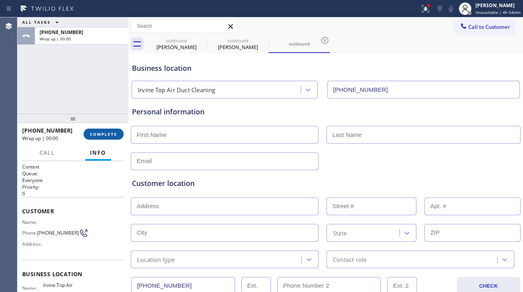
click at [105, 133] on span "COMPLETE" at bounding box center [103, 134] width 27 height 6
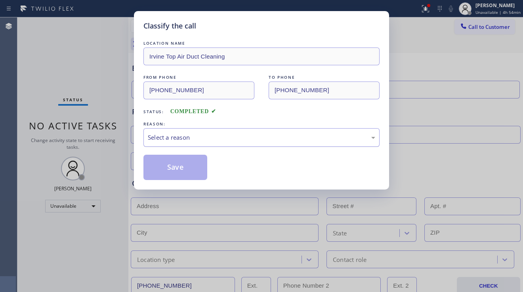
click at [169, 136] on div "Select a reason" at bounding box center [261, 137] width 227 height 9
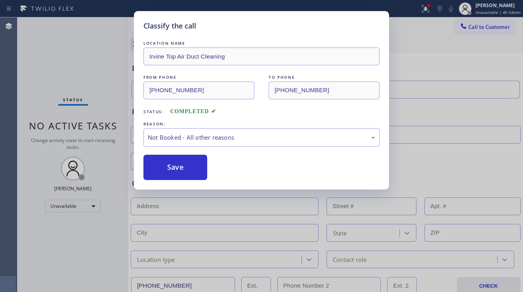
click at [169, 165] on button "Save" at bounding box center [175, 167] width 64 height 25
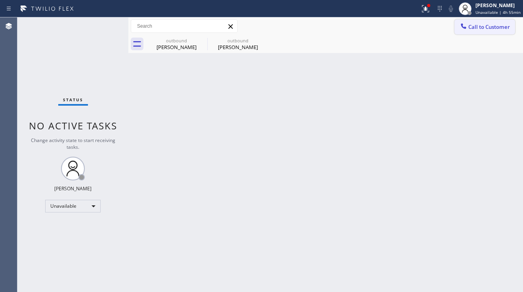
click at [469, 30] on span "Call to Customer" at bounding box center [489, 26] width 42 height 7
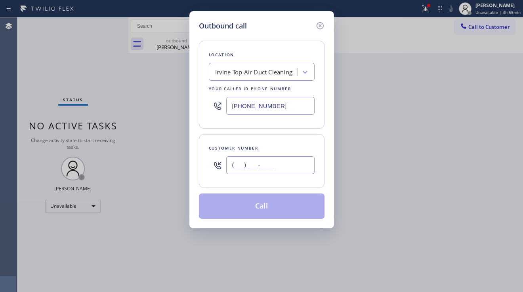
click at [247, 171] on input "(___) ___-____" at bounding box center [270, 165] width 88 height 18
paste input "628) 268-8994"
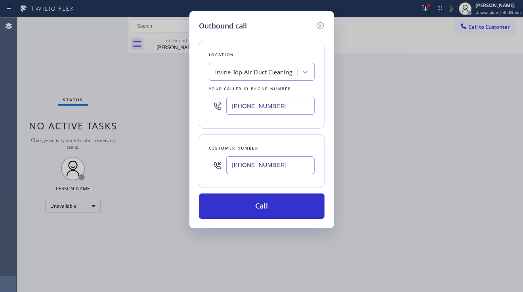
type input "[PHONE_NUMBER]"
drag, startPoint x: 291, startPoint y: 108, endPoint x: 189, endPoint y: 103, distance: 101.5
click at [189, 103] on div "Outbound call Location [GEOGRAPHIC_DATA] Top Air Duct Cleaning Your caller id p…" at bounding box center [261, 119] width 144 height 217
paste input "12"
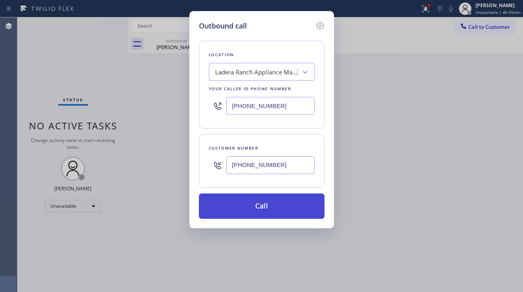
type input "[PHONE_NUMBER]"
click at [253, 207] on button "Call" at bounding box center [261, 206] width 125 height 25
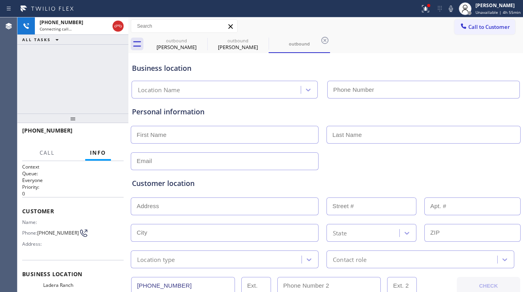
type input "[PHONE_NUMBER]"
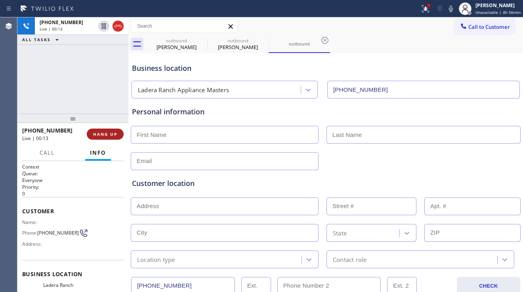
click at [116, 135] on span "HANG UP" at bounding box center [105, 134] width 24 height 6
click at [116, 134] on span "HANG UP" at bounding box center [105, 134] width 24 height 6
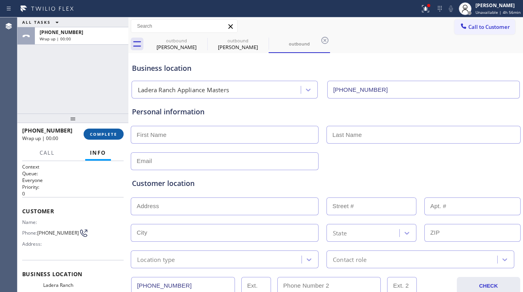
click at [116, 134] on span "COMPLETE" at bounding box center [103, 134] width 27 height 6
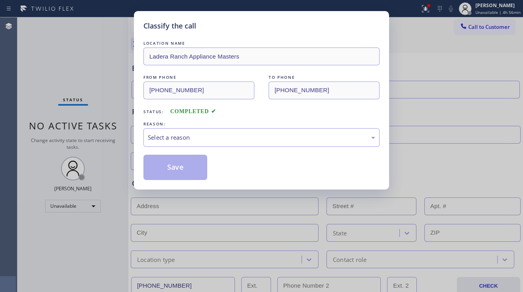
click at [206, 141] on div "Select a reason" at bounding box center [261, 137] width 227 height 9
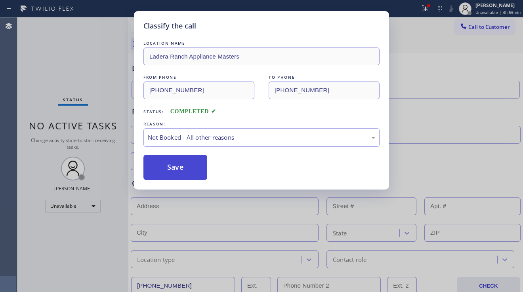
click at [184, 165] on button "Save" at bounding box center [175, 167] width 64 height 25
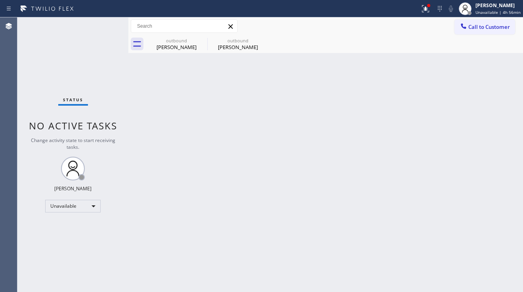
click at [220, 129] on div "Back to Dashboard Change Sender ID Customers Technicians Select a contact Outbo…" at bounding box center [325, 154] width 394 height 275
click at [501, 224] on div "Back to Dashboard Change Sender ID Customers Technicians Select a contact Outbo…" at bounding box center [325, 154] width 394 height 275
drag, startPoint x: 158, startPoint y: 234, endPoint x: 184, endPoint y: 242, distance: 27.8
click at [158, 234] on div "Back to Dashboard Change Sender ID Customers Technicians Select a contact Outbo…" at bounding box center [325, 154] width 394 height 275
click at [469, 26] on span "Call to Customer" at bounding box center [489, 26] width 42 height 7
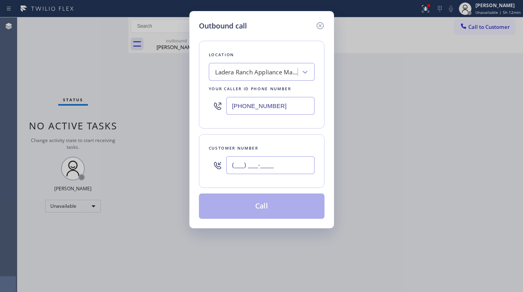
click at [272, 165] on input "(___) ___-____" at bounding box center [270, 165] width 88 height 18
paste input "708) 612-7067"
type input "[PHONE_NUMBER]"
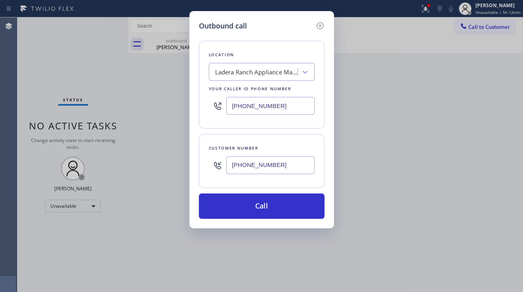
drag, startPoint x: 275, startPoint y: 108, endPoint x: 207, endPoint y: 109, distance: 68.5
click at [207, 109] on div "Location [GEOGRAPHIC_DATA] Appliance Masters Your caller id phone number [PHONE…" at bounding box center [261, 85] width 125 height 88
paste input "708) 554-7898"
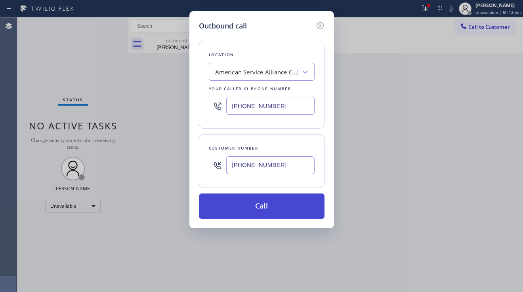
type input "[PHONE_NUMBER]"
click at [250, 201] on button "Call" at bounding box center [261, 206] width 125 height 25
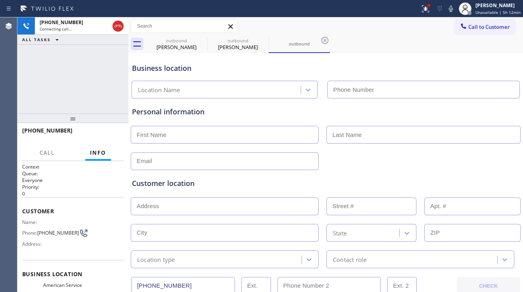
type input "[PHONE_NUMBER]"
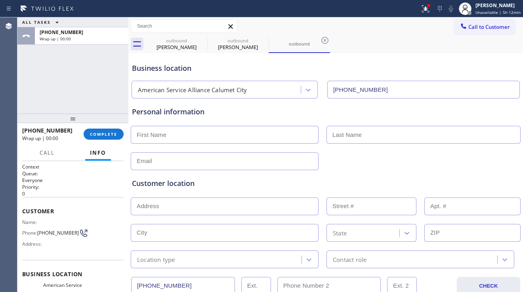
click at [496, 161] on div at bounding box center [325, 160] width 391 height 19
click at [98, 135] on span "COMPLETE" at bounding box center [103, 134] width 27 height 6
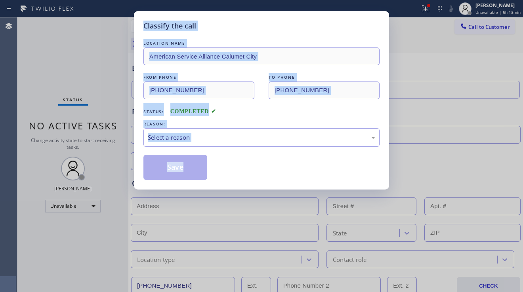
click at [98, 135] on div "Classify the call LOCATION NAME American Service Alliance Calumet City FROM PHO…" at bounding box center [261, 146] width 523 height 292
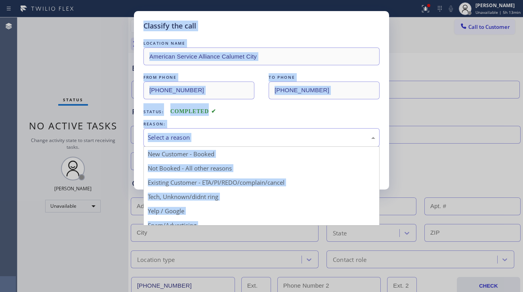
click at [193, 141] on div "Select a reason" at bounding box center [261, 137] width 227 height 9
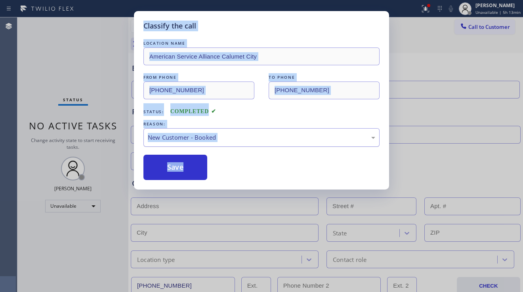
click at [224, 143] on div "New Customer - Booked" at bounding box center [261, 137] width 236 height 19
click at [193, 170] on button "Save" at bounding box center [175, 167] width 64 height 25
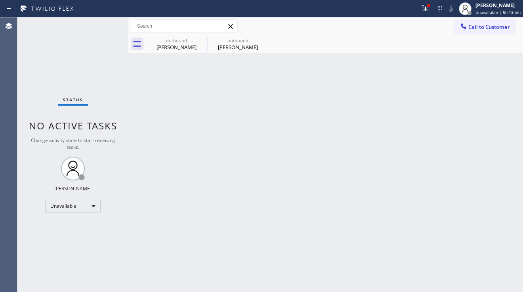
drag, startPoint x: 264, startPoint y: 163, endPoint x: 252, endPoint y: 217, distance: 55.5
click at [268, 163] on div "Back to Dashboard Change Sender ID Customers Technicians Select a contact Outbo…" at bounding box center [325, 154] width 394 height 275
drag, startPoint x: 460, startPoint y: 194, endPoint x: 452, endPoint y: 192, distance: 8.1
click at [460, 194] on div "Back to Dashboard Change Sender ID Customers Technicians Select a contact Outbo…" at bounding box center [325, 154] width 394 height 275
click at [80, 203] on div "Unavailable" at bounding box center [72, 206] width 55 height 13
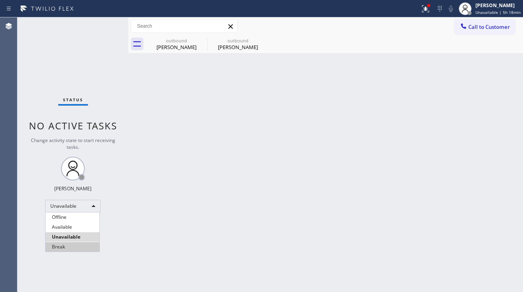
click at [72, 243] on li "Break" at bounding box center [73, 247] width 54 height 10
click at [128, 239] on div at bounding box center [128, 154] width 0 height 275
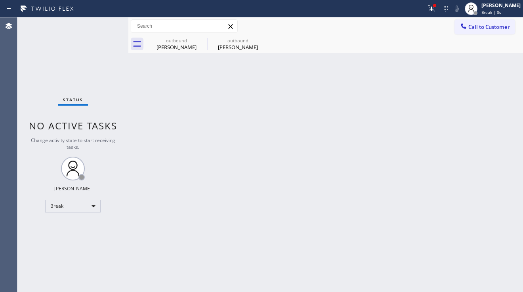
click at [173, 139] on div "Back to Dashboard Change Sender ID Customers Technicians Select a contact Outbo…" at bounding box center [325, 154] width 394 height 275
click at [468, 27] on span "Call to Customer" at bounding box center [489, 26] width 42 height 7
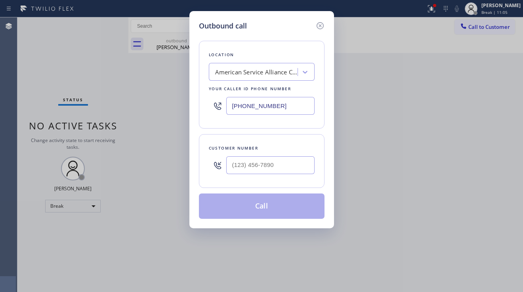
drag, startPoint x: 500, startPoint y: 200, endPoint x: 419, endPoint y: 182, distance: 82.6
click at [500, 200] on div "Outbound call Location American Service Alliance [GEOGRAPHIC_DATA] Your caller …" at bounding box center [261, 146] width 523 height 292
click at [264, 162] on input "(___) ___-____" at bounding box center [270, 165] width 88 height 18
paste input "314) 494-4541"
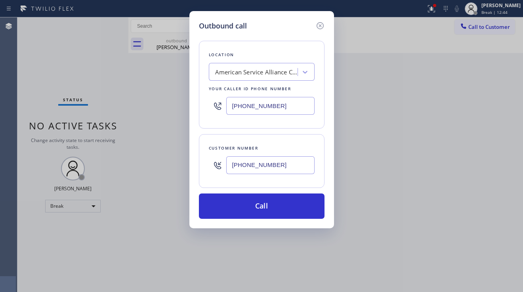
drag, startPoint x: 488, startPoint y: 183, endPoint x: 481, endPoint y: 184, distance: 7.2
click at [486, 184] on div "Outbound call Location American Service Alliance [GEOGRAPHIC_DATA] Your caller …" at bounding box center [261, 146] width 523 height 292
drag, startPoint x: 290, startPoint y: 167, endPoint x: 209, endPoint y: 163, distance: 81.2
click at [209, 163] on div "[PHONE_NUMBER]" at bounding box center [262, 165] width 106 height 26
paste input "0) 418-4822"
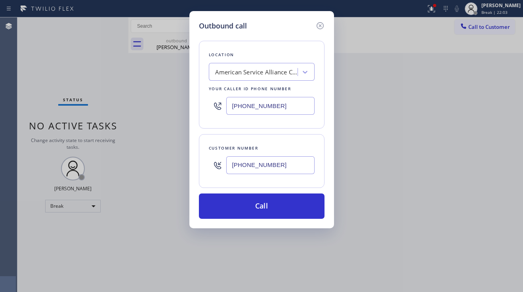
type input "[PHONE_NUMBER]"
drag, startPoint x: 291, startPoint y: 106, endPoint x: 202, endPoint y: 104, distance: 89.1
click at [202, 104] on div "Location American Service Alliance [GEOGRAPHIC_DATA] Your caller id phone numbe…" at bounding box center [261, 85] width 125 height 88
paste input "323) 616-1473"
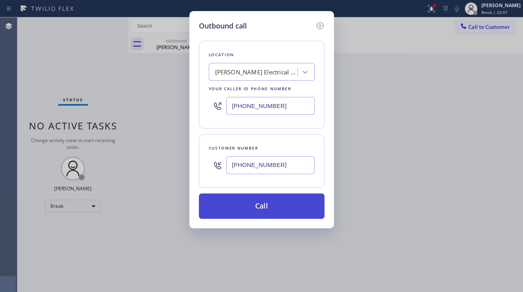
type input "[PHONE_NUMBER]"
click at [258, 207] on button "Call" at bounding box center [261, 206] width 125 height 25
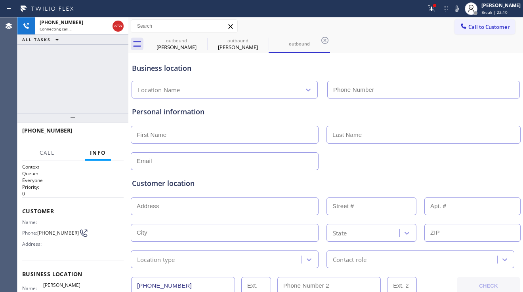
type input "[PHONE_NUMBER]"
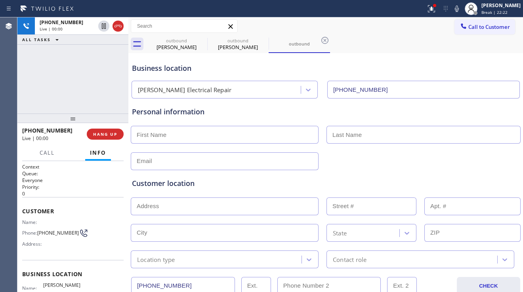
click at [489, 177] on div "Customer location >> ADD NEW ADDRESS << + NEW ADDRESS State Location type Conta…" at bounding box center [325, 219] width 390 height 98
drag, startPoint x: 47, startPoint y: 84, endPoint x: 52, endPoint y: 89, distance: 7.3
click at [47, 84] on div "[PHONE_NUMBER] Live | 12:25 ALL TASKS ALL TASKS ACTIVE TASKS TASKS IN WRAP UP" at bounding box center [72, 65] width 111 height 96
click at [222, 135] on input "text" at bounding box center [225, 135] width 188 height 18
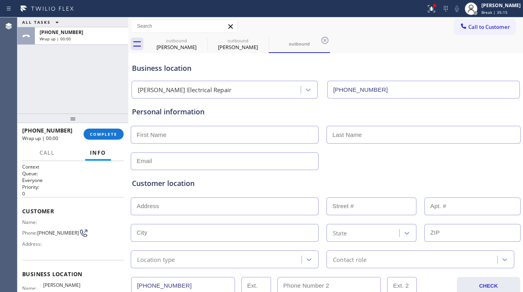
click at [189, 140] on input "text" at bounding box center [225, 135] width 188 height 18
type input "[PERSON_NAME]"
click at [371, 131] on input "text" at bounding box center [423, 135] width 194 height 18
type input "b"
type input "Bora"
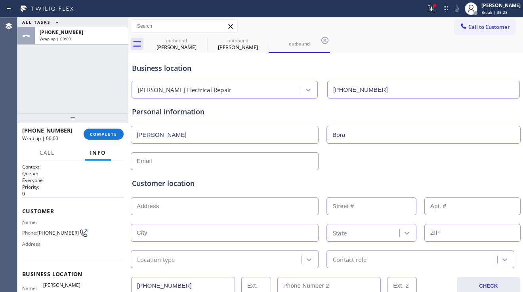
click at [259, 159] on input "text" at bounding box center [225, 161] width 188 height 18
click at [200, 163] on input "text" at bounding box center [225, 161] width 188 height 18
paste input "[EMAIL_ADDRESS][DOMAIN_NAME]"
type input "[EMAIL_ADDRESS][DOMAIN_NAME]"
click at [191, 207] on input "text" at bounding box center [225, 207] width 188 height 18
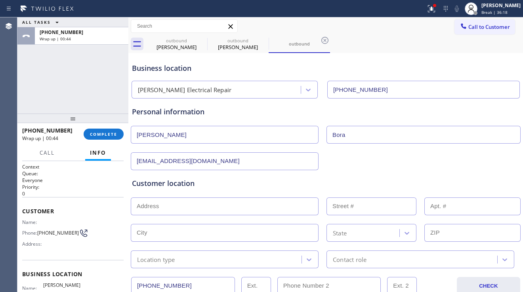
paste input "[STREET_ADDRESS][PERSON_NAME]"
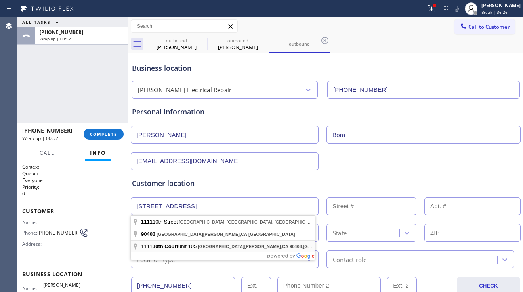
type input "[STREET_ADDRESS]"
type input "1111"
type input "[GEOGRAPHIC_DATA][PERSON_NAME]"
type input "90403"
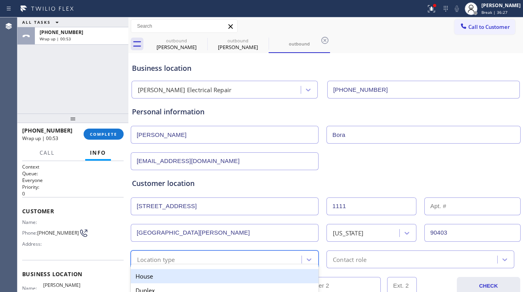
click at [218, 257] on div "Location type" at bounding box center [217, 260] width 168 height 14
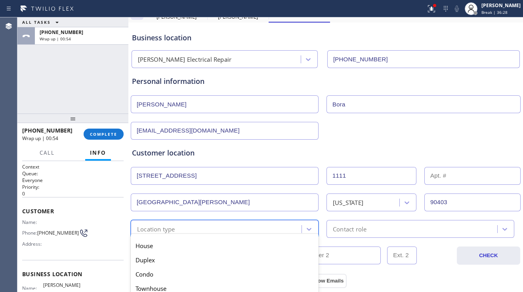
scroll to position [79, 0]
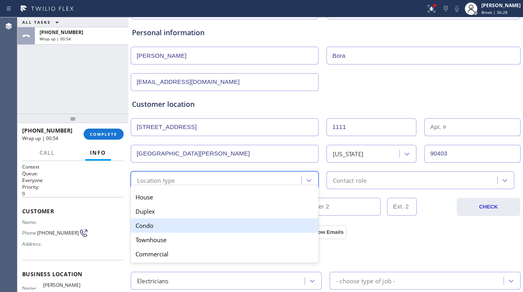
drag, startPoint x: 170, startPoint y: 225, endPoint x: 336, endPoint y: 188, distance: 170.4
click at [171, 224] on div "Condo" at bounding box center [225, 226] width 188 height 14
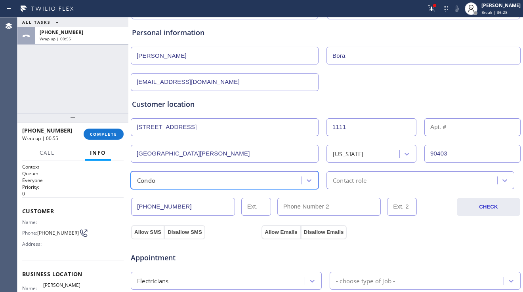
click at [381, 179] on div "Contact role" at bounding box center [413, 180] width 168 height 14
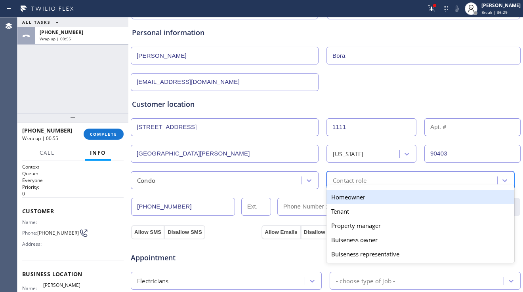
drag, startPoint x: 359, startPoint y: 194, endPoint x: 340, endPoint y: 194, distance: 19.0
click at [359, 194] on div "Homeowner" at bounding box center [420, 197] width 188 height 14
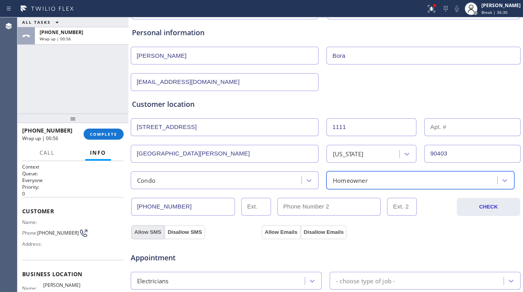
click at [154, 235] on button "Allow SMS" at bounding box center [147, 232] width 33 height 14
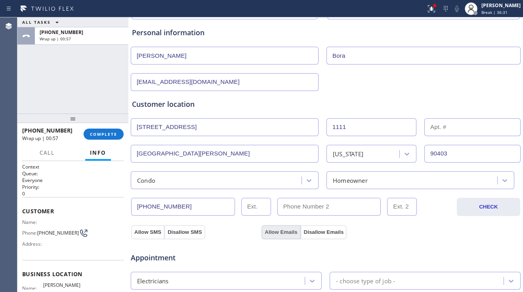
click at [292, 229] on button "Allow Emails" at bounding box center [280, 232] width 39 height 14
click at [152, 235] on button "Allow SMS" at bounding box center [147, 232] width 33 height 14
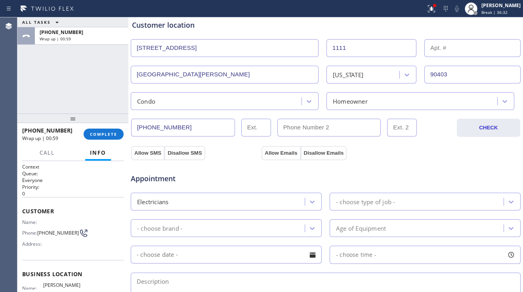
click at [373, 205] on div "- choose type of job -" at bounding box center [365, 201] width 59 height 9
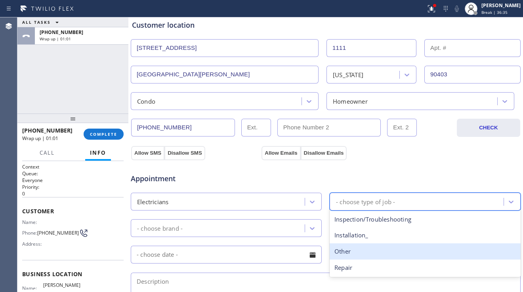
click at [345, 252] on div "Other" at bounding box center [424, 251] width 191 height 16
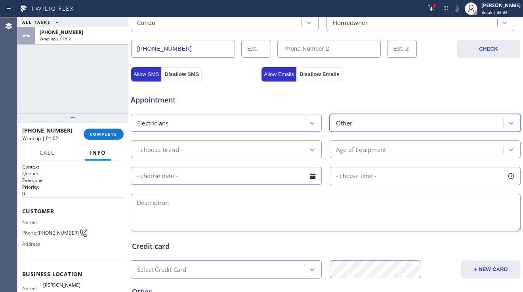
scroll to position [238, 0]
click at [362, 129] on div "Other" at bounding box center [417, 123] width 171 height 14
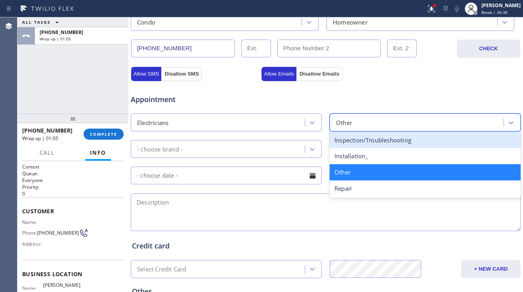
click at [246, 148] on div "- choose brand -" at bounding box center [218, 149] width 171 height 14
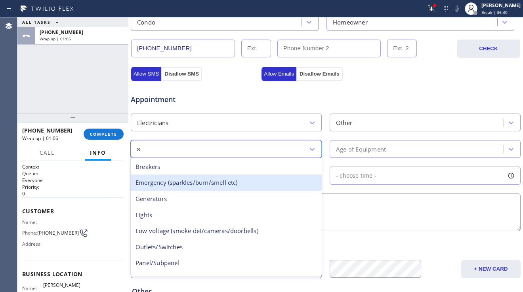
type input "sw"
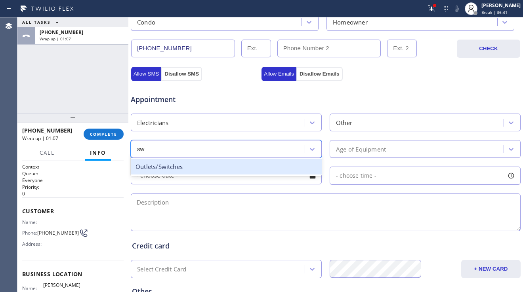
click at [190, 163] on div "Outlets/Switches" at bounding box center [226, 167] width 191 height 16
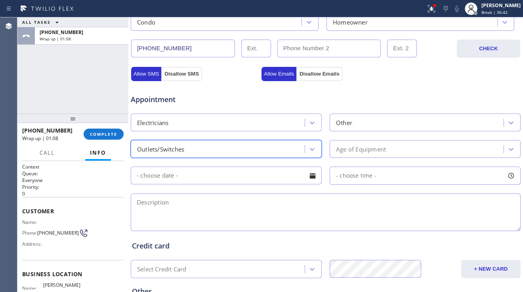
click at [227, 211] on textarea at bounding box center [326, 213] width 390 height 38
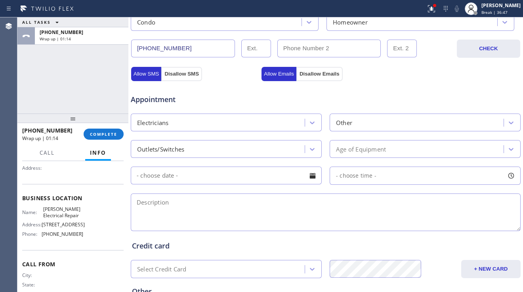
scroll to position [79, 0]
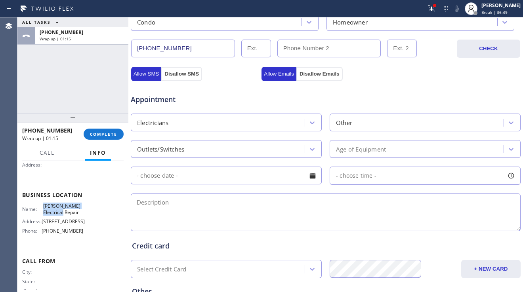
drag, startPoint x: 42, startPoint y: 210, endPoint x: 57, endPoint y: 215, distance: 15.5
click at [57, 215] on span "[PERSON_NAME] Electrical Repair" at bounding box center [63, 209] width 40 height 12
copy span "[PERSON_NAME] Electrical Repair"
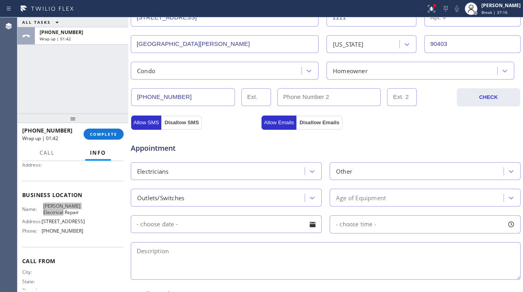
scroll to position [198, 0]
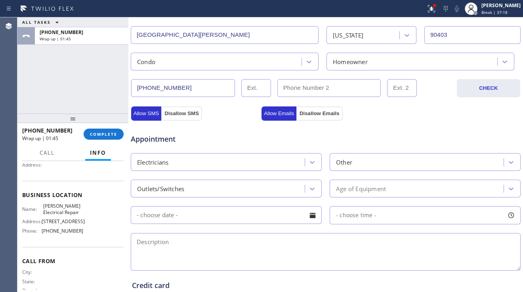
drag, startPoint x: 187, startPoint y: 87, endPoint x: 131, endPoint y: 89, distance: 56.6
click at [131, 89] on div "[PHONE_NUMBER]" at bounding box center [292, 88] width 325 height 18
paste input "35-5344"
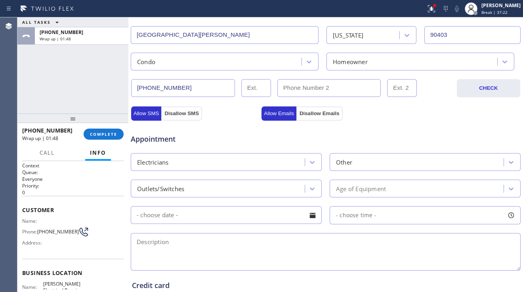
scroll to position [0, 0]
type input "[PHONE_NUMBER]"
drag, startPoint x: 53, startPoint y: 238, endPoint x: 40, endPoint y: 230, distance: 15.5
click at [40, 230] on span "[PHONE_NUMBER]" at bounding box center [58, 233] width 42 height 6
copy span "310) 418-4822"
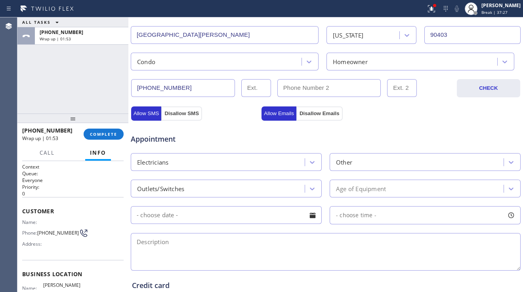
click at [363, 55] on div "Homeowner" at bounding box center [413, 62] width 168 height 14
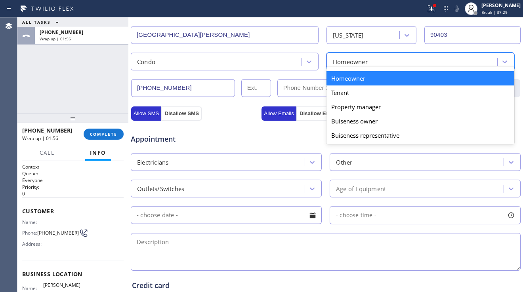
click at [232, 130] on div "Appointment" at bounding box center [195, 135] width 130 height 19
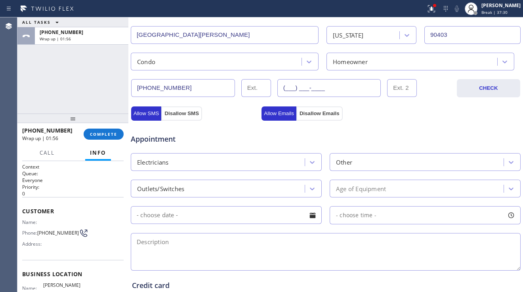
click at [297, 82] on input "(___) ___-____" at bounding box center [329, 88] width 104 height 18
paste input "310) 418-4822"
type input "[PHONE_NUMBER]"
click at [230, 135] on span "Appointment" at bounding box center [195, 139] width 129 height 11
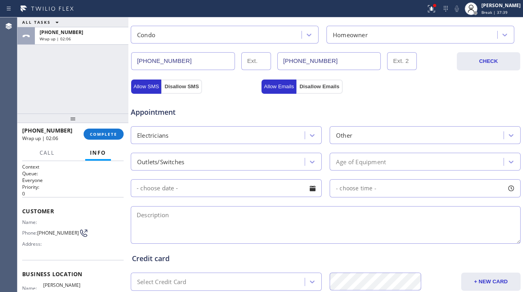
scroll to position [238, 0]
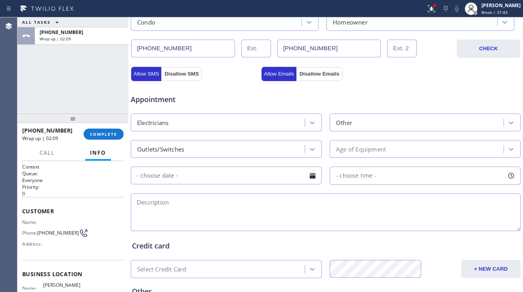
click at [280, 203] on textarea at bounding box center [326, 213] width 390 height 38
paste textarea "12-3 | no scf | switch to be replace | no parts yet | condo-ho | [STREET_ADDRES…"
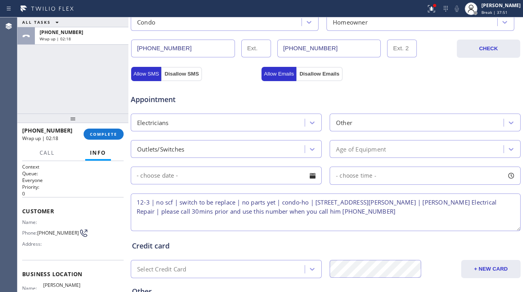
type textarea "12-3 | no scf | switch to be replace | no parts yet | condo-ho | [STREET_ADDRES…"
click at [354, 151] on div "Age of Equipment" at bounding box center [361, 148] width 50 height 9
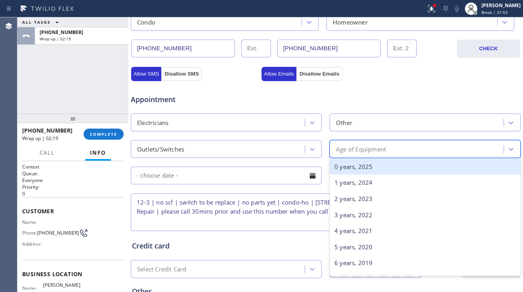
drag, startPoint x: 351, startPoint y: 152, endPoint x: 312, endPoint y: 169, distance: 42.7
click at [351, 151] on div "Age of Equipment" at bounding box center [361, 148] width 50 height 9
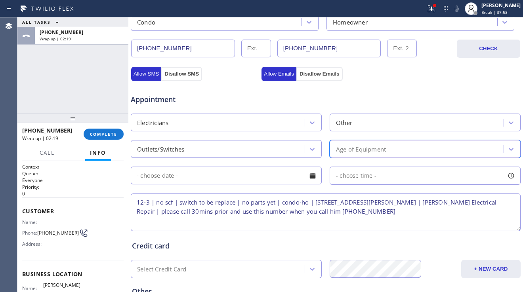
click at [309, 176] on div at bounding box center [312, 175] width 13 height 13
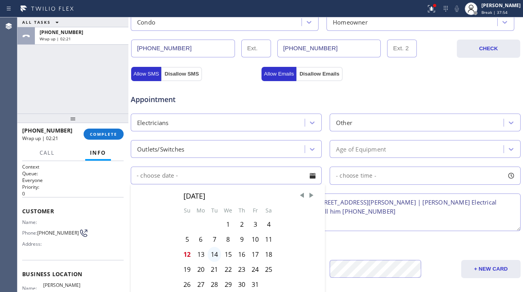
click at [211, 254] on div "14" at bounding box center [213, 254] width 13 height 15
type input "[DATE]"
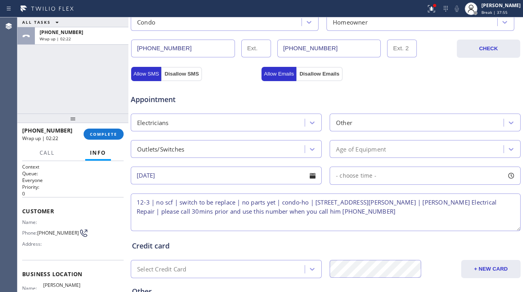
click at [358, 178] on span "- choose time -" at bounding box center [356, 176] width 40 height 8
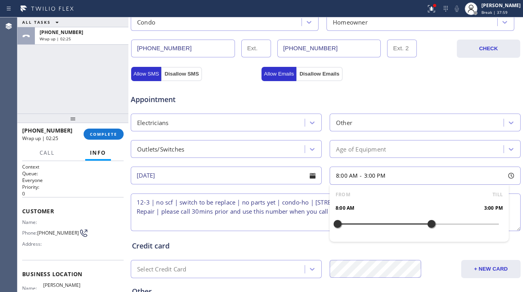
drag, startPoint x: 333, startPoint y: 222, endPoint x: 425, endPoint y: 221, distance: 91.5
click at [426, 221] on div at bounding box center [431, 224] width 10 height 17
drag, startPoint x: 338, startPoint y: 225, endPoint x: 387, endPoint y: 222, distance: 49.5
click at [387, 222] on div at bounding box center [391, 224] width 10 height 17
click at [292, 219] on textarea "12-3 | no scf | switch to be replace | no parts yet | condo-ho | [STREET_ADDRES…" at bounding box center [326, 213] width 390 height 38
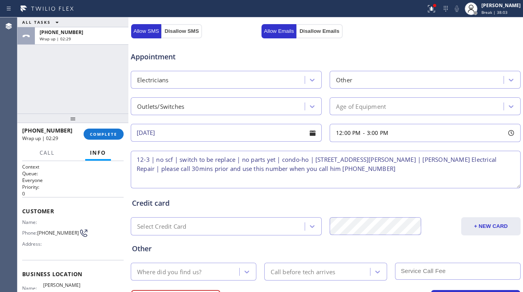
scroll to position [321, 0]
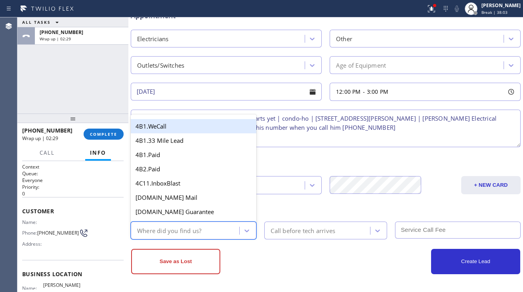
drag, startPoint x: 201, startPoint y: 231, endPoint x: 211, endPoint y: 226, distance: 11.5
click at [201, 231] on div "Where did you find us?" at bounding box center [169, 230] width 64 height 9
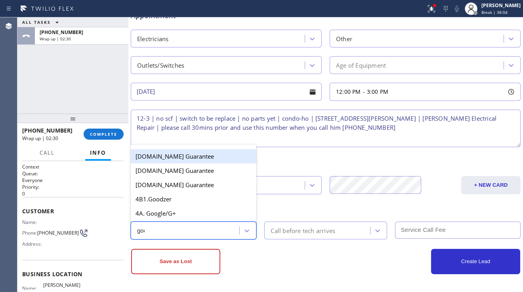
type input "goog"
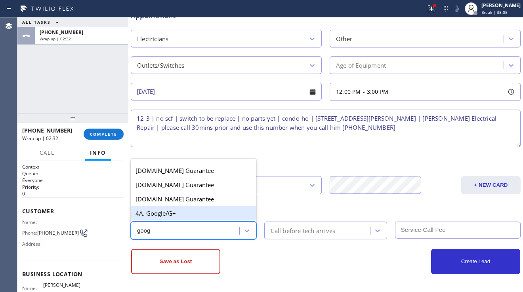
click at [232, 217] on div "4A. Google/G+" at bounding box center [193, 213] width 125 height 14
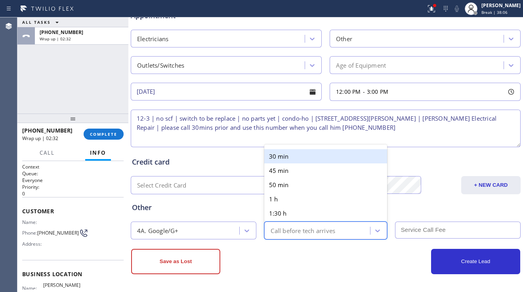
click at [298, 237] on div "Call before tech arrives" at bounding box center [317, 231] width 103 height 14
click at [303, 158] on div "30 min" at bounding box center [325, 156] width 122 height 14
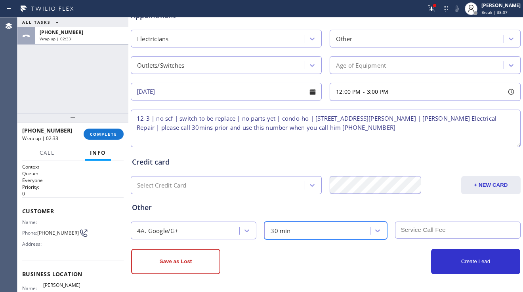
click at [406, 228] on input "text" at bounding box center [457, 230] width 125 height 17
type input "0"
click at [269, 134] on textarea "12-3 | no scf | switch to be replace | no parts yet | condo-ho | [STREET_ADDRES…" at bounding box center [326, 129] width 390 height 38
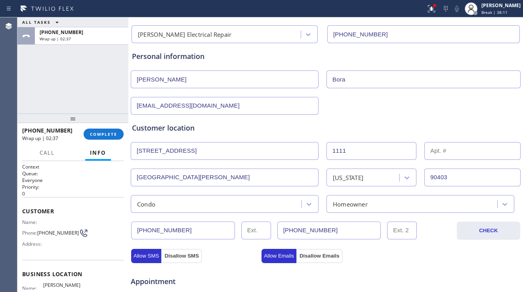
scroll to position [0, 0]
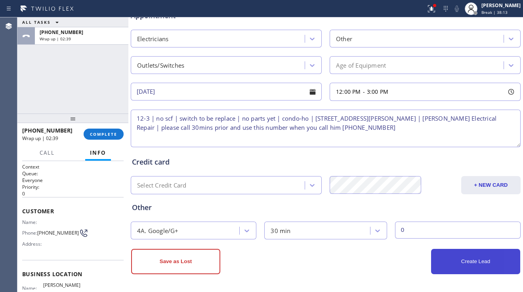
click at [446, 259] on button "Create Lead" at bounding box center [475, 261] width 89 height 25
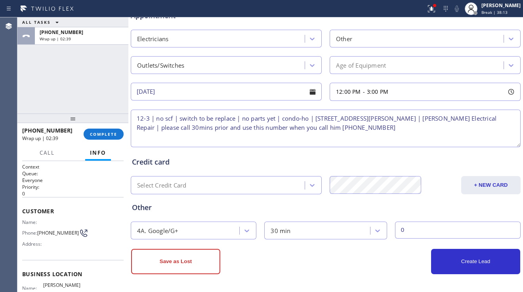
scroll to position [348, 0]
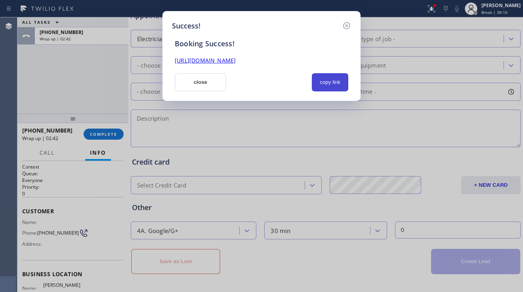
click at [334, 83] on button "copy link" at bounding box center [330, 82] width 36 height 18
click at [236, 60] on link "[URL][DOMAIN_NAME]" at bounding box center [205, 61] width 61 height 8
click at [191, 79] on button "close" at bounding box center [200, 82] width 51 height 18
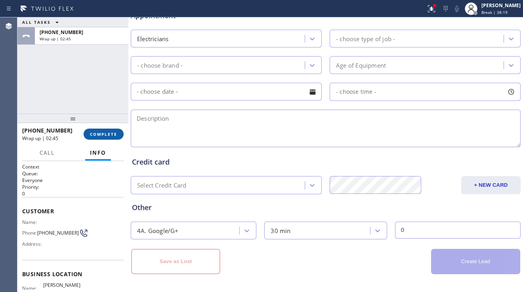
click at [108, 131] on span "COMPLETE" at bounding box center [103, 134] width 27 height 6
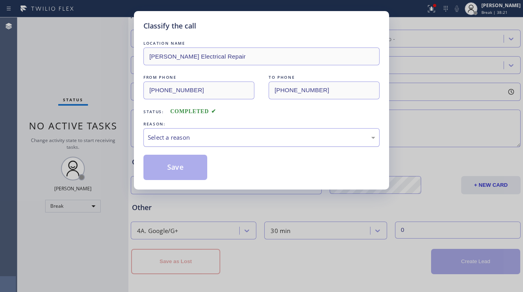
click at [211, 133] on div "Select a reason" at bounding box center [261, 137] width 227 height 9
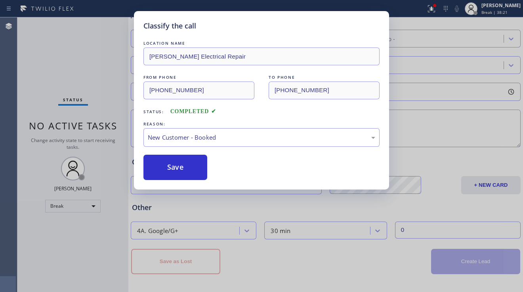
drag, startPoint x: 163, startPoint y: 171, endPoint x: 262, endPoint y: 181, distance: 99.1
click at [163, 171] on button "Save" at bounding box center [175, 167] width 64 height 25
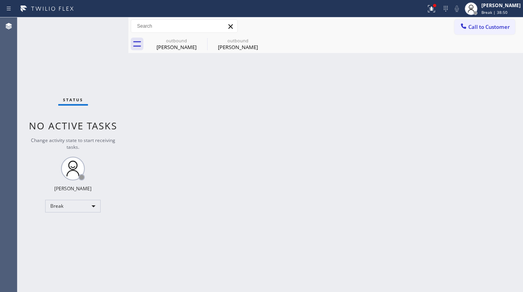
drag, startPoint x: 514, startPoint y: 169, endPoint x: 483, endPoint y: 173, distance: 30.7
click at [514, 169] on div "Back to Dashboard Change Sender ID Customers Technicians Select a contact Outbo…" at bounding box center [325, 154] width 394 height 275
click at [481, 33] on button "Call to Customer" at bounding box center [484, 26] width 61 height 15
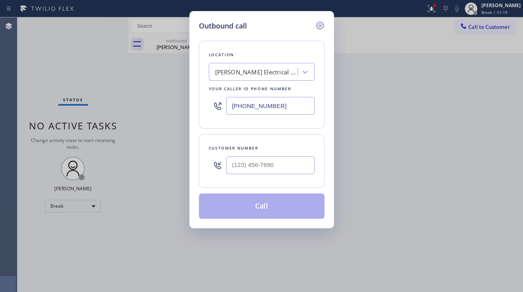
click at [321, 23] on icon at bounding box center [319, 25] width 7 height 7
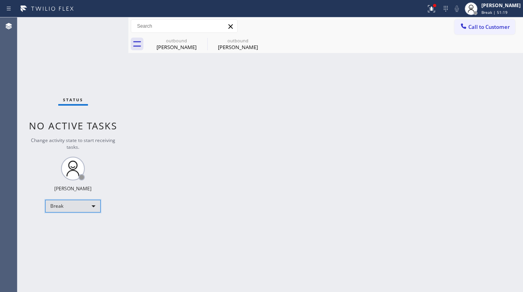
click at [80, 209] on div "Break" at bounding box center [72, 206] width 55 height 13
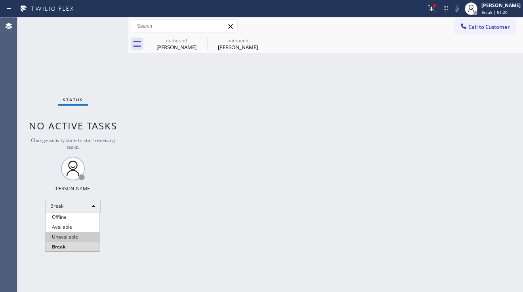
click at [69, 234] on li "Unavailable" at bounding box center [73, 237] width 54 height 10
click at [175, 225] on div "Back to Dashboard Change Sender ID Customers Technicians Select a contact Outbo…" at bounding box center [325, 154] width 394 height 275
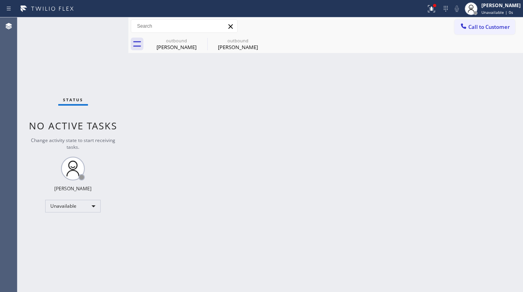
drag, startPoint x: 489, startPoint y: 186, endPoint x: 480, endPoint y: 99, distance: 88.0
click at [489, 186] on div "Back to Dashboard Change Sender ID Customers Technicians Select a contact Outbo…" at bounding box center [325, 154] width 394 height 275
click at [479, 28] on span "Call to Customer" at bounding box center [489, 26] width 42 height 7
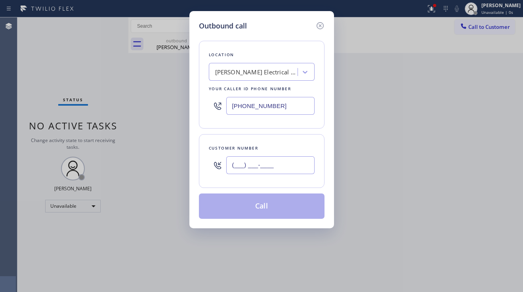
click at [259, 169] on input "(___) ___-____" at bounding box center [270, 165] width 88 height 18
paste input "530) 304-1213"
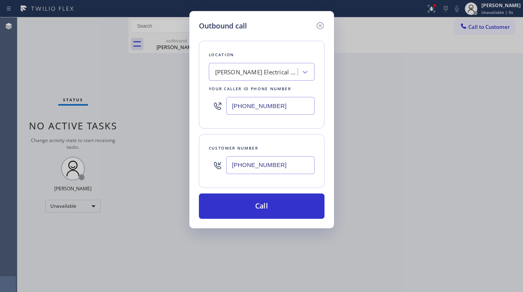
type input "[PHONE_NUMBER]"
drag, startPoint x: 285, startPoint y: 108, endPoint x: 211, endPoint y: 112, distance: 74.5
click at [211, 112] on div "[PHONE_NUMBER]" at bounding box center [262, 106] width 106 height 26
paste input "888) 477-1309"
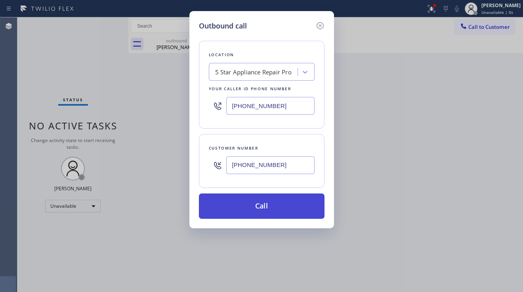
type input "[PHONE_NUMBER]"
click at [255, 205] on button "Call" at bounding box center [261, 206] width 125 height 25
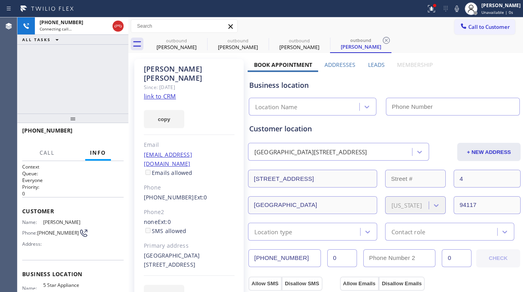
click at [364, 64] on div "Leads" at bounding box center [375, 66] width 29 height 11
click at [368, 66] on label "Leads" at bounding box center [376, 65] width 17 height 8
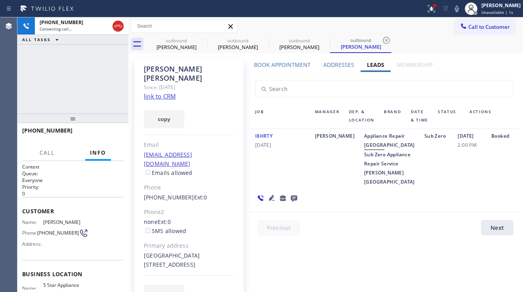
click at [297, 196] on icon at bounding box center [294, 199] width 6 height 6
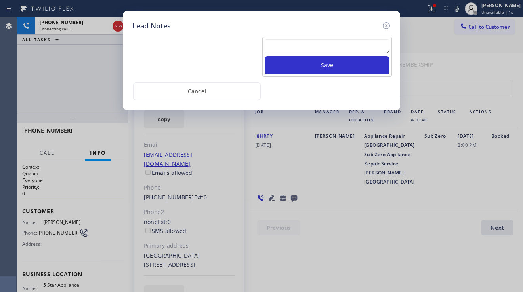
click at [285, 51] on textarea at bounding box center [326, 46] width 125 height 14
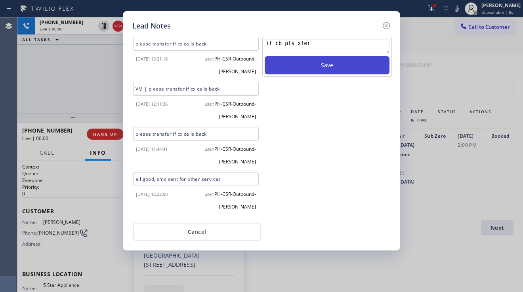
type textarea "if cb pls xfer"
click at [298, 68] on button "Save" at bounding box center [326, 65] width 125 height 18
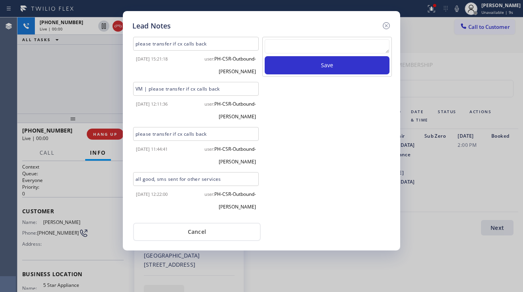
click at [388, 28] on icon at bounding box center [386, 26] width 10 height 10
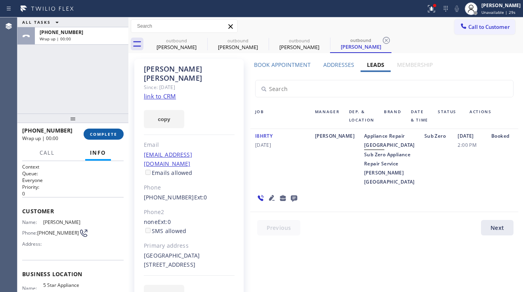
click at [115, 135] on span "COMPLETE" at bounding box center [103, 134] width 27 height 6
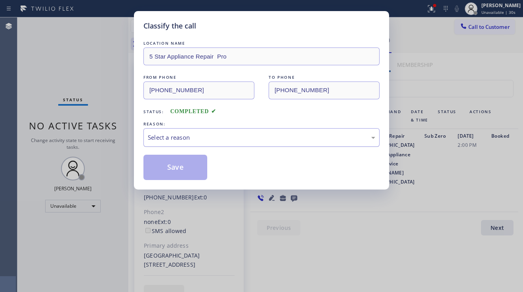
click at [230, 140] on div "Select a reason" at bounding box center [261, 137] width 227 height 9
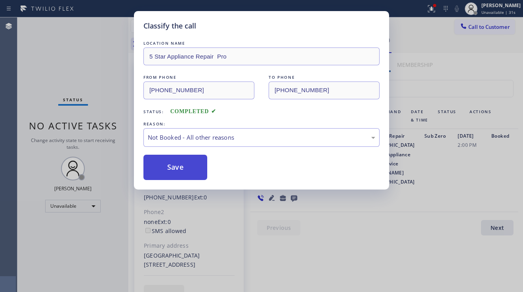
click at [181, 166] on button "Save" at bounding box center [175, 167] width 64 height 25
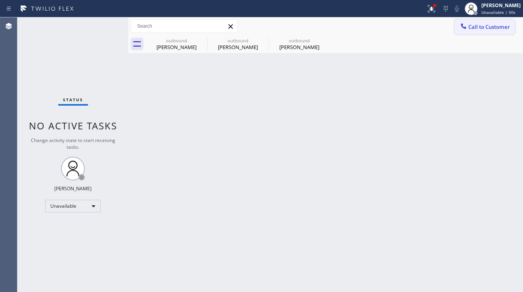
drag, startPoint x: 496, startPoint y: 34, endPoint x: 490, endPoint y: 32, distance: 6.0
click at [496, 34] on div "Call to Customer Outbound call Location 5 Star Appliance Repair Pro Your caller…" at bounding box center [325, 26] width 394 height 18
click at [486, 30] on button "Call to Customer" at bounding box center [484, 26] width 61 height 15
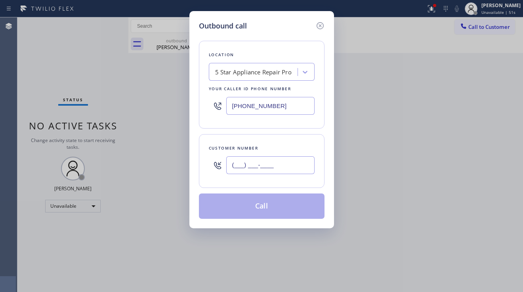
click at [247, 169] on input "(___) ___-____" at bounding box center [270, 165] width 88 height 18
paste input "530) 304-1213"
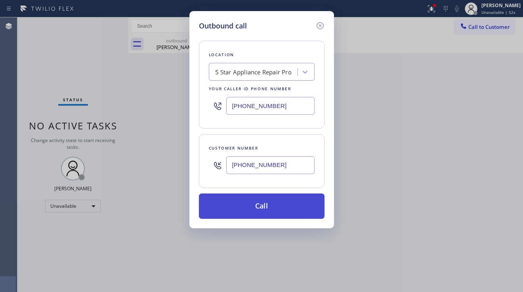
type input "[PHONE_NUMBER]"
click at [260, 208] on button "Call" at bounding box center [261, 206] width 125 height 25
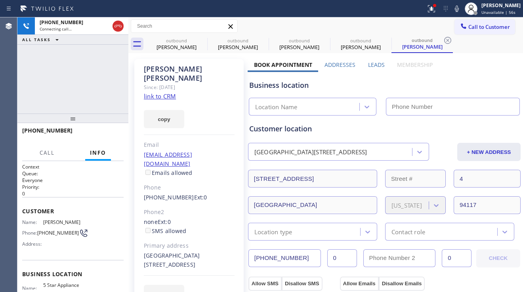
type input "[PHONE_NUMBER]"
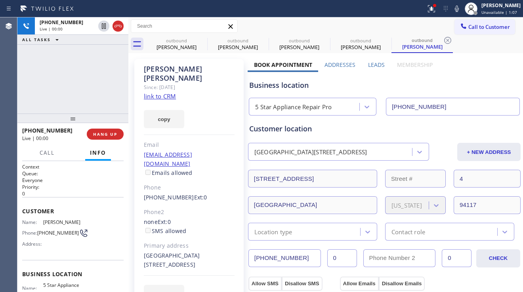
click at [55, 94] on div "[PHONE_NUMBER] Live | 00:00 ALL TASKS ALL TASKS ACTIVE TASKS TASKS IN WRAP UP" at bounding box center [72, 65] width 111 height 96
click at [214, 183] on div "Phone" at bounding box center [189, 187] width 91 height 9
click at [376, 65] on label "Leads" at bounding box center [376, 65] width 17 height 8
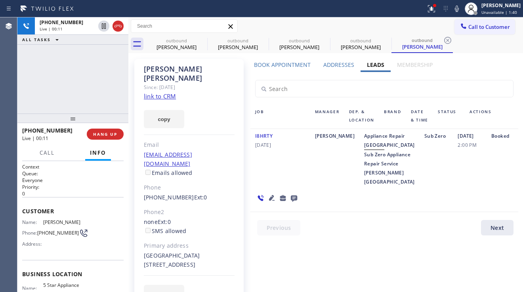
click at [276, 193] on icon at bounding box center [272, 198] width 10 height 10
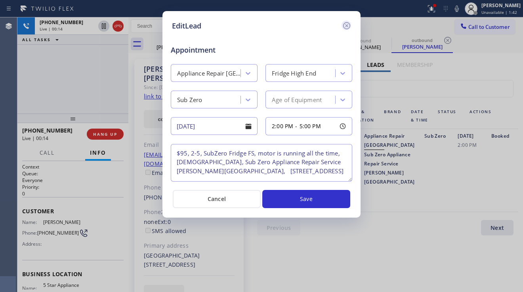
click at [350, 28] on icon at bounding box center [347, 26] width 10 height 10
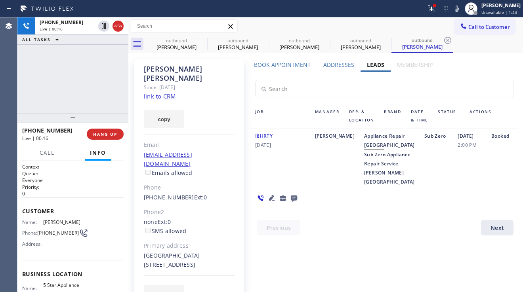
click at [276, 193] on icon at bounding box center [272, 198] width 10 height 10
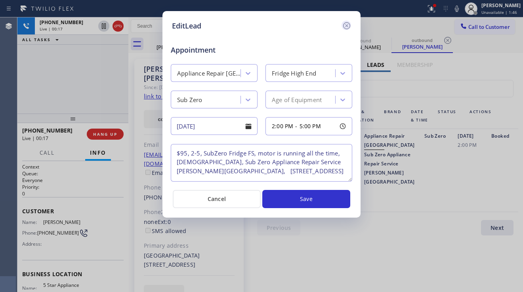
click at [348, 27] on icon at bounding box center [346, 25] width 7 height 7
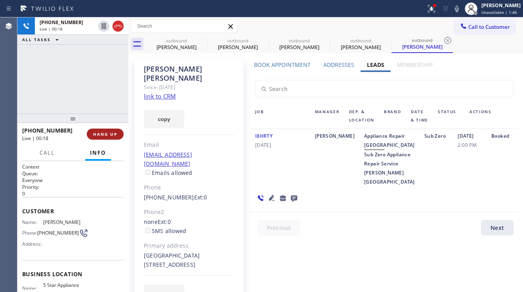
click at [113, 134] on span "HANG UP" at bounding box center [105, 134] width 24 height 6
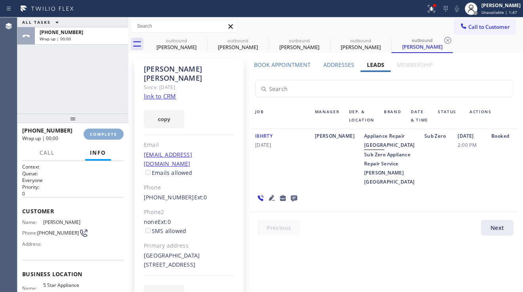
click at [113, 134] on span "COMPLETE" at bounding box center [103, 134] width 27 height 6
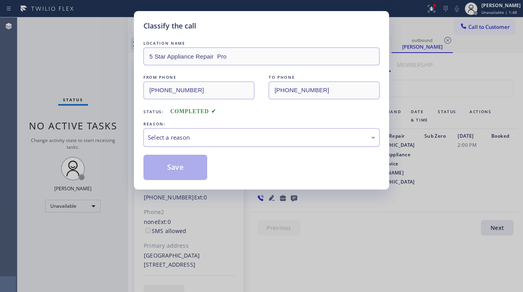
click at [215, 136] on div "Select a reason" at bounding box center [261, 137] width 227 height 9
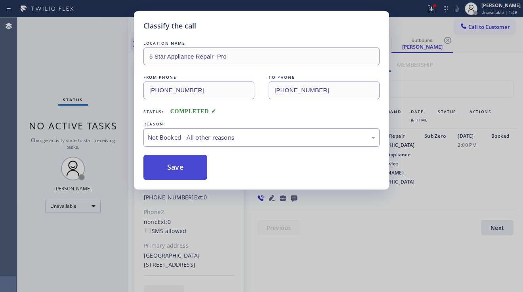
click at [171, 171] on button "Save" at bounding box center [175, 167] width 64 height 25
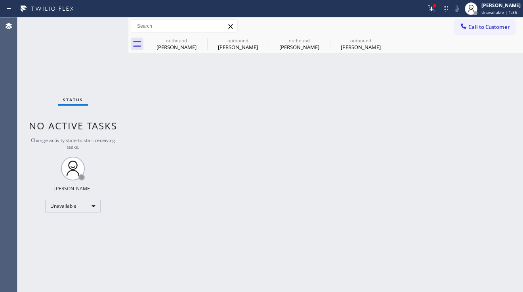
click at [452, 191] on div "Back to Dashboard Change Sender ID Customers Technicians Select a contact Outbo…" at bounding box center [325, 154] width 394 height 275
click at [202, 39] on icon at bounding box center [202, 41] width 10 height 10
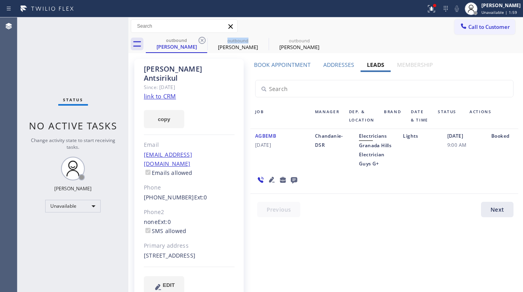
click at [202, 39] on icon at bounding box center [202, 41] width 10 height 10
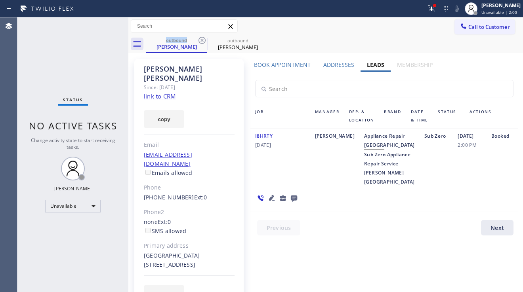
click at [202, 39] on icon at bounding box center [202, 41] width 10 height 10
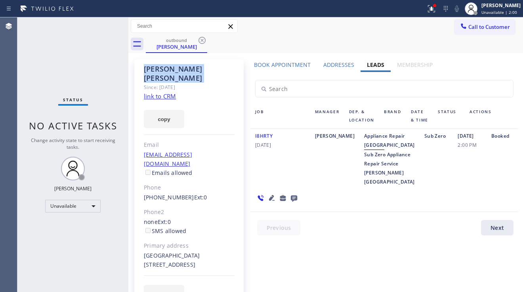
click at [202, 39] on icon at bounding box center [202, 41] width 10 height 10
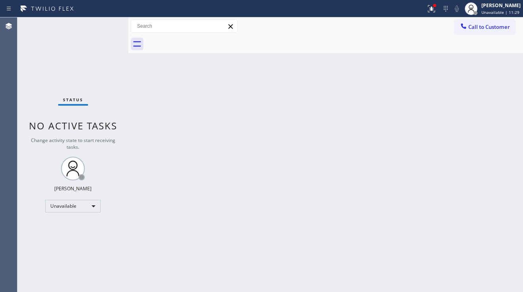
click at [202, 215] on div "Back to Dashboard Change Sender ID Customers Technicians Select a contact Outbo…" at bounding box center [325, 154] width 394 height 275
click at [469, 149] on div "Back to Dashboard Change Sender ID Customers Technicians Select a contact Outbo…" at bounding box center [325, 154] width 394 height 275
click at [234, 147] on div "Back to Dashboard Change Sender ID Customers Technicians Select a contact Outbo…" at bounding box center [325, 154] width 394 height 275
click at [467, 23] on div at bounding box center [463, 27] width 10 height 10
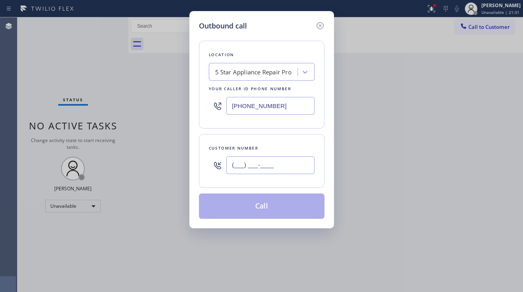
click at [247, 164] on input "(___) ___-____" at bounding box center [270, 165] width 88 height 18
paste input "305) 992-0998"
type input "[PHONE_NUMBER]"
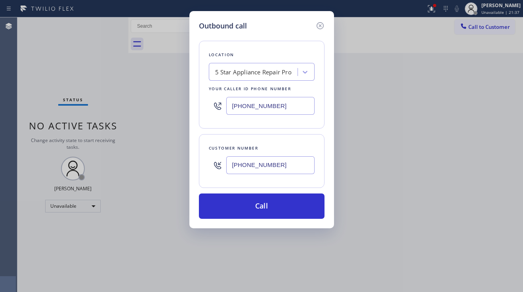
drag, startPoint x: 271, startPoint y: 108, endPoint x: 230, endPoint y: 107, distance: 40.8
click at [230, 107] on input "[PHONE_NUMBER]" at bounding box center [270, 106] width 88 height 18
paste input "954) 787-0381"
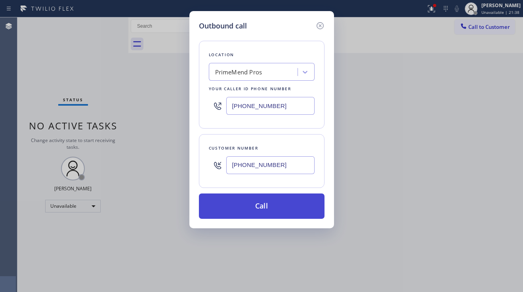
type input "[PHONE_NUMBER]"
click at [246, 211] on button "Call" at bounding box center [261, 206] width 125 height 25
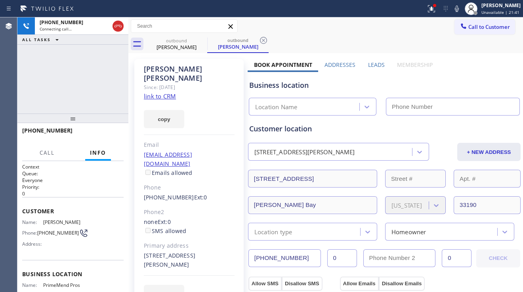
click at [368, 64] on label "Leads" at bounding box center [376, 65] width 17 height 8
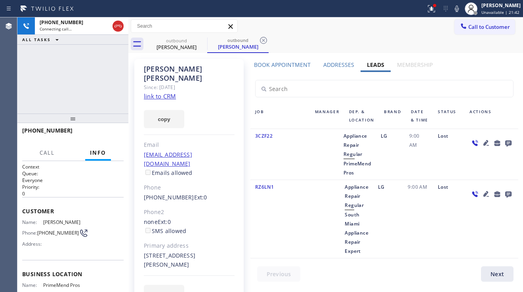
click at [505, 147] on icon at bounding box center [508, 144] width 6 height 6
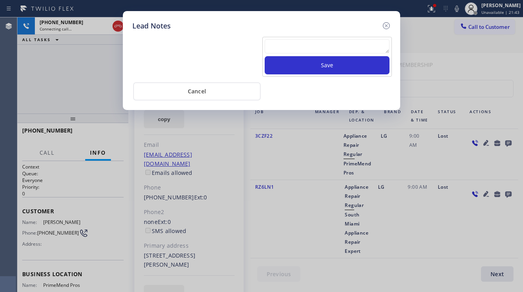
click at [288, 42] on textarea at bounding box center [326, 46] width 125 height 14
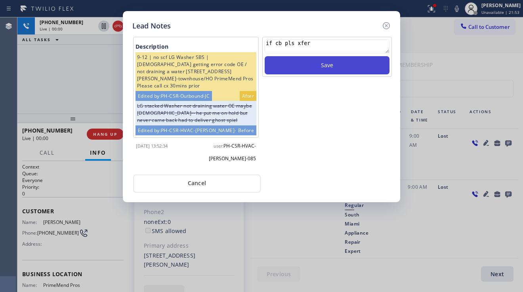
type textarea "if cb pls xfer"
click at [290, 60] on button "Save" at bounding box center [326, 65] width 125 height 18
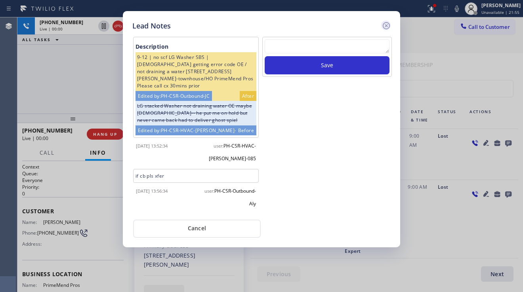
click at [387, 27] on icon at bounding box center [385, 25] width 7 height 7
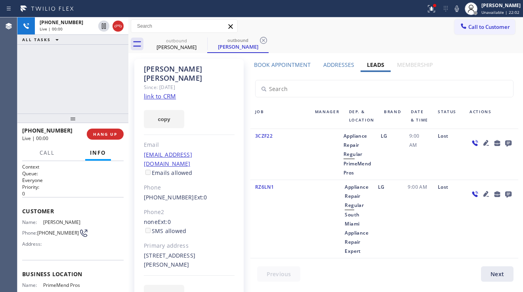
click at [481, 145] on icon at bounding box center [486, 143] width 10 height 10
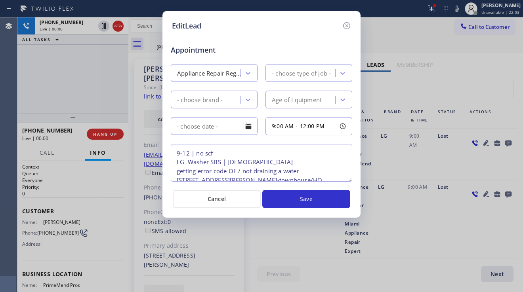
type textarea "9-12 | no scf LG Washer SBS | [DEMOGRAPHIC_DATA] getting error code OE / not dr…"
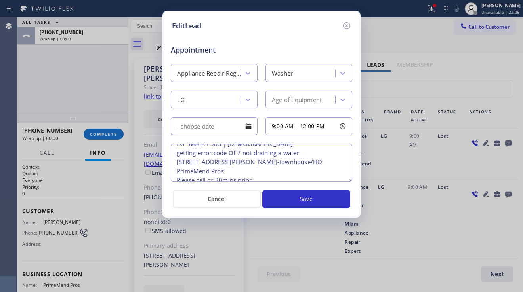
scroll to position [7, 0]
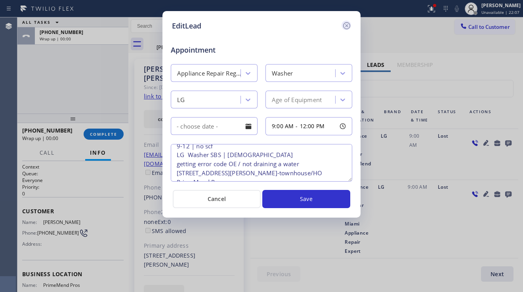
click at [345, 29] on icon at bounding box center [346, 25] width 7 height 7
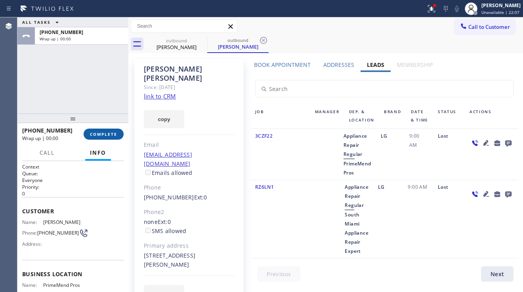
click at [114, 131] on span "COMPLETE" at bounding box center [103, 134] width 27 height 6
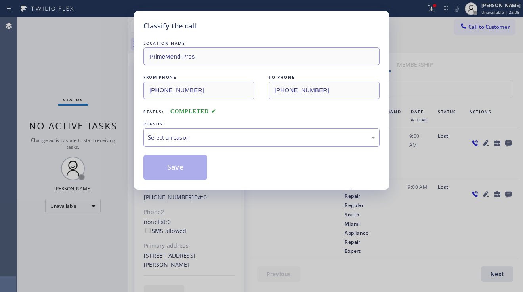
click at [209, 135] on div "Select a reason" at bounding box center [261, 137] width 227 height 9
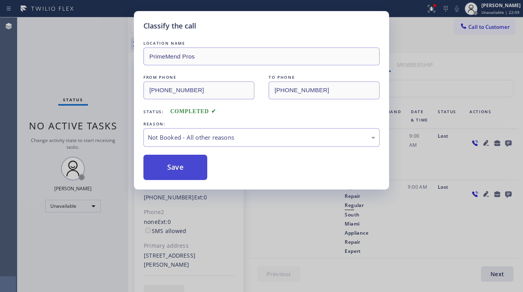
click at [172, 170] on button "Save" at bounding box center [175, 167] width 64 height 25
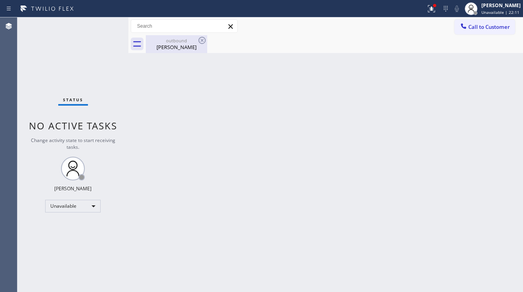
click at [169, 47] on div "[PERSON_NAME]" at bounding box center [176, 47] width 60 height 7
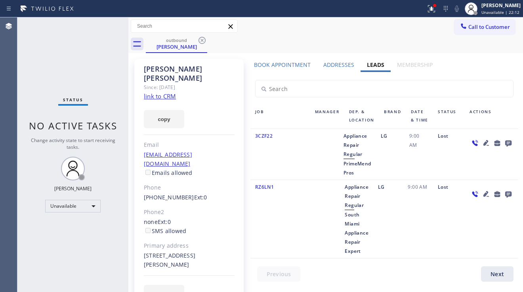
click at [160, 92] on link "link to CRM" at bounding box center [160, 96] width 32 height 8
click at [458, 31] on div at bounding box center [463, 27] width 10 height 10
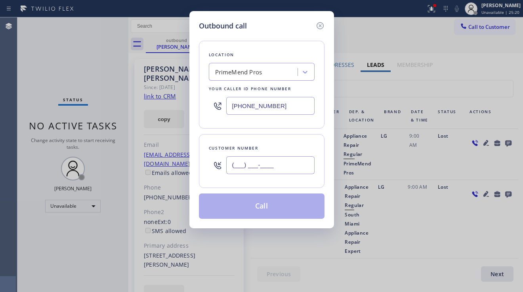
click at [231, 168] on input "(___) ___-____" at bounding box center [270, 165] width 88 height 18
paste input "912) 655-3120"
type input "[PHONE_NUMBER]"
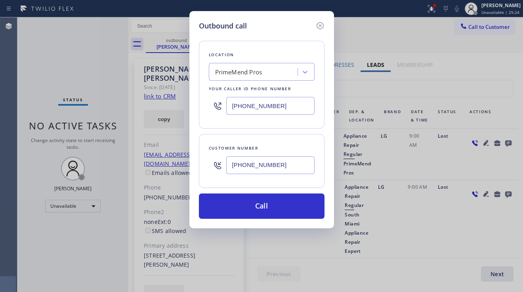
drag, startPoint x: 285, startPoint y: 110, endPoint x: 222, endPoint y: 107, distance: 62.2
click at [222, 107] on div "[PHONE_NUMBER]" at bounding box center [262, 106] width 106 height 26
paste input "323) 416-2342"
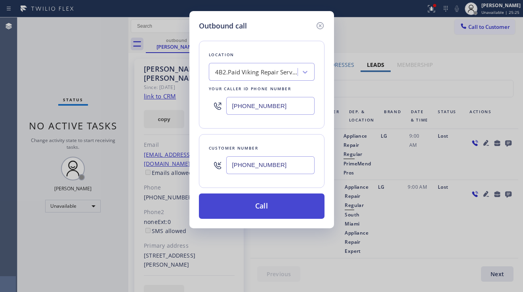
type input "[PHONE_NUMBER]"
click at [258, 212] on button "Call" at bounding box center [261, 206] width 125 height 25
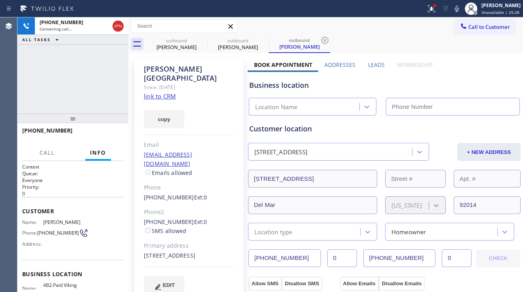
click at [372, 64] on label "Leads" at bounding box center [376, 65] width 17 height 8
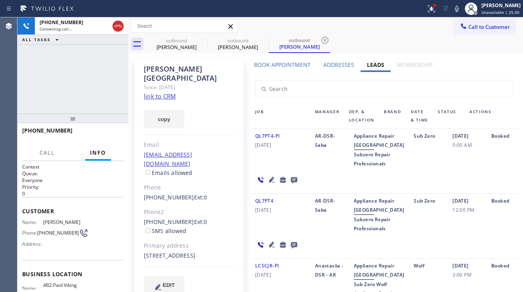
click at [292, 184] on icon at bounding box center [294, 180] width 6 height 6
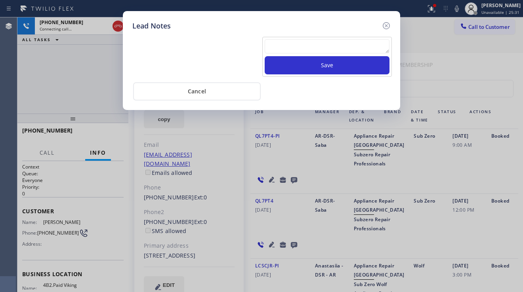
click at [284, 44] on textarea at bounding box center [326, 46] width 125 height 14
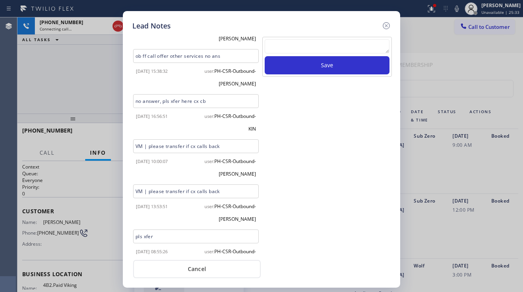
scroll to position [665, 0]
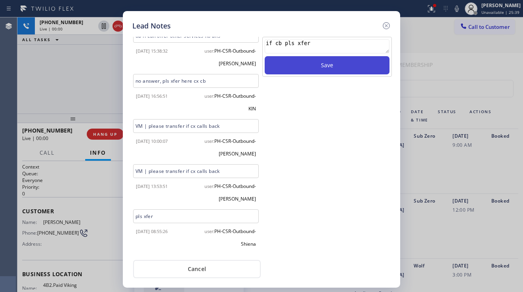
type textarea "if cb pls xfer"
click at [321, 64] on button "Save" at bounding box center [326, 65] width 125 height 18
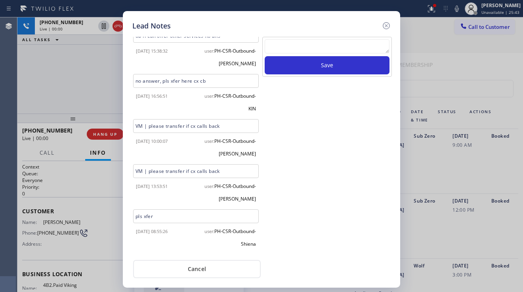
click at [386, 28] on icon at bounding box center [386, 26] width 10 height 10
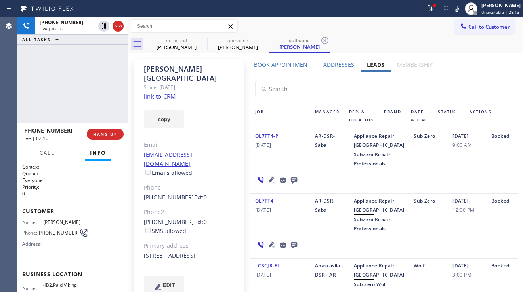
click at [304, 168] on div "QL7PT4-PI [DATE]" at bounding box center [280, 149] width 60 height 37
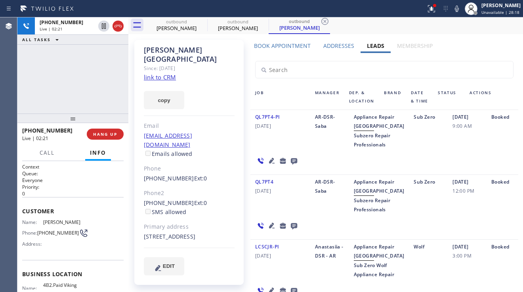
scroll to position [0, 0]
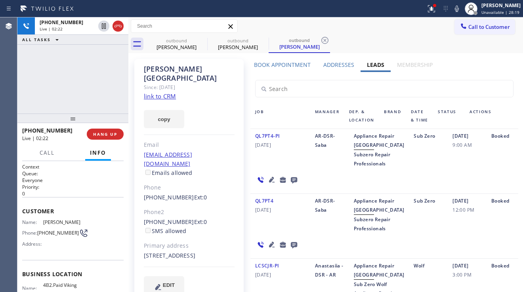
click at [333, 68] on div "Addresses" at bounding box center [339, 66] width 44 height 11
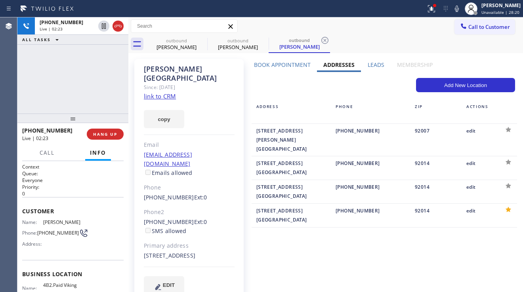
click at [367, 64] on label "Leads" at bounding box center [375, 65] width 17 height 8
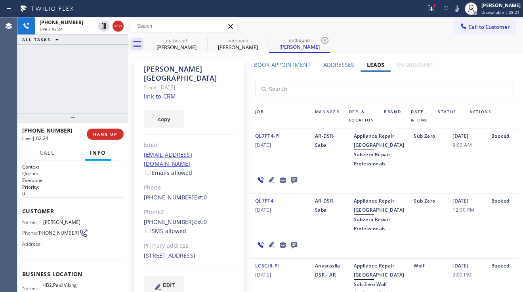
click at [270, 182] on icon at bounding box center [272, 180] width 6 height 6
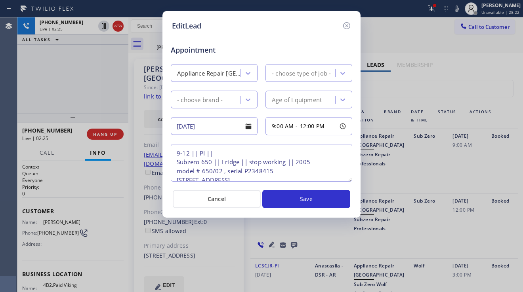
type textarea "9-12 || PI || Subzero 650 || Fridge || stop working || 2005 model # 650/02 , se…"
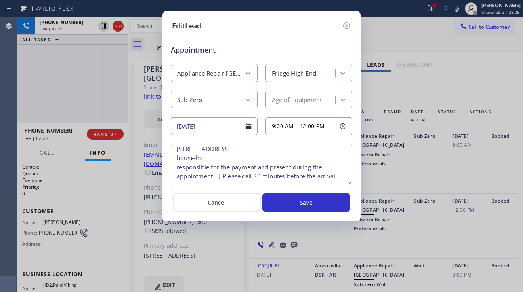
drag, startPoint x: 349, startPoint y: 179, endPoint x: 348, endPoint y: 192, distance: 12.3
click at [348, 185] on textarea "9-12 || PI || Subzero 650 || Fridge || stop working || 2005 model # 650/02 , se…" at bounding box center [261, 164] width 181 height 41
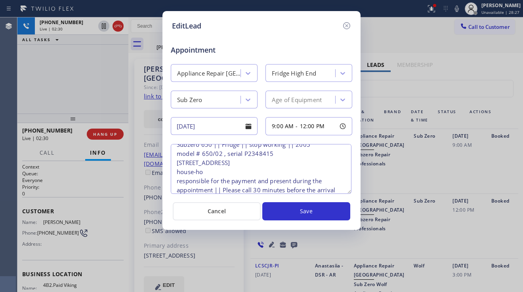
scroll to position [0, 0]
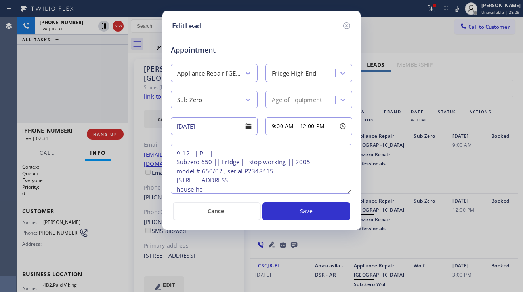
drag, startPoint x: 288, startPoint y: 149, endPoint x: 273, endPoint y: 181, distance: 34.9
click at [273, 181] on textarea "9-12 || PI || Subzero 650 || Fridge || stop working || 2005 model # 650/02 , se…" at bounding box center [261, 169] width 181 height 50
drag, startPoint x: 347, startPoint y: 28, endPoint x: 348, endPoint y: 34, distance: 6.1
click at [347, 28] on icon at bounding box center [347, 26] width 10 height 10
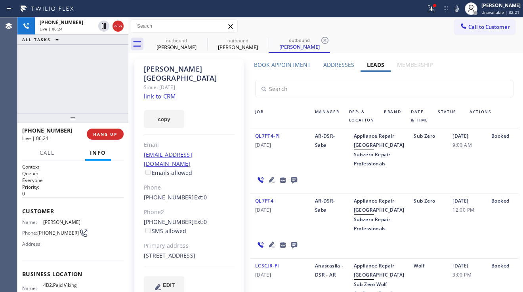
click at [156, 92] on link "link to CRM" at bounding box center [160, 96] width 32 height 8
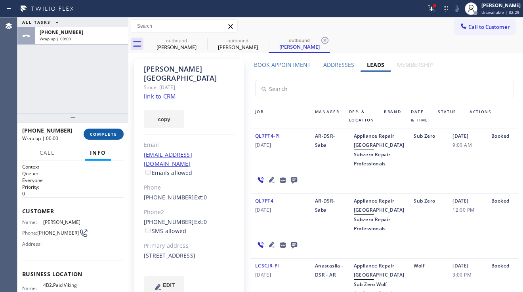
click at [112, 135] on span "COMPLETE" at bounding box center [103, 134] width 27 height 6
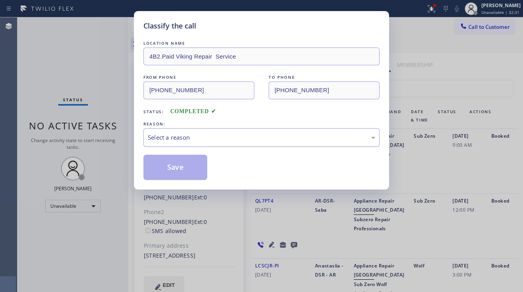
click at [207, 139] on div "Select a reason" at bounding box center [261, 137] width 227 height 9
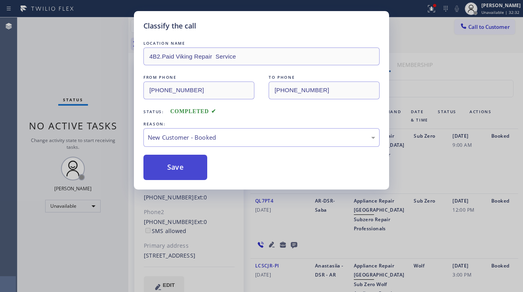
click at [182, 170] on button "Save" at bounding box center [175, 167] width 64 height 25
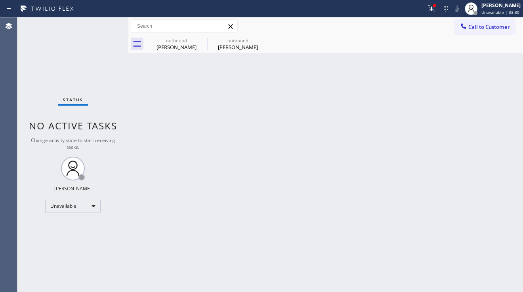
click at [490, 180] on div "Back to Dashboard Change Sender ID Customers Technicians Select a contact Outbo…" at bounding box center [325, 154] width 394 height 275
